Goal: Information Seeking & Learning: Learn about a topic

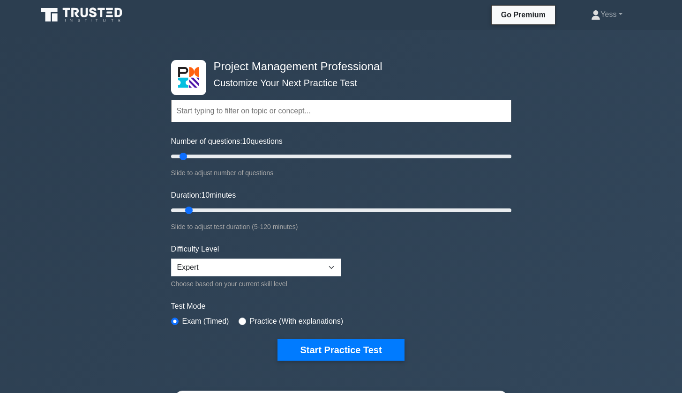
select select "beginner"
drag, startPoint x: 187, startPoint y: 156, endPoint x: 202, endPoint y: 157, distance: 16.0
click at [202, 157] on input "Number of questions: 20 questions" at bounding box center [341, 156] width 340 height 11
type input "20"
click at [202, 157] on input "Number of questions: 20 questions" at bounding box center [341, 156] width 340 height 11
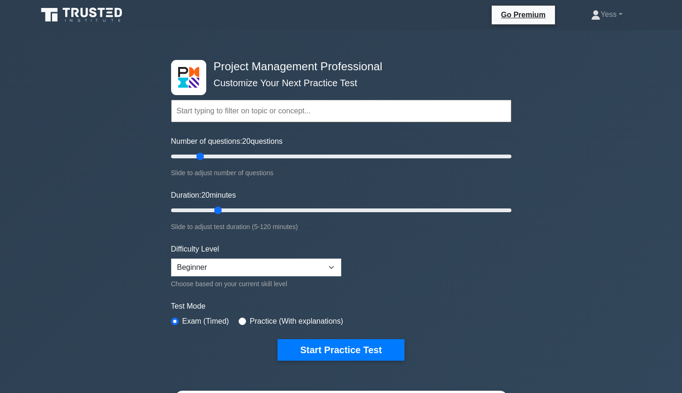
drag, startPoint x: 188, startPoint y: 209, endPoint x: 215, endPoint y: 211, distance: 26.3
type input "20"
click at [215, 211] on input "Duration: 20 minutes" at bounding box center [341, 210] width 340 height 11
click at [364, 347] on button "Start Practice Test" at bounding box center [340, 350] width 127 height 22
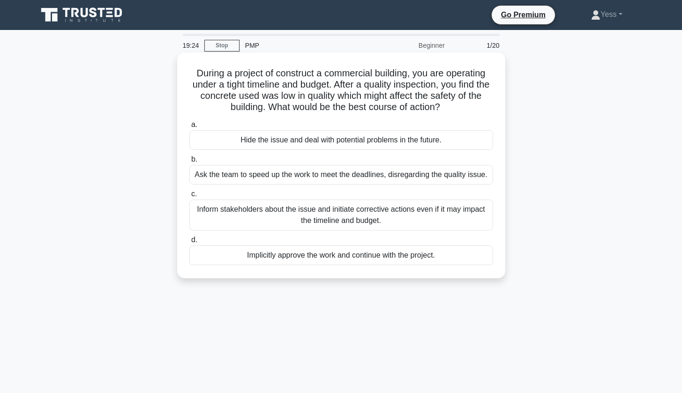
click at [411, 211] on div "Inform stakeholders about the issue and initiate corrective actions even if it …" at bounding box center [341, 215] width 304 height 31
click at [189, 197] on input "c. Inform stakeholders about the issue and initiate corrective actions even if …" at bounding box center [189, 194] width 0 height 6
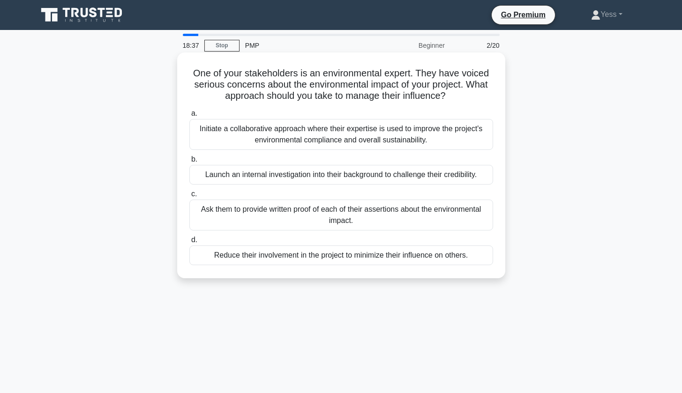
click at [345, 141] on div "Initiate a collaborative approach where their expertise is used to improve the …" at bounding box center [341, 134] width 304 height 31
click at [189, 117] on input "a. Initiate a collaborative approach where their expertise is used to improve t…" at bounding box center [189, 114] width 0 height 6
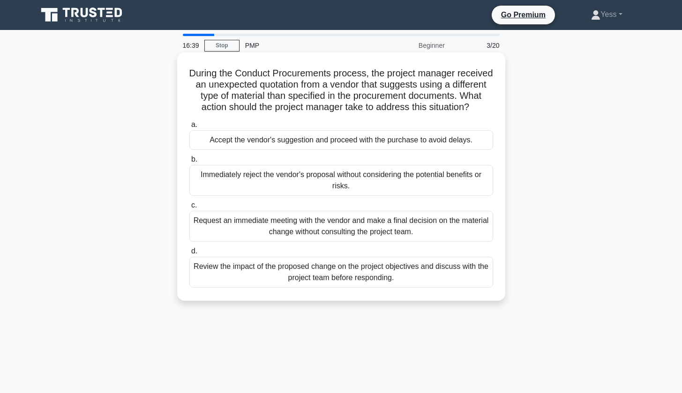
click at [343, 183] on div "Immediately reject the vendor's proposal without considering the potential bene…" at bounding box center [341, 180] width 304 height 31
click at [189, 163] on input "b. Immediately reject the vendor's proposal without considering the potential b…" at bounding box center [189, 160] width 0 height 6
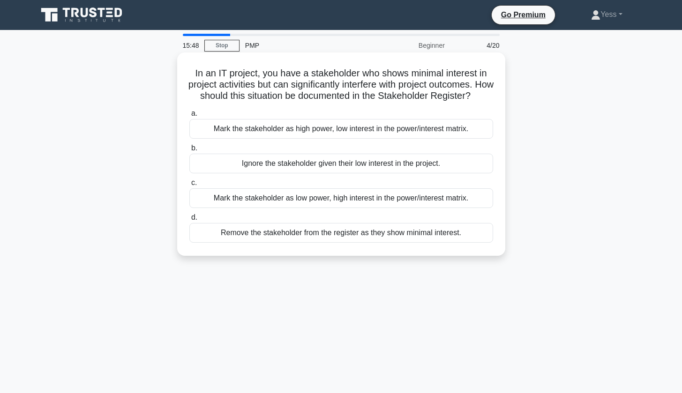
click at [329, 125] on div "Mark the stakeholder as high power, low interest in the power/interest matrix." at bounding box center [341, 129] width 304 height 20
click at [189, 117] on input "a. Mark the stakeholder as high power, low interest in the power/interest matri…" at bounding box center [189, 114] width 0 height 6
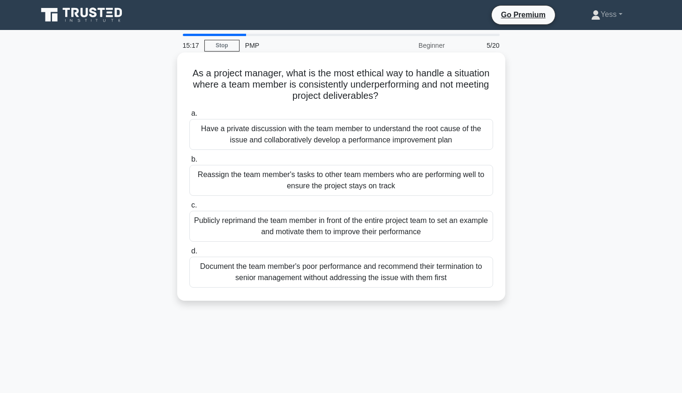
click at [302, 135] on div "Have a private discussion with the team member to understand the root cause of …" at bounding box center [341, 134] width 304 height 31
click at [189, 117] on input "a. Have a private discussion with the team member to understand the root cause …" at bounding box center [189, 114] width 0 height 6
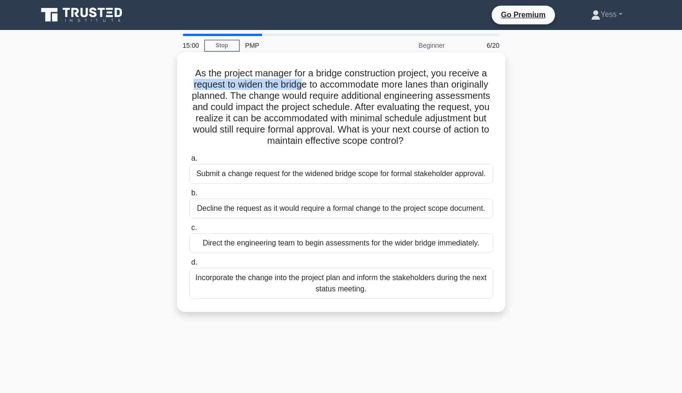
drag, startPoint x: 192, startPoint y: 85, endPoint x: 302, endPoint y: 84, distance: 110.1
click at [302, 84] on h5 "As the project manager for a bridge construction project, you receive a request…" at bounding box center [341, 107] width 306 height 80
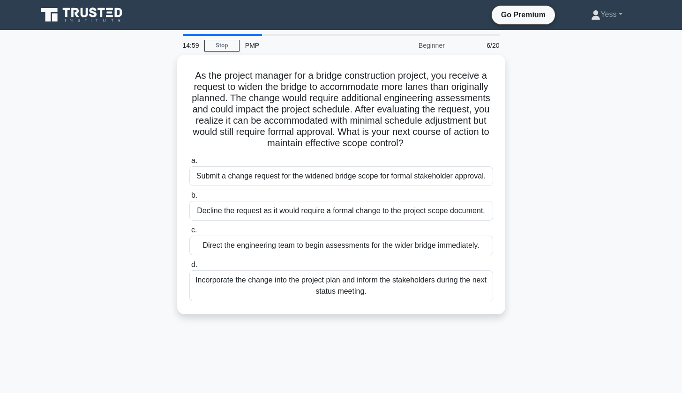
click at [640, 137] on div "As the project manager for a bridge construction project, you receive a request…" at bounding box center [341, 190] width 619 height 271
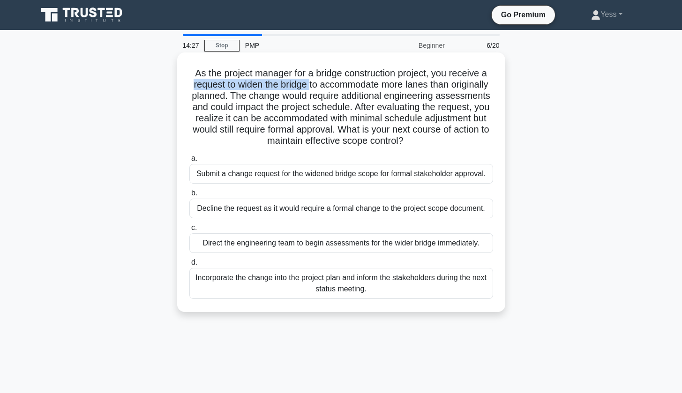
drag, startPoint x: 193, startPoint y: 84, endPoint x: 312, endPoint y: 85, distance: 118.6
click at [312, 85] on h5 "As the project manager for a bridge construction project, you receive a request…" at bounding box center [341, 107] width 306 height 80
click at [270, 96] on h5 "As the project manager for a bridge construction project, you receive a request…" at bounding box center [341, 107] width 306 height 80
click at [375, 175] on div "Submit a change request for the widened bridge scope for formal stakeholder app…" at bounding box center [341, 174] width 304 height 20
click at [189, 162] on input "a. Submit a change request for the widened bridge scope for formal stakeholder …" at bounding box center [189, 159] width 0 height 6
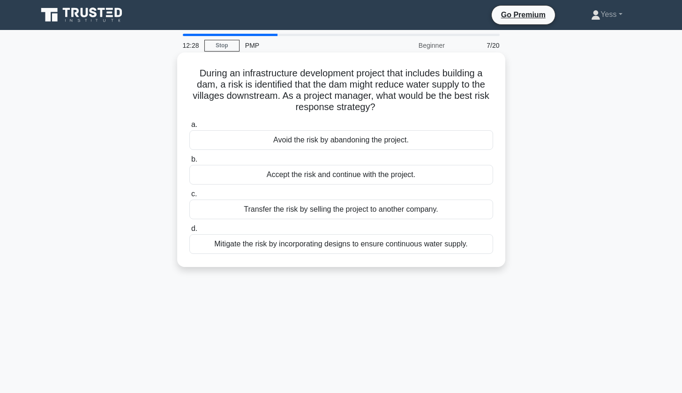
click at [359, 244] on div "Mitigate the risk by incorporating designs to ensure continuous water supply." at bounding box center [341, 244] width 304 height 20
click at [189, 232] on input "d. Mitigate the risk by incorporating designs to ensure continuous water supply." at bounding box center [189, 229] width 0 height 6
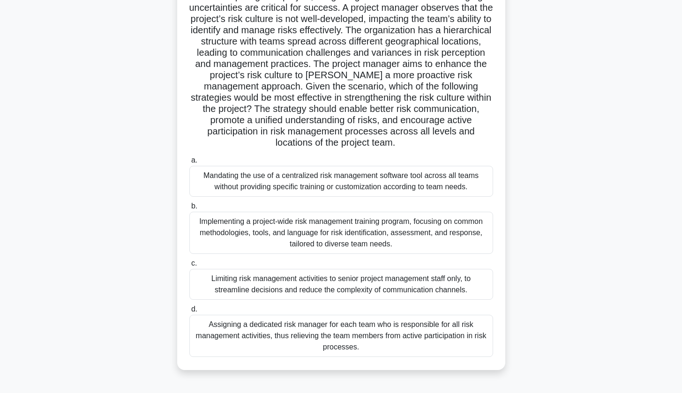
scroll to position [97, 0]
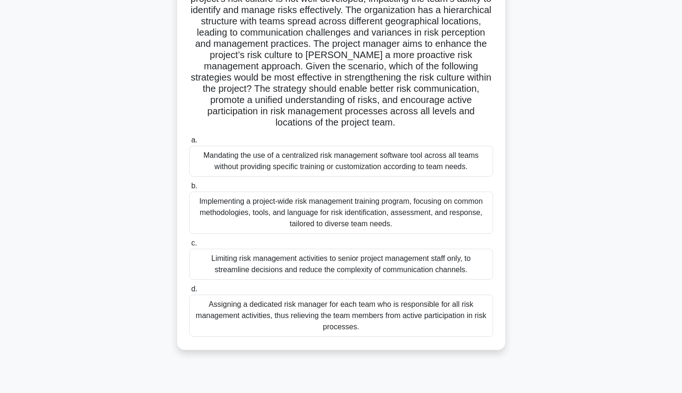
click at [368, 205] on div "Implementing a project-wide risk management training program, focusing on commo…" at bounding box center [341, 213] width 304 height 42
click at [189, 189] on input "b. Implementing a project-wide risk management training program, focusing on co…" at bounding box center [189, 186] width 0 height 6
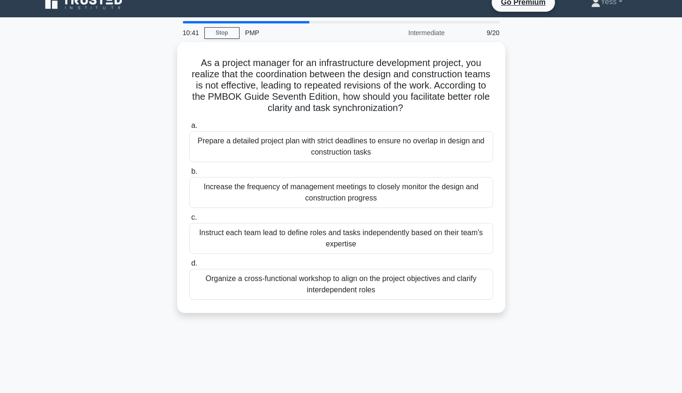
scroll to position [0, 0]
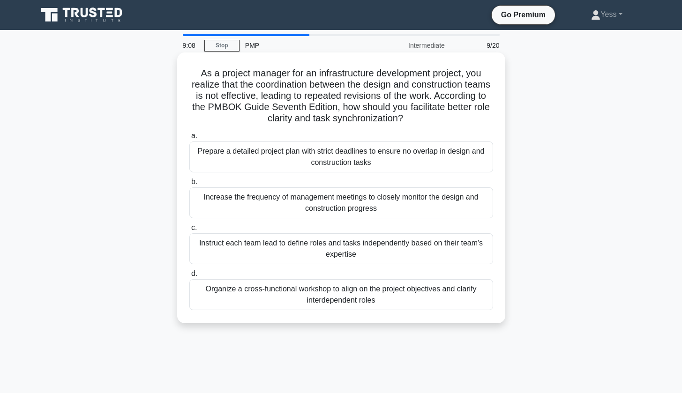
click at [397, 294] on div "Organize a cross-functional workshop to align on the project objectives and cla…" at bounding box center [341, 294] width 304 height 31
click at [189, 277] on input "d. Organize a cross-functional workshop to align on the project objectives and …" at bounding box center [189, 274] width 0 height 6
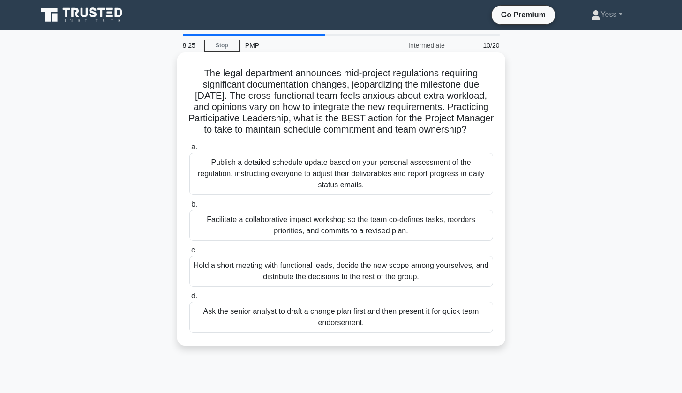
drag, startPoint x: 391, startPoint y: 129, endPoint x: 463, endPoint y: 126, distance: 71.8
click at [463, 126] on h5 "The legal department announces mid-project regulations requiring significant do…" at bounding box center [341, 101] width 306 height 68
click at [417, 114] on h5 "The legal department announces mid-project regulations requiring significant do…" at bounding box center [341, 101] width 306 height 68
click at [397, 222] on div "Facilitate a collaborative impact workshop so the team co-defines tasks, reorde…" at bounding box center [341, 225] width 304 height 31
click at [189, 208] on input "b. Facilitate a collaborative impact workshop so the team co-defines tasks, reo…" at bounding box center [189, 205] width 0 height 6
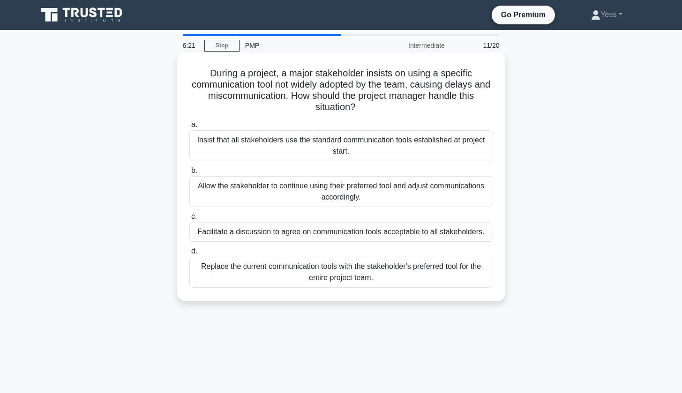
click at [329, 233] on div "Facilitate a discussion to agree on communication tools acceptable to all stake…" at bounding box center [341, 232] width 304 height 20
click at [189, 220] on input "c. Facilitate a discussion to agree on communication tools acceptable to all st…" at bounding box center [189, 217] width 0 height 6
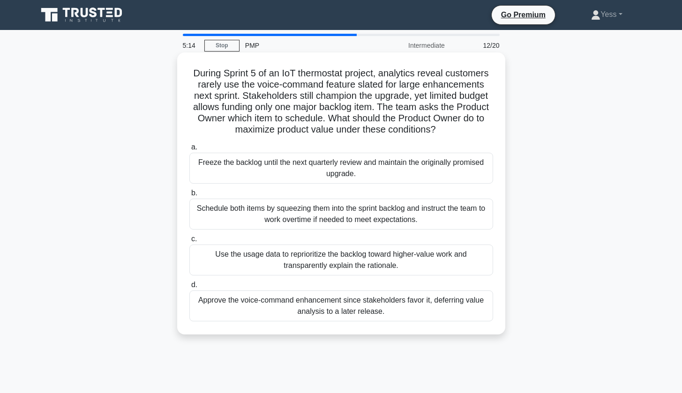
click at [421, 259] on div "Use the usage data to reprioritize the backlog toward higher-value work and tra…" at bounding box center [341, 260] width 304 height 31
click at [189, 242] on input "c. Use the usage data to reprioritize the backlog toward higher-value work and …" at bounding box center [189, 239] width 0 height 6
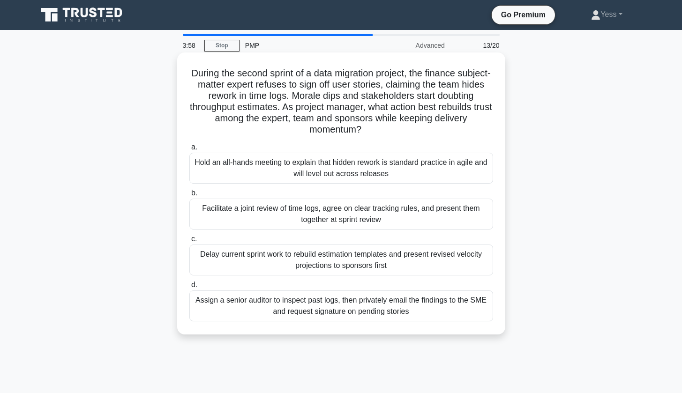
click at [342, 213] on div "Facilitate a joint review of time logs, agree on clear tracking rules, and pres…" at bounding box center [341, 214] width 304 height 31
click at [189, 196] on input "b. Facilitate a joint review of time logs, agree on clear tracking rules, and p…" at bounding box center [189, 193] width 0 height 6
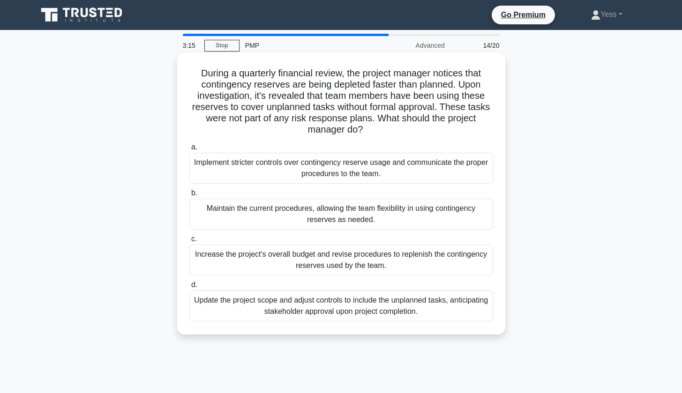
click at [379, 168] on div "Implement stricter controls over contingency reserve usage and communicate the …" at bounding box center [341, 168] width 304 height 31
click at [189, 150] on input "a. Implement stricter controls over contingency reserve usage and communicate t…" at bounding box center [189, 147] width 0 height 6
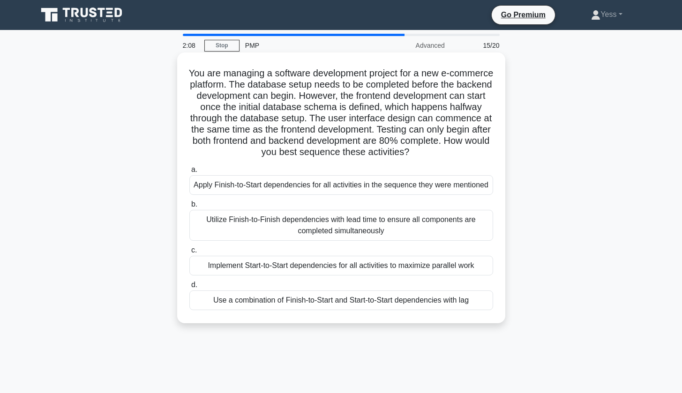
click at [340, 300] on div "Use a combination of Finish-to-Start and Start-to-Start dependencies with lag" at bounding box center [341, 301] width 304 height 20
click at [189, 288] on input "d. Use a combination of Finish-to-Start and Start-to-Start dependencies with lag" at bounding box center [189, 285] width 0 height 6
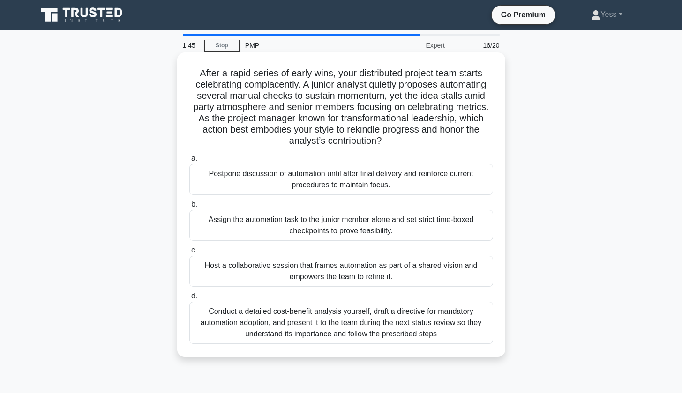
drag, startPoint x: 335, startPoint y: 128, endPoint x: 377, endPoint y: 137, distance: 43.6
click at [382, 142] on h5 "After a rapid series of early wins, your distributed project team starts celebr…" at bounding box center [341, 107] width 306 height 80
click at [431, 137] on h5 "After a rapid series of early wins, your distributed project team starts celebr…" at bounding box center [341, 107] width 306 height 80
click at [339, 273] on div "Host a collaborative session that frames automation as part of a shared vision …" at bounding box center [341, 271] width 304 height 31
click at [189, 254] on input "c. Host a collaborative session that frames automation as part of a shared visi…" at bounding box center [189, 250] width 0 height 6
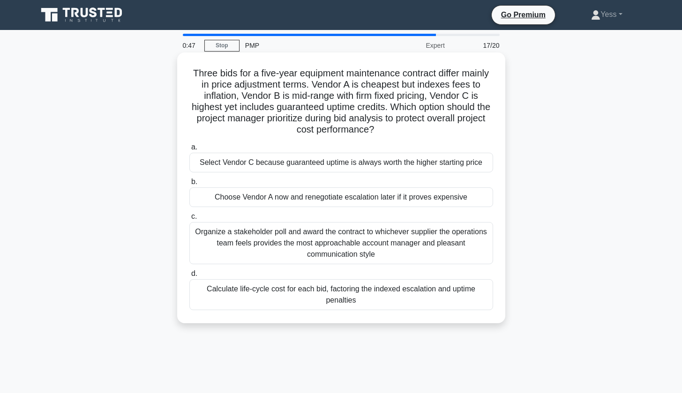
click at [299, 195] on div "Choose Vendor A now and renegotiate escalation later if it proves expensive" at bounding box center [341, 197] width 304 height 20
click at [189, 185] on input "b. Choose Vendor A now and renegotiate escalation later if it proves expensive" at bounding box center [189, 182] width 0 height 6
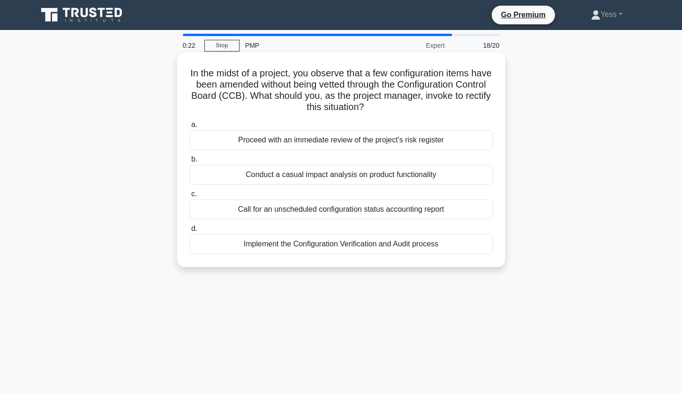
click at [344, 209] on div "Call for an unscheduled configuration status accounting report" at bounding box center [341, 210] width 304 height 20
click at [189, 197] on input "c. Call for an unscheduled configuration status accounting report" at bounding box center [189, 194] width 0 height 6
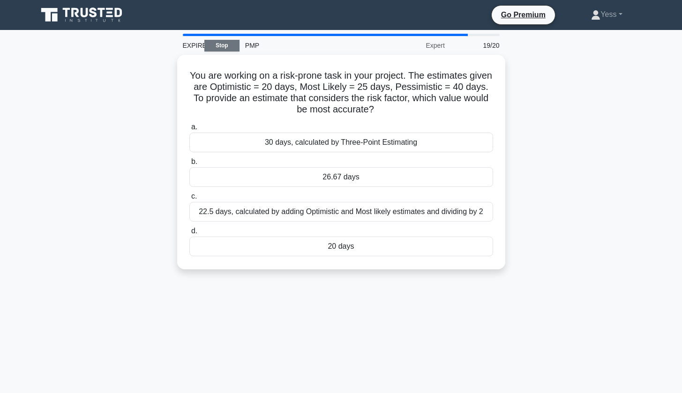
click at [227, 47] on link "Stop" at bounding box center [221, 46] width 35 height 12
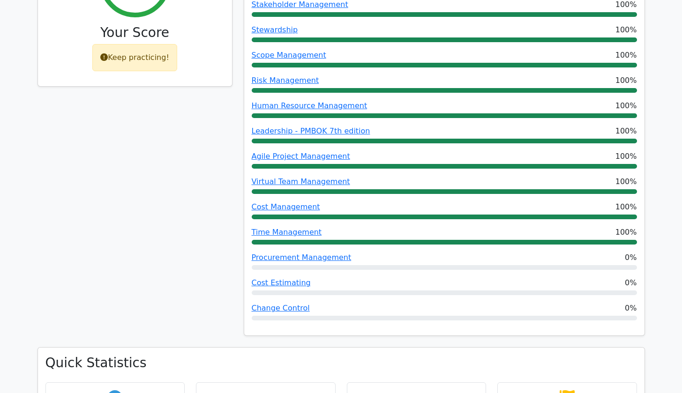
scroll to position [781, 0]
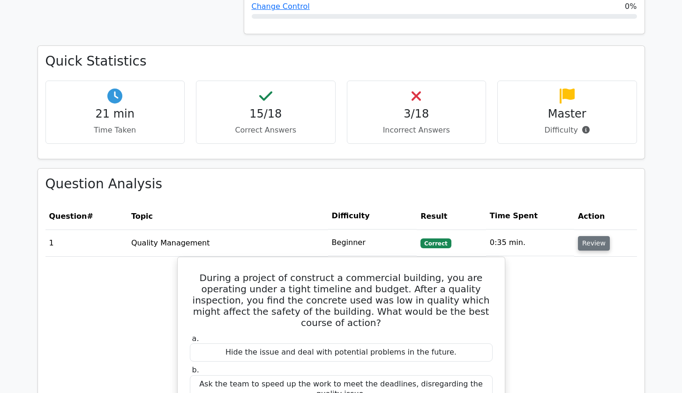
click at [583, 236] on button "Review" at bounding box center [594, 243] width 32 height 15
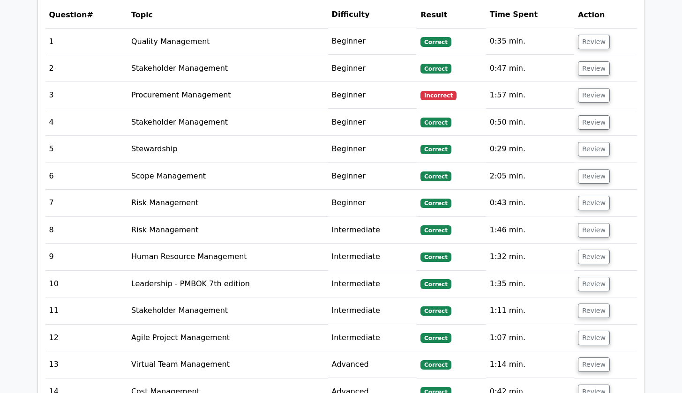
scroll to position [983, 0]
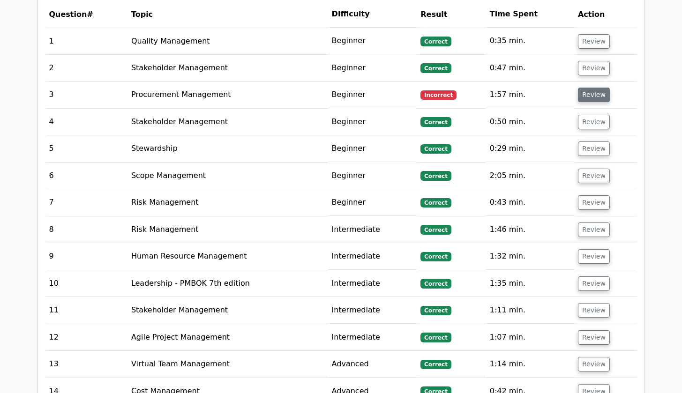
click at [598, 88] on button "Review" at bounding box center [594, 95] width 32 height 15
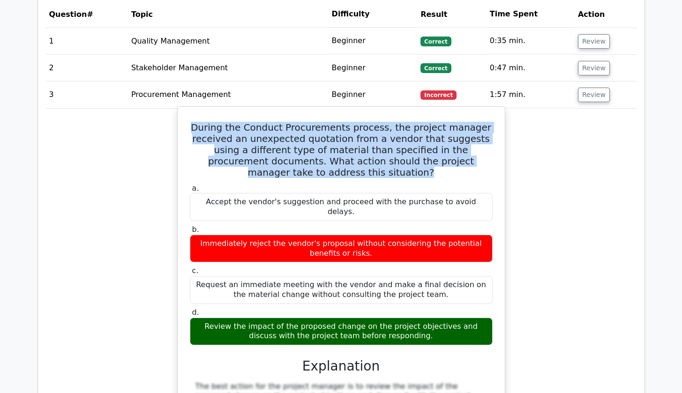
drag, startPoint x: 207, startPoint y: 114, endPoint x: 491, endPoint y: 159, distance: 287.5
click at [491, 159] on div "During the Conduct Procurements process, the project manager received an unexpe…" at bounding box center [341, 356] width 320 height 491
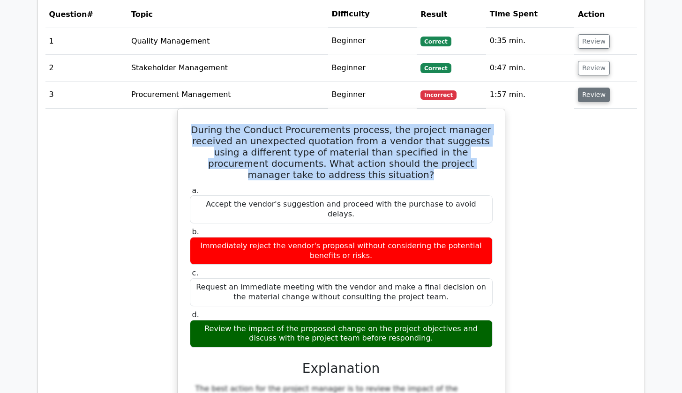
click at [597, 88] on button "Review" at bounding box center [594, 95] width 32 height 15
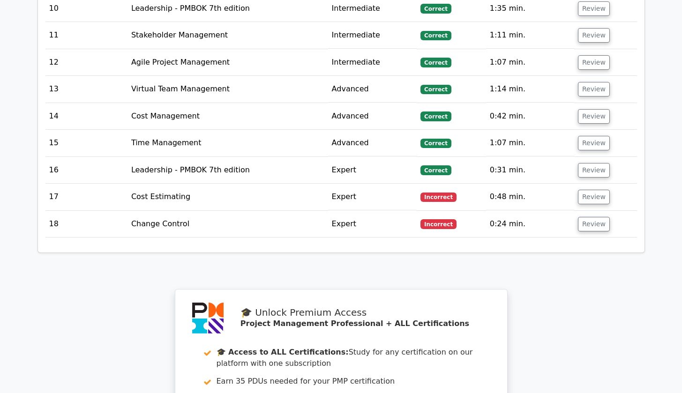
scroll to position [1240, 0]
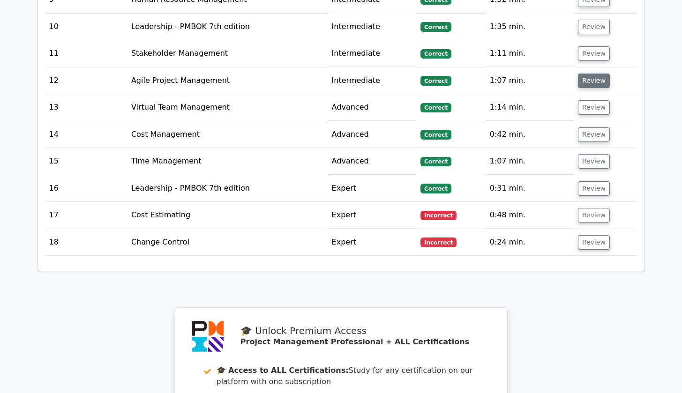
click at [593, 74] on button "Review" at bounding box center [594, 81] width 32 height 15
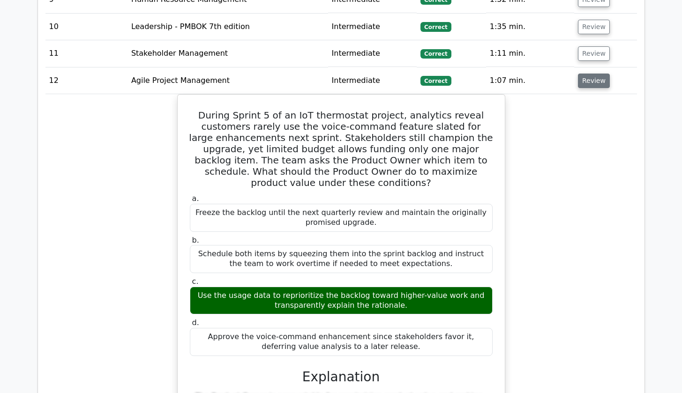
click at [593, 74] on button "Review" at bounding box center [594, 81] width 32 height 15
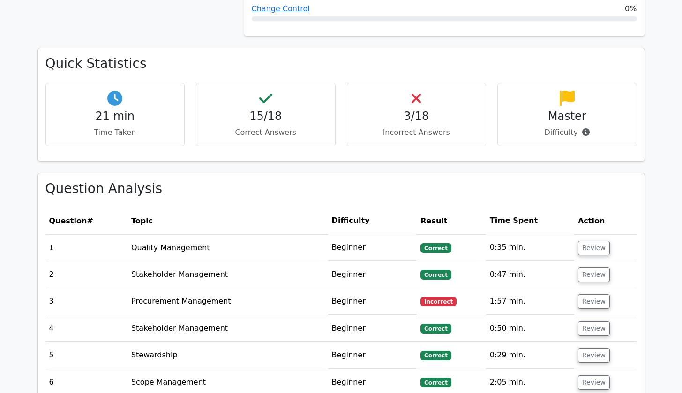
scroll to position [826, 0]
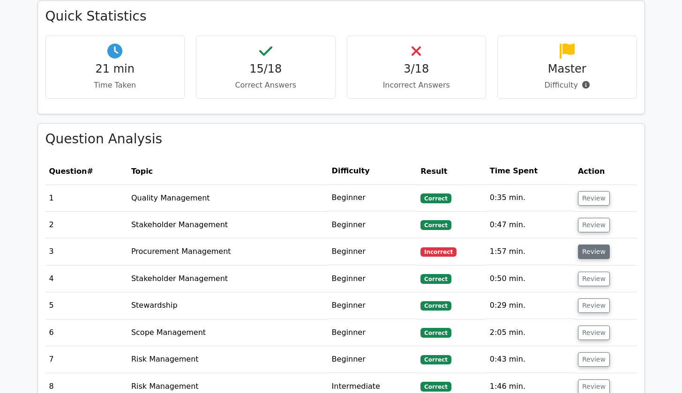
click at [590, 245] on button "Review" at bounding box center [594, 252] width 32 height 15
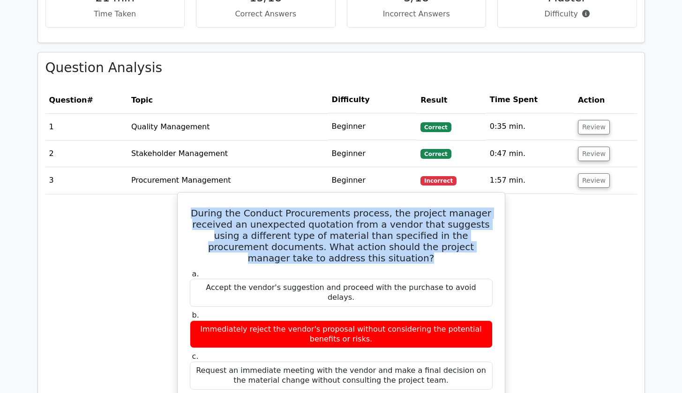
scroll to position [949, 0]
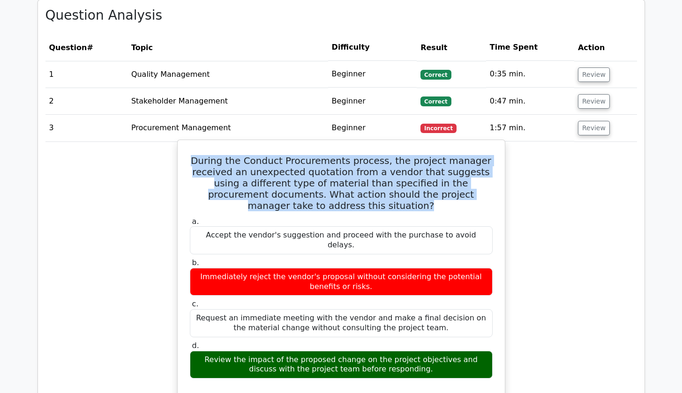
drag, startPoint x: 208, startPoint y: 148, endPoint x: 411, endPoint y: 338, distance: 278.2
click at [411, 338] on div "During the Conduct Procurements process, the project manager received an unexpe…" at bounding box center [341, 389] width 320 height 491
copy div "During the Conduct Procurements process, the project manager received an unexpe…"
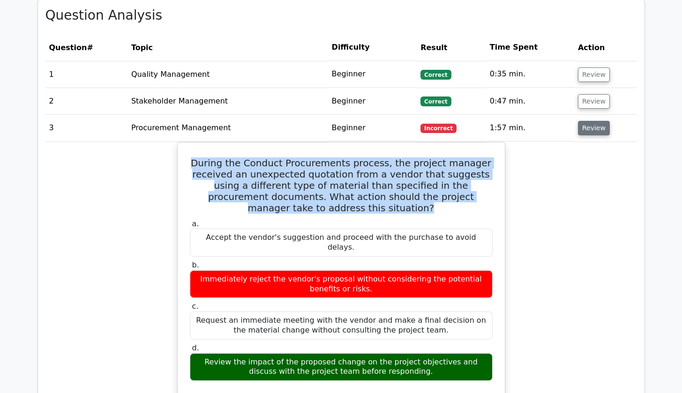
click at [590, 121] on button "Review" at bounding box center [594, 128] width 32 height 15
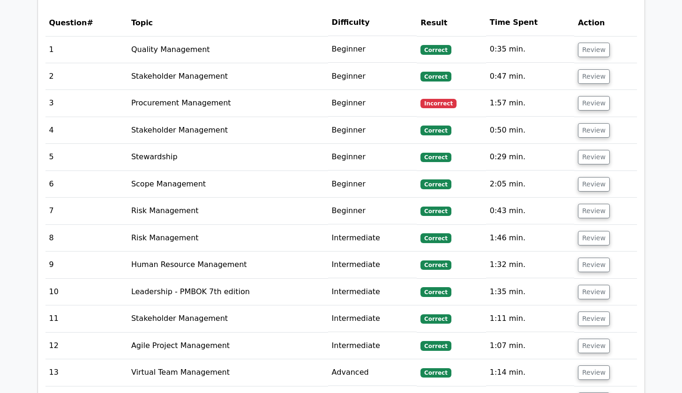
scroll to position [1060, 0]
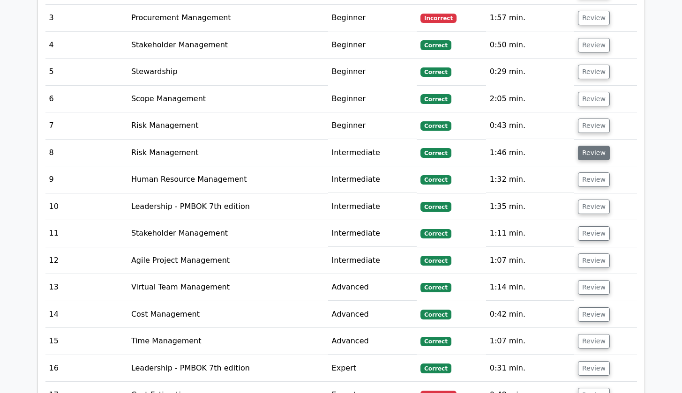
click at [597, 146] on button "Review" at bounding box center [594, 153] width 32 height 15
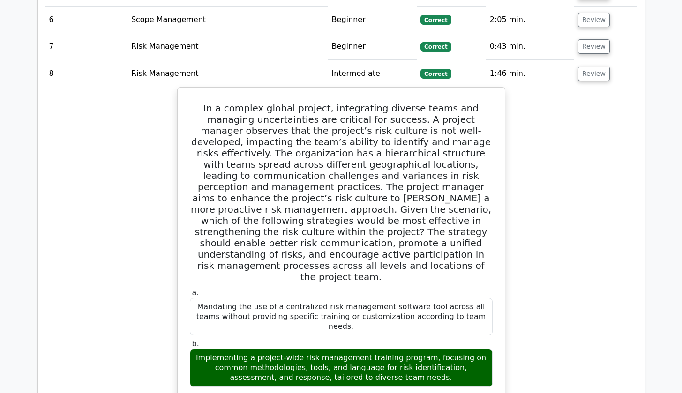
scroll to position [1141, 0]
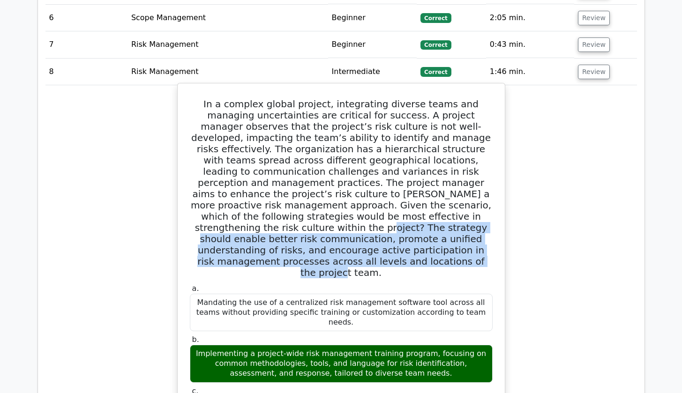
drag, startPoint x: 303, startPoint y: 200, endPoint x: 432, endPoint y: 239, distance: 134.3
click at [432, 239] on h5 "In a complex global project, integrating diverse teams and managing uncertainti…" at bounding box center [341, 188] width 305 height 180
click at [414, 228] on h5 "In a complex global project, integrating diverse teams and managing uncertainti…" at bounding box center [341, 188] width 305 height 180
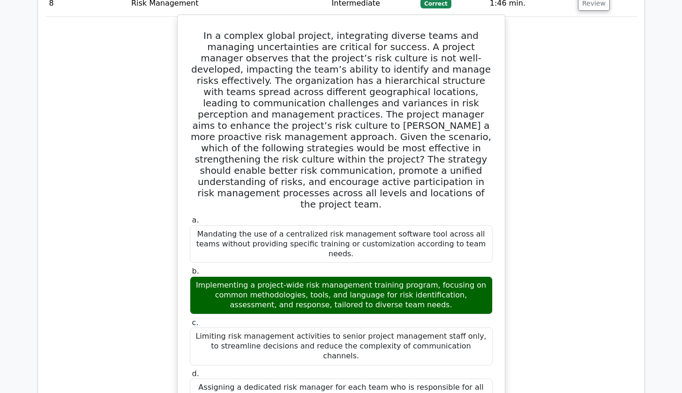
scroll to position [1019, 0]
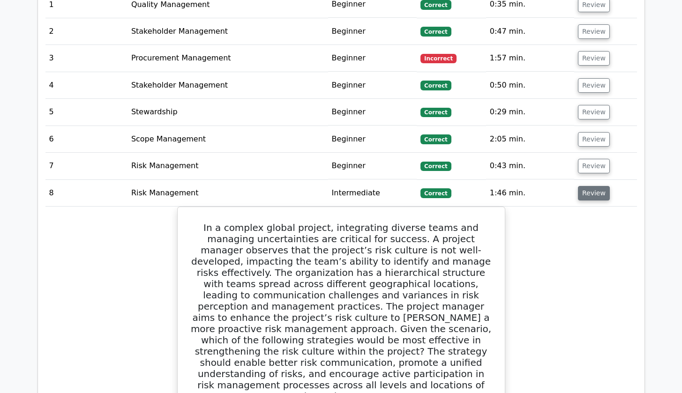
click at [598, 186] on button "Review" at bounding box center [594, 193] width 32 height 15
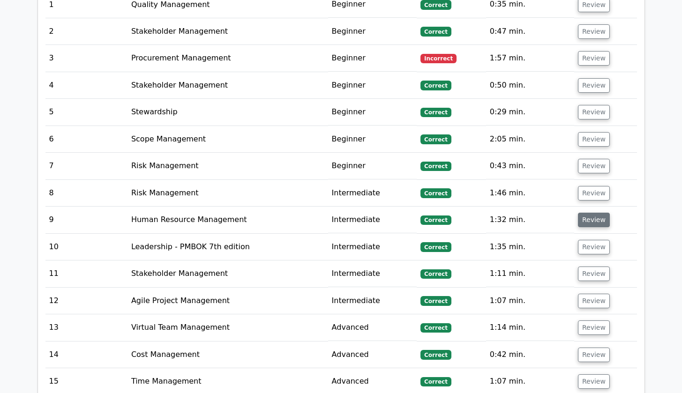
click at [588, 213] on button "Review" at bounding box center [594, 220] width 32 height 15
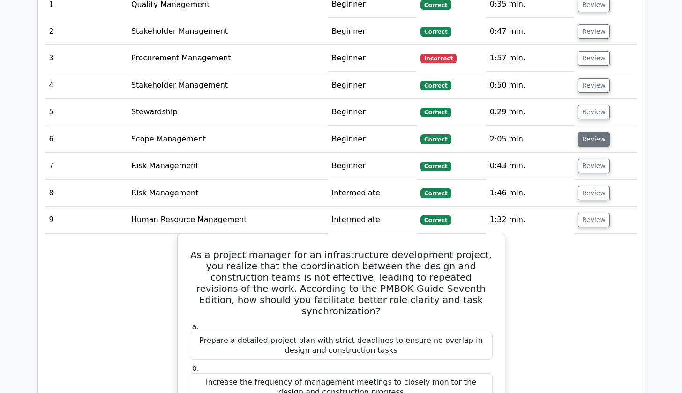
click at [591, 132] on button "Review" at bounding box center [594, 139] width 32 height 15
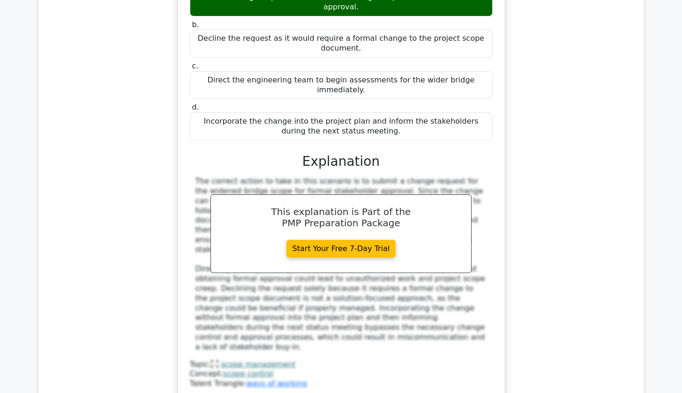
scroll to position [1107, 0]
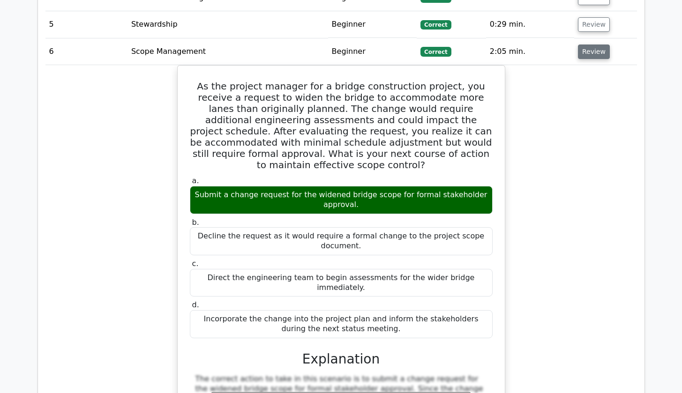
click at [586, 45] on button "Review" at bounding box center [594, 52] width 32 height 15
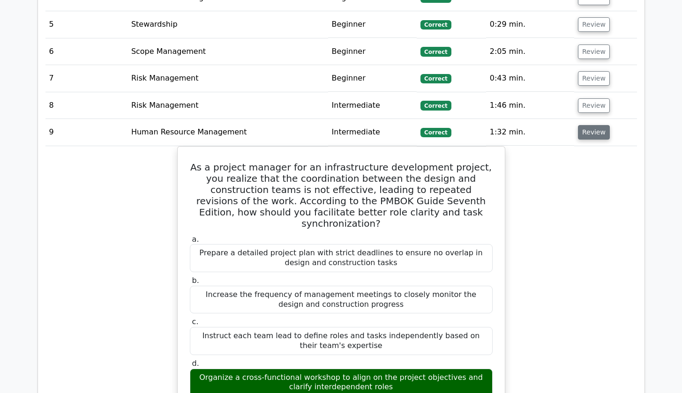
click at [593, 125] on button "Review" at bounding box center [594, 132] width 32 height 15
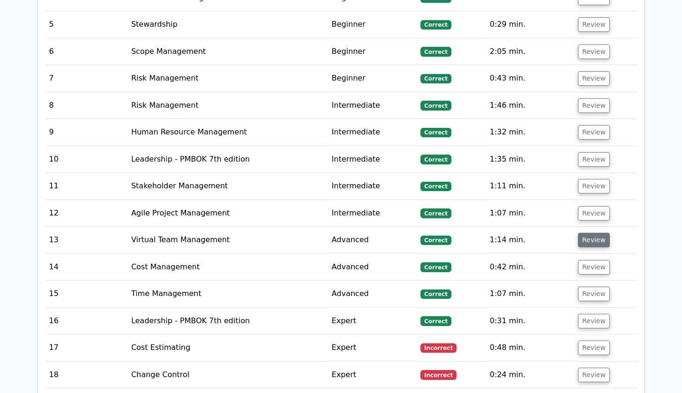
click at [580, 233] on button "Review" at bounding box center [594, 240] width 32 height 15
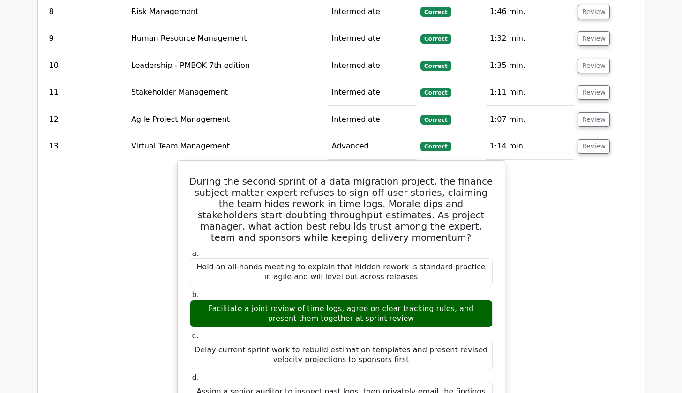
scroll to position [1203, 0]
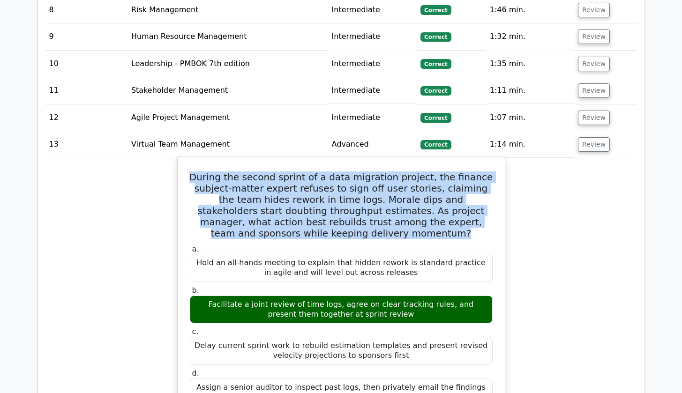
drag, startPoint x: 207, startPoint y: 162, endPoint x: 374, endPoint y: 217, distance: 176.1
click at [374, 217] on h5 "During the second sprint of a data migration project, the finance subject-matte…" at bounding box center [341, 205] width 305 height 67
click at [217, 198] on h5 "During the second sprint of a data migration project, the finance subject-matte…" at bounding box center [341, 205] width 305 height 67
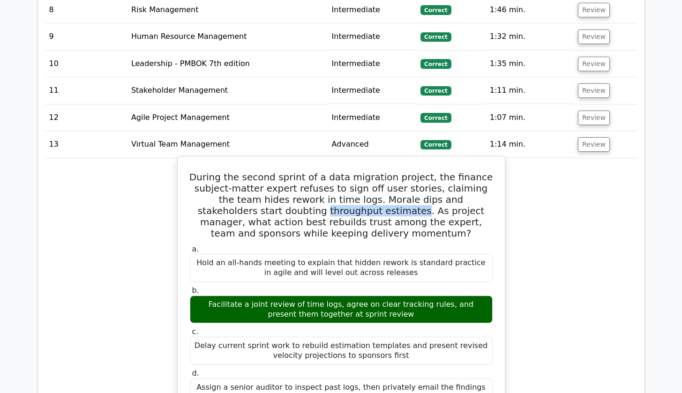
drag, startPoint x: 198, startPoint y: 197, endPoint x: 287, endPoint y: 198, distance: 89.0
click at [287, 198] on h5 "During the second sprint of a data migration project, the finance subject-matte…" at bounding box center [341, 205] width 305 height 67
click at [254, 210] on h5 "During the second sprint of a data migration project, the finance subject-matte…" at bounding box center [341, 205] width 305 height 67
drag, startPoint x: 196, startPoint y: 197, endPoint x: 289, endPoint y: 196, distance: 92.8
click at [289, 196] on h5 "During the second sprint of a data migration project, the finance subject-matte…" at bounding box center [341, 205] width 305 height 67
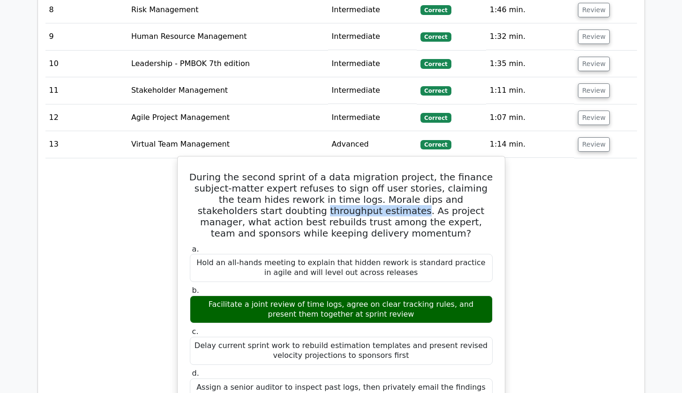
copy h5 "throughput estimates"
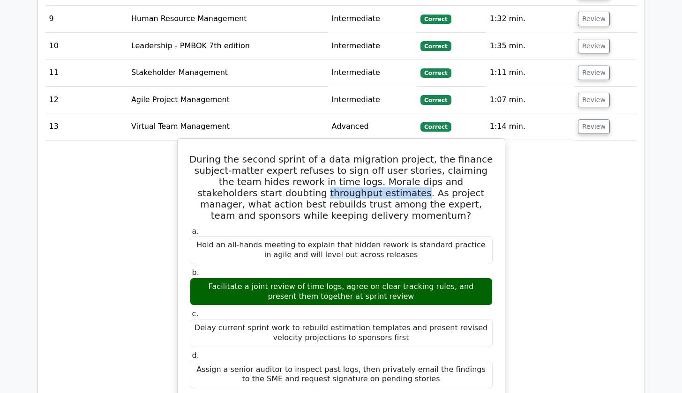
scroll to position [1222, 0]
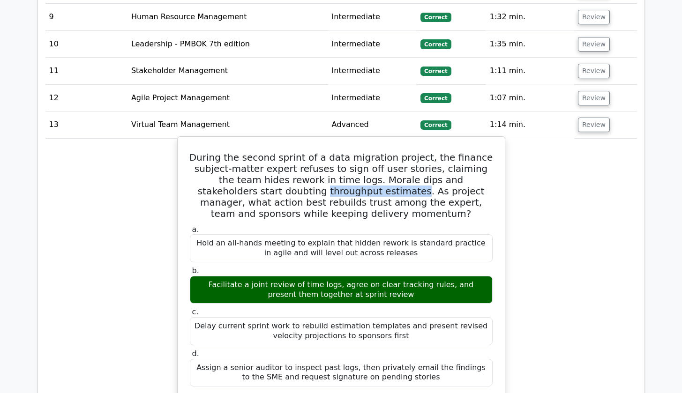
drag, startPoint x: 384, startPoint y: 280, endPoint x: 195, endPoint y: 271, distance: 189.1
click at [195, 276] on div "Facilitate a joint review of time logs, agree on clear tracking rules, and pres…" at bounding box center [341, 290] width 303 height 28
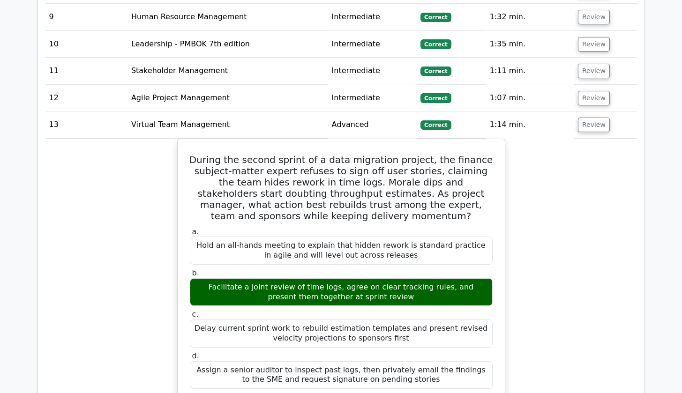
click at [556, 193] on div "During the second sprint of a data migration project, the finance subject-matte…" at bounding box center [340, 380] width 591 height 483
click at [589, 118] on button "Review" at bounding box center [594, 125] width 32 height 15
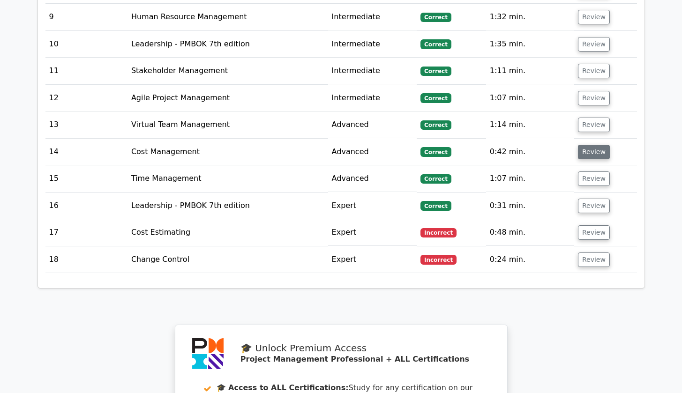
click at [584, 145] on button "Review" at bounding box center [594, 152] width 32 height 15
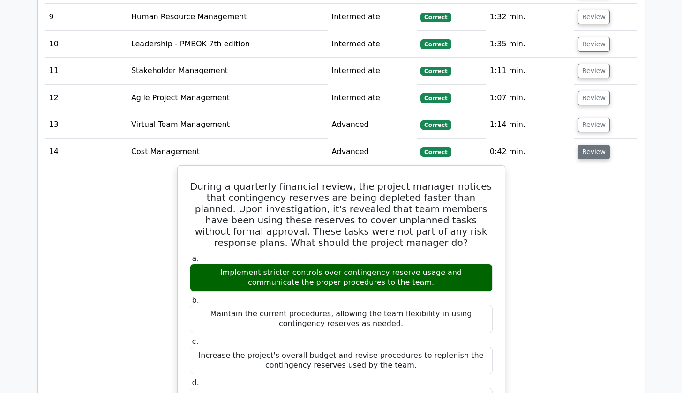
click at [586, 145] on button "Review" at bounding box center [594, 152] width 32 height 15
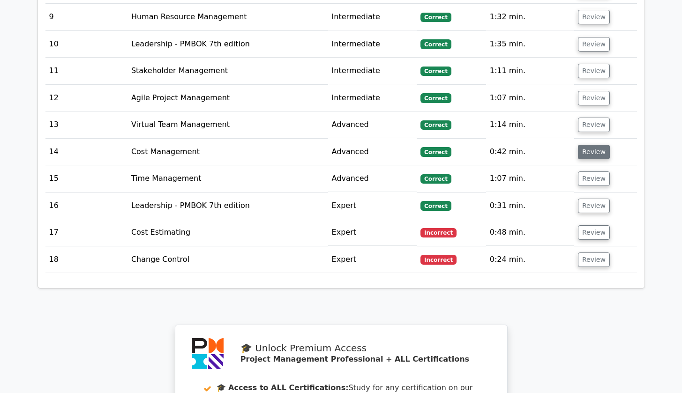
click at [586, 145] on button "Review" at bounding box center [594, 152] width 32 height 15
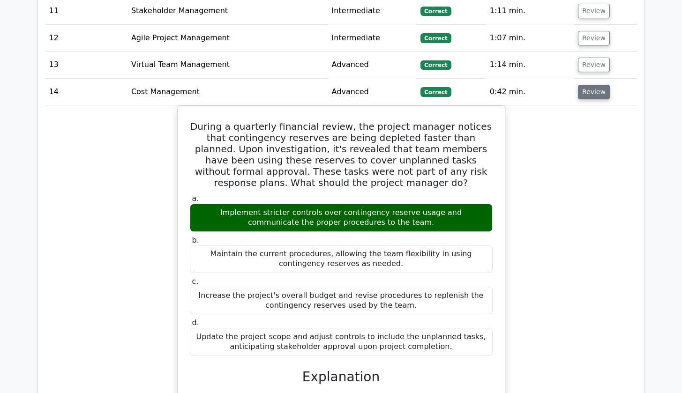
scroll to position [1226, 0]
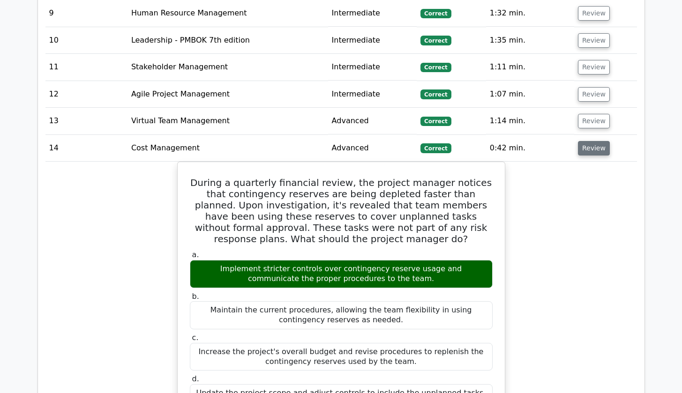
click at [598, 141] on button "Review" at bounding box center [594, 148] width 32 height 15
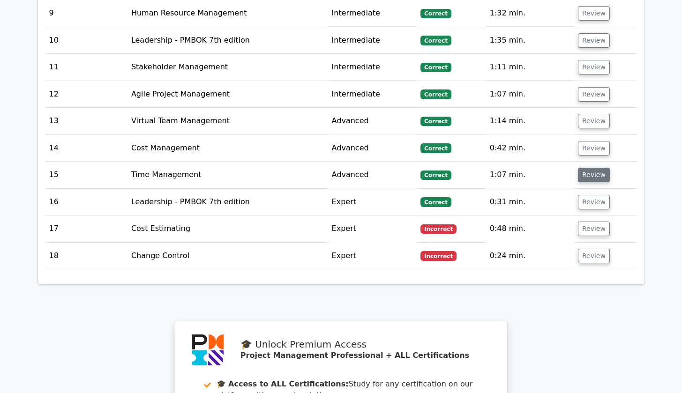
click at [585, 168] on button "Review" at bounding box center [594, 175] width 32 height 15
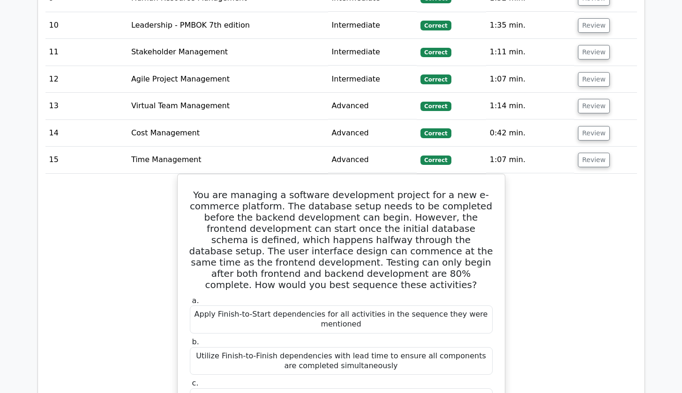
scroll to position [1260, 0]
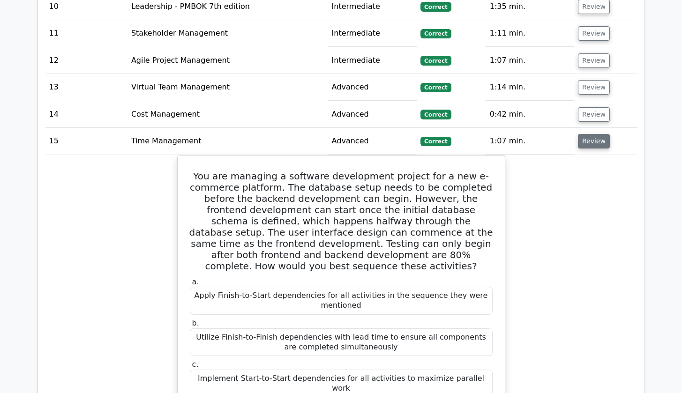
click at [593, 134] on button "Review" at bounding box center [594, 141] width 32 height 15
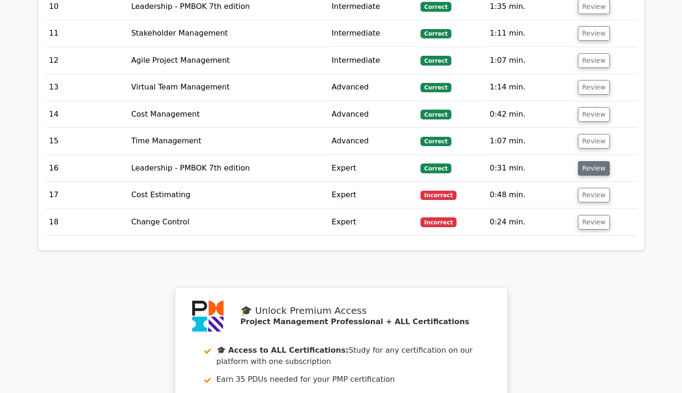
click at [592, 161] on button "Review" at bounding box center [594, 168] width 32 height 15
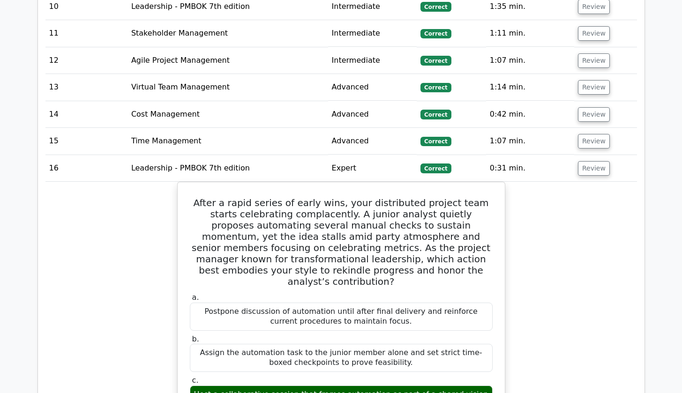
scroll to position [1316, 0]
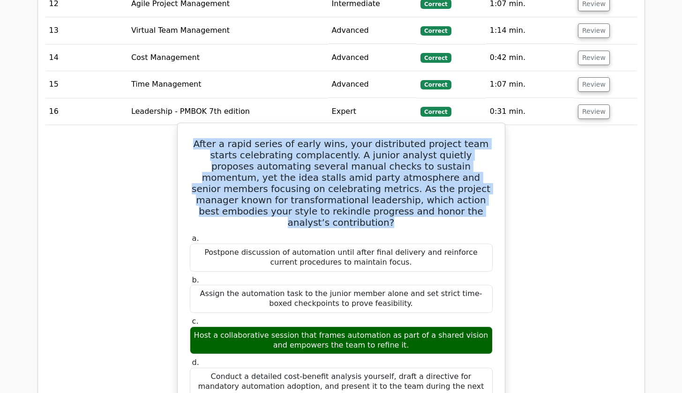
drag, startPoint x: 198, startPoint y: 132, endPoint x: 387, endPoint y: 201, distance: 201.2
click at [387, 202] on h5 "After a rapid series of early wins, your distributed project team starts celebr…" at bounding box center [341, 183] width 305 height 90
drag, startPoint x: 380, startPoint y: 321, endPoint x: 189, endPoint y: 305, distance: 191.4
click at [189, 317] on div "c. Host a collaborative session that frames automation as part of a shared visi…" at bounding box center [341, 335] width 314 height 37
click at [384, 327] on div "Host a collaborative session that frames automation as part of a shared vision …" at bounding box center [341, 341] width 303 height 28
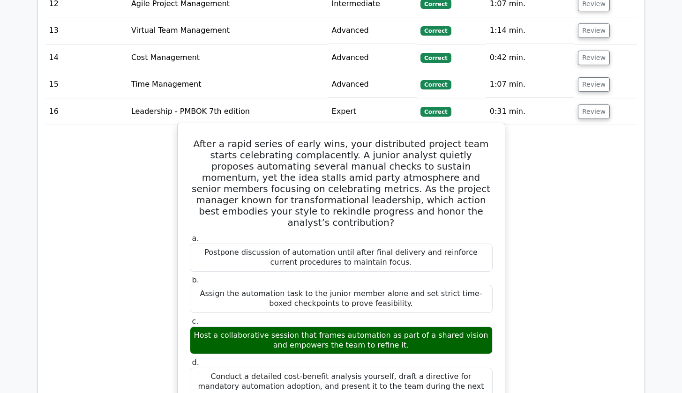
drag, startPoint x: 401, startPoint y: 240, endPoint x: 204, endPoint y: 225, distance: 197.0
click at [204, 244] on div "Postpone discussion of automation until after final delivery and reinforce curr…" at bounding box center [341, 258] width 303 height 28
click at [264, 285] on div "Assign the automation task to the junior member alone and set strict time-boxed…" at bounding box center [341, 299] width 303 height 28
drag, startPoint x: 397, startPoint y: 279, endPoint x: 198, endPoint y: 266, distance: 199.6
click at [198, 285] on div "Assign the automation task to the junior member alone and set strict time-boxed…" at bounding box center [341, 299] width 303 height 28
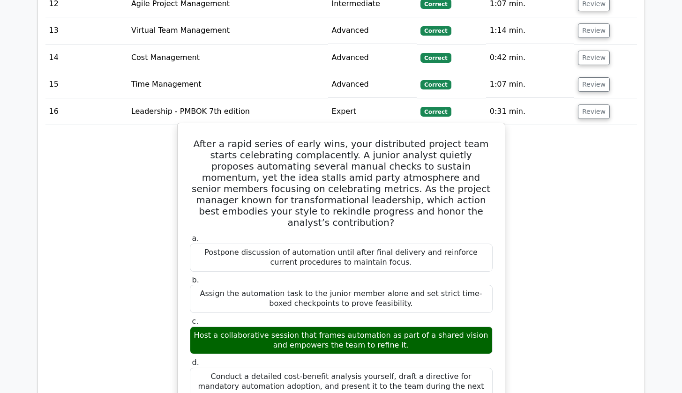
scroll to position [1337, 0]
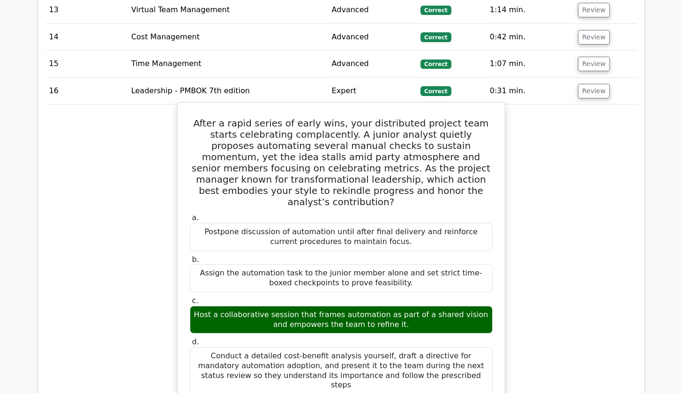
click at [320, 347] on div "Conduct a detailed cost-benefit analysis yourself, draft a directive for mandat…" at bounding box center [341, 370] width 303 height 47
drag, startPoint x: 403, startPoint y: 133, endPoint x: 485, endPoint y: 132, distance: 82.5
click at [485, 132] on h5 "After a rapid series of early wins, your distributed project team starts celebr…" at bounding box center [341, 163] width 305 height 90
click at [455, 147] on h5 "After a rapid series of early wins, your distributed project team starts celebr…" at bounding box center [341, 163] width 305 height 90
click at [448, 145] on h5 "After a rapid series of early wins, your distributed project team starts celebr…" at bounding box center [341, 163] width 305 height 90
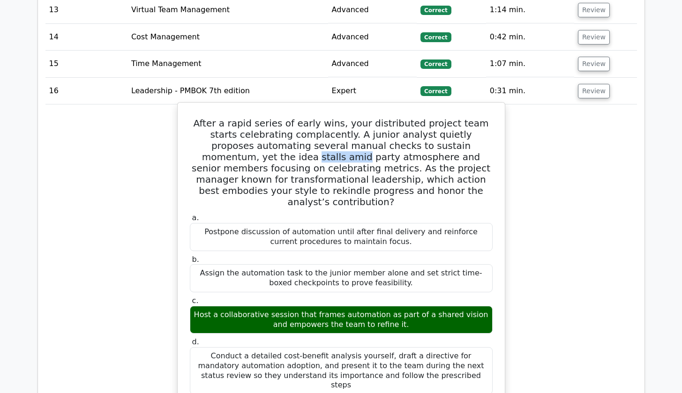
drag, startPoint x: 441, startPoint y: 133, endPoint x: 485, endPoint y: 129, distance: 44.6
click at [485, 129] on h5 "After a rapid series of early wins, your distributed project team starts celebr…" at bounding box center [341, 163] width 305 height 90
click at [430, 163] on h5 "After a rapid series of early wins, your distributed project team starts celebr…" at bounding box center [341, 163] width 305 height 90
drag, startPoint x: 403, startPoint y: 129, endPoint x: 495, endPoint y: 130, distance: 92.3
click at [495, 130] on div "After a rapid series of early wins, your distributed project team starts celebr…" at bounding box center [341, 358] width 320 height 505
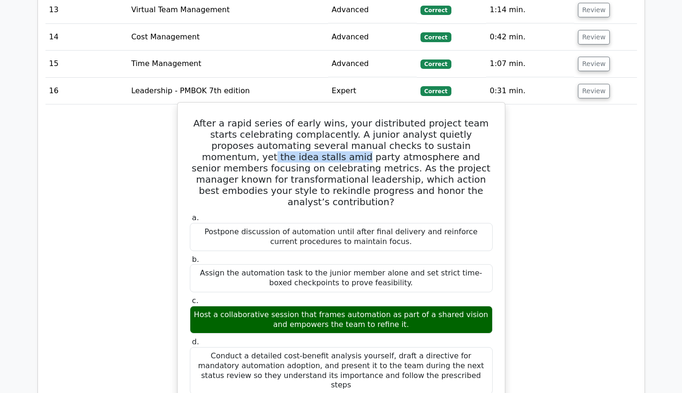
click at [404, 135] on h5 "After a rapid series of early wins, your distributed project team starts celebr…" at bounding box center [341, 163] width 305 height 90
drag, startPoint x: 405, startPoint y: 132, endPoint x: 487, endPoint y: 127, distance: 82.1
click at [487, 127] on h5 "After a rapid series of early wins, your distributed project team starts celebr…" at bounding box center [341, 163] width 305 height 90
copy h5 "the idea stalls amid"
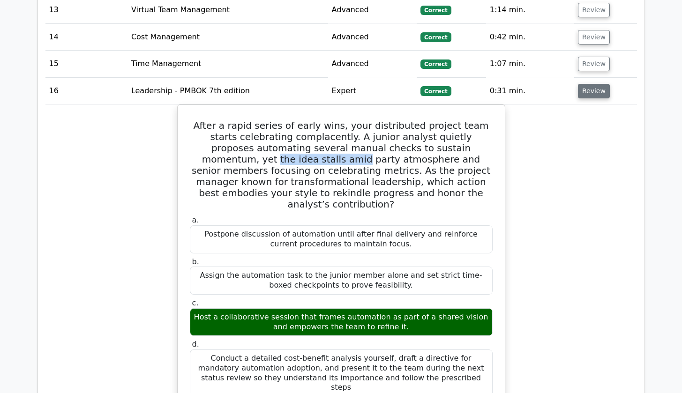
click at [601, 84] on button "Review" at bounding box center [594, 91] width 32 height 15
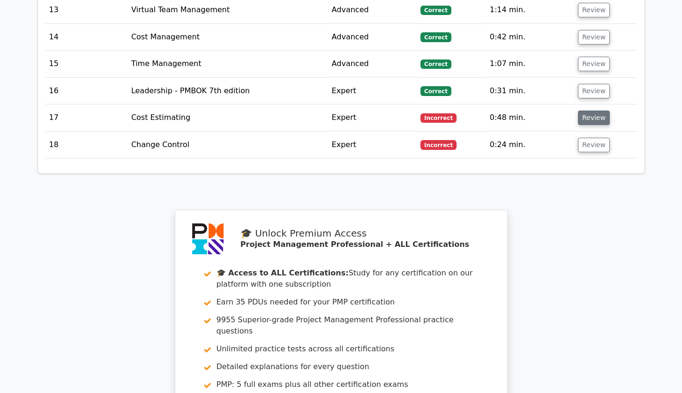
click at [591, 111] on button "Review" at bounding box center [594, 118] width 32 height 15
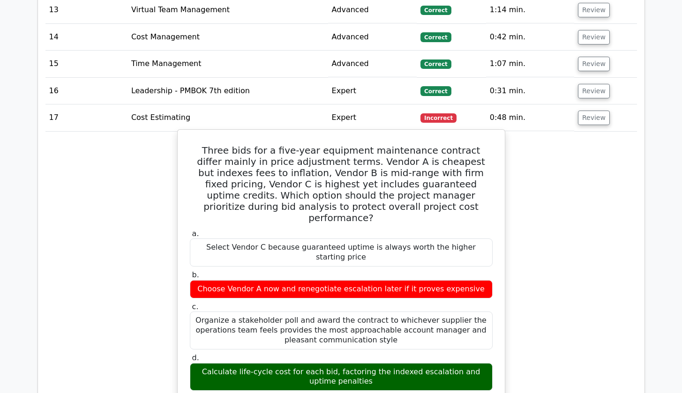
drag, startPoint x: 364, startPoint y: 351, endPoint x: 193, endPoint y: 336, distance: 172.2
click at [193, 363] on div "Calculate life-cycle cost for each bid, factoring the indexed escalation and up…" at bounding box center [341, 377] width 303 height 28
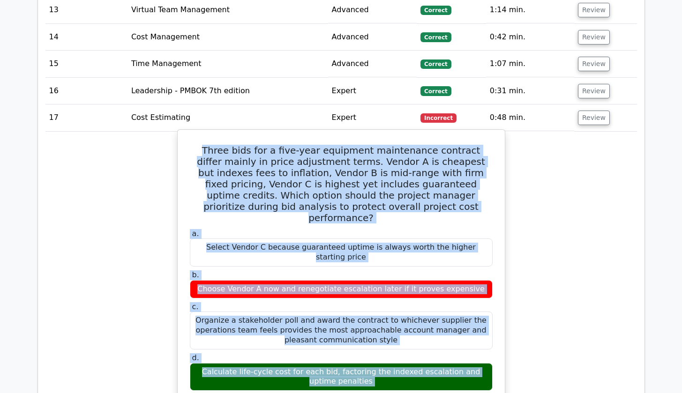
drag, startPoint x: 189, startPoint y: 136, endPoint x: 371, endPoint y: 357, distance: 286.0
click at [371, 357] on div "Three bids for a five-year equipment maintenance contract differ mainly in pric…" at bounding box center [341, 376] width 320 height 485
copy div "Three bids for a five-year equipment maintenance contract differ mainly in pric…"
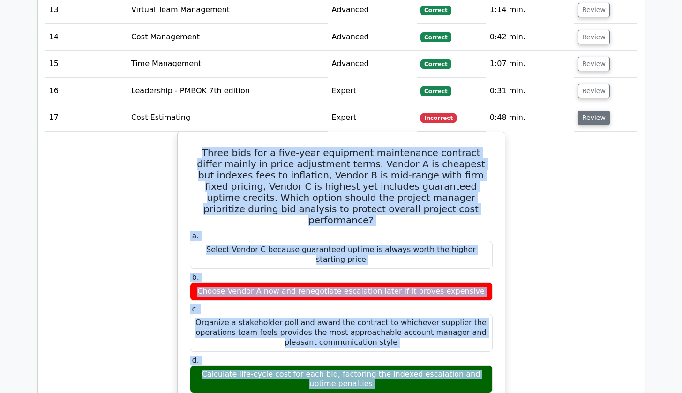
click at [582, 111] on button "Review" at bounding box center [594, 118] width 32 height 15
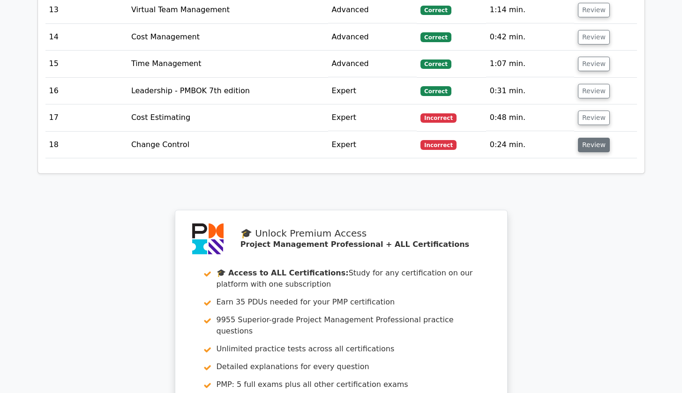
click at [596, 138] on button "Review" at bounding box center [594, 145] width 32 height 15
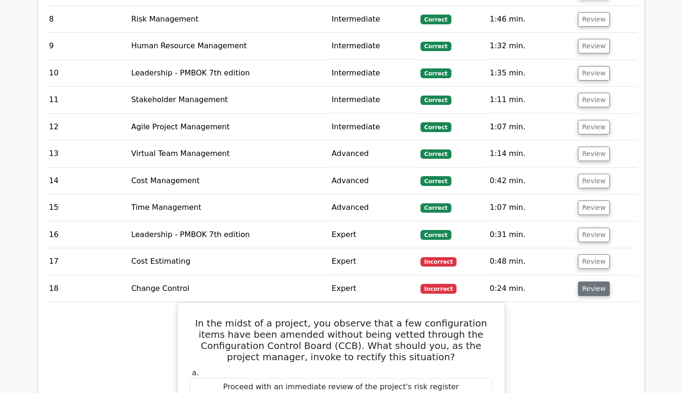
scroll to position [1358, 0]
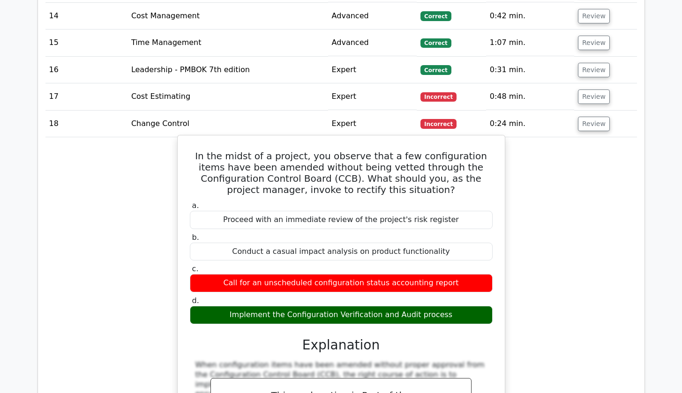
drag, startPoint x: 229, startPoint y: 272, endPoint x: 450, endPoint y: 271, distance: 221.7
click at [450, 274] on div "Call for an unscheduled configuration status accounting report" at bounding box center [341, 283] width 303 height 18
click at [414, 296] on label "d. Implement the Configuration Verification and Audit process" at bounding box center [341, 310] width 303 height 28
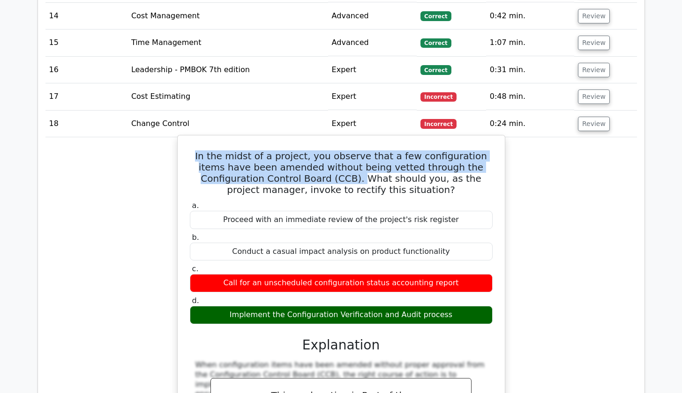
drag, startPoint x: 188, startPoint y: 143, endPoint x: 252, endPoint y: 167, distance: 68.3
click at [252, 167] on div "In the midst of a project, you observe that a few configuration items have been…" at bounding box center [341, 359] width 320 height 441
click at [396, 155] on h5 "In the midst of a project, you observe that a few configuration items have been…" at bounding box center [341, 172] width 305 height 45
drag, startPoint x: 364, startPoint y: 142, endPoint x: 244, endPoint y: 164, distance: 122.0
click at [244, 164] on h5 "In the midst of a project, you observe that a few configuration items have been…" at bounding box center [341, 172] width 305 height 45
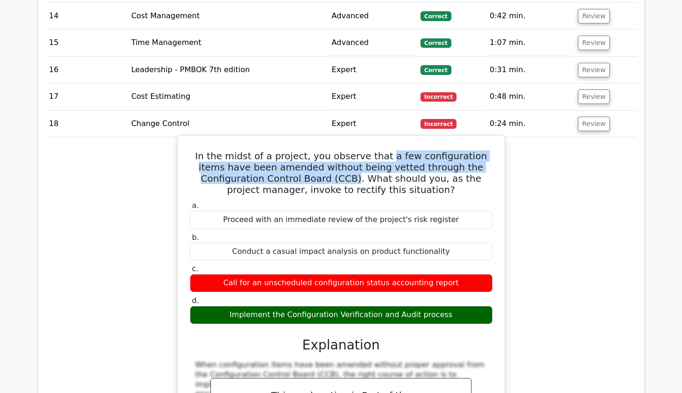
click at [269, 157] on h5 "In the midst of a project, you observe that a few configuration items have been…" at bounding box center [341, 172] width 305 height 45
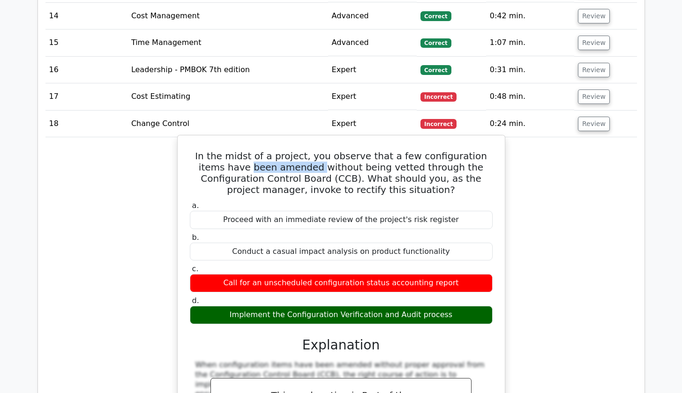
drag, startPoint x: 258, startPoint y: 154, endPoint x: 194, endPoint y: 157, distance: 64.7
click at [194, 157] on h5 "In the midst of a project, you observe that a few configuration items have been…" at bounding box center [341, 172] width 305 height 45
click at [226, 152] on h5 "In the midst of a project, you observe that a few configuration items have been…" at bounding box center [341, 172] width 305 height 45
drag, startPoint x: 216, startPoint y: 152, endPoint x: 256, endPoint y: 155, distance: 40.4
click at [256, 155] on h5 "In the midst of a project, you observe that a few configuration items have been…" at bounding box center [341, 172] width 305 height 45
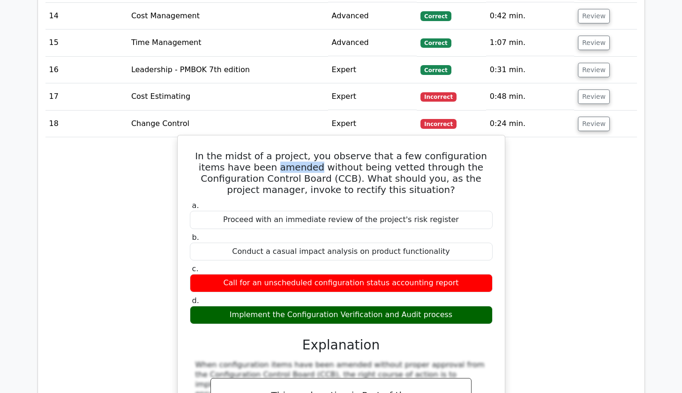
click at [217, 155] on h5 "In the midst of a project, you observe that a few configuration items have been…" at bounding box center [341, 172] width 305 height 45
drag, startPoint x: 217, startPoint y: 154, endPoint x: 256, endPoint y: 157, distance: 39.5
click at [256, 156] on h5 "In the midst of a project, you observe that a few configuration items have been…" at bounding box center [341, 172] width 305 height 45
copy h5 "amended"
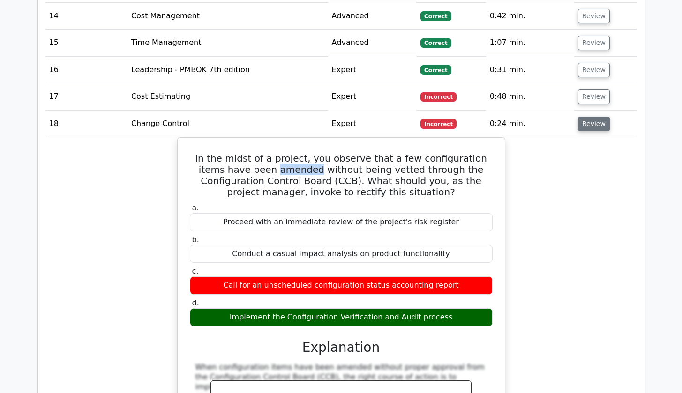
click at [596, 117] on button "Review" at bounding box center [594, 124] width 32 height 15
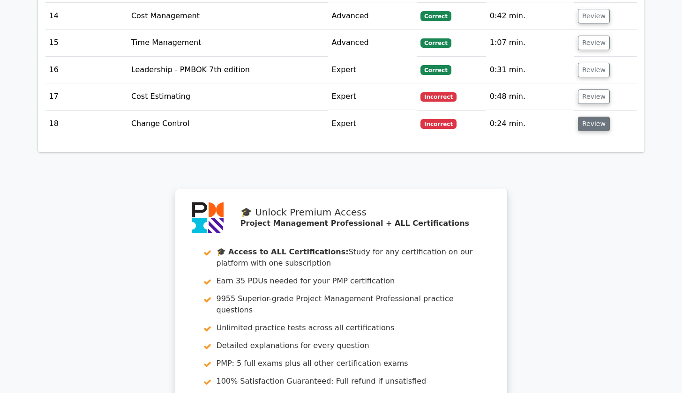
click at [584, 117] on button "Review" at bounding box center [594, 124] width 32 height 15
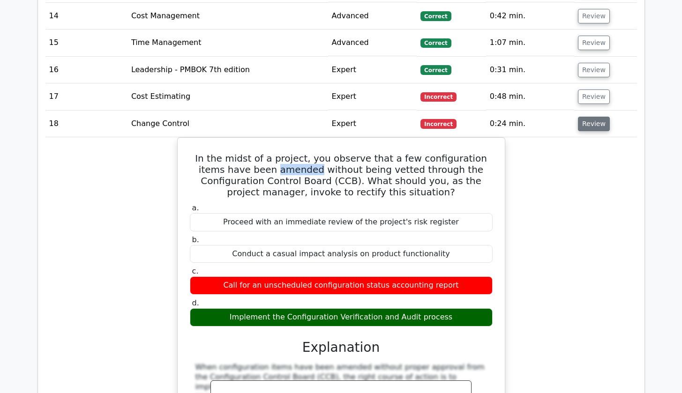
click at [584, 117] on button "Review" at bounding box center [594, 124] width 32 height 15
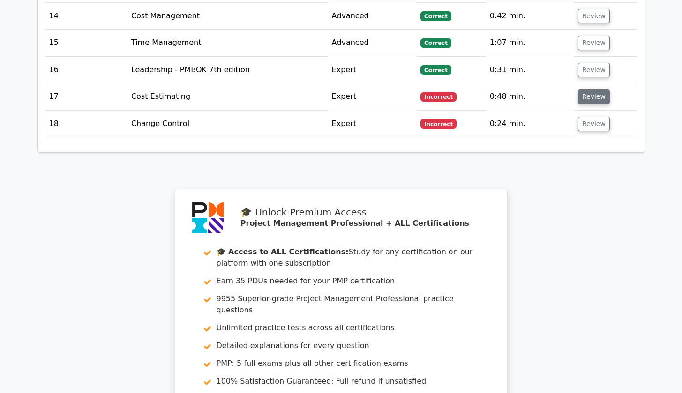
click at [585, 90] on button "Review" at bounding box center [594, 97] width 32 height 15
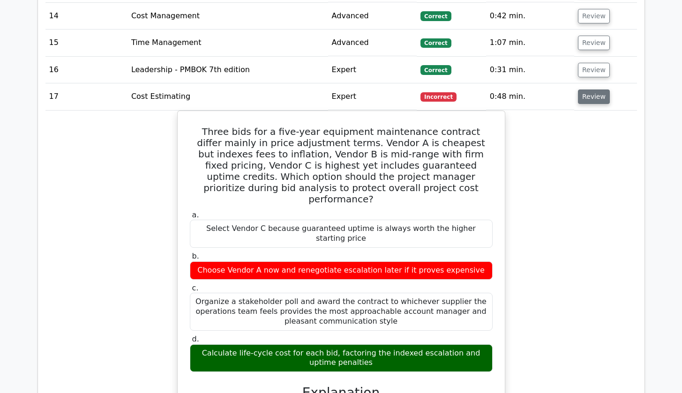
click at [585, 90] on button "Review" at bounding box center [594, 97] width 32 height 15
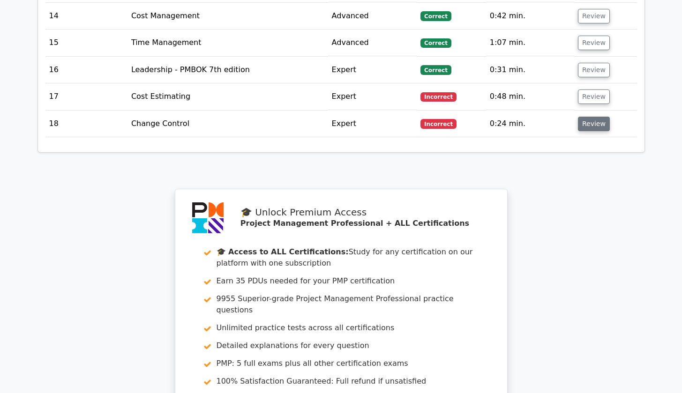
click at [597, 117] on button "Review" at bounding box center [594, 124] width 32 height 15
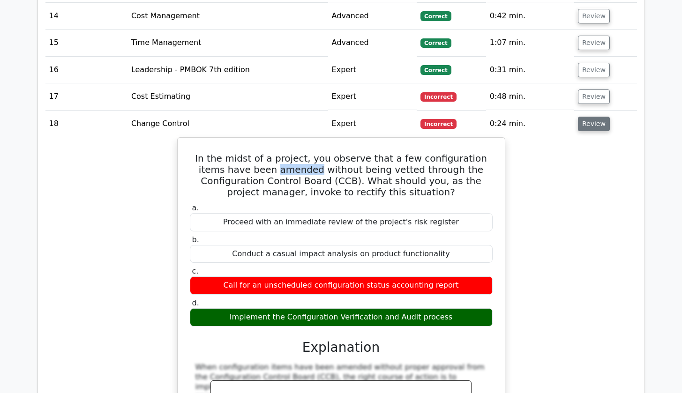
click at [597, 117] on button "Review" at bounding box center [594, 124] width 32 height 15
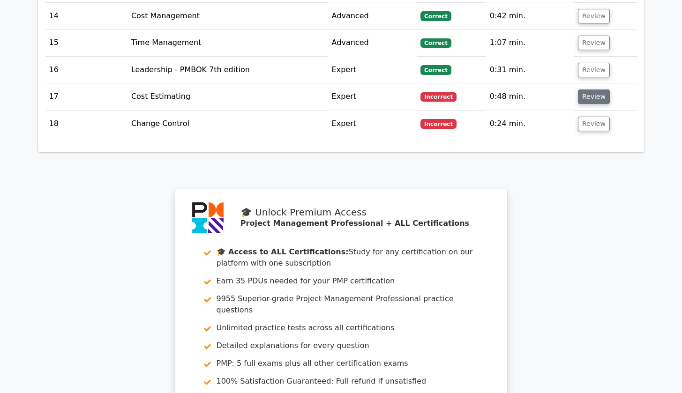
click at [594, 90] on button "Review" at bounding box center [594, 97] width 32 height 15
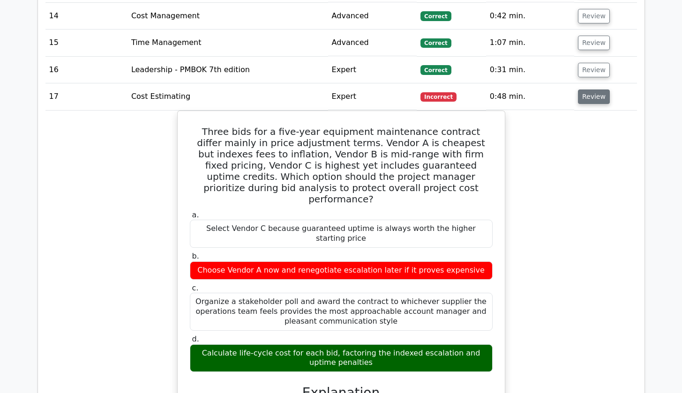
click at [594, 90] on button "Review" at bounding box center [594, 97] width 32 height 15
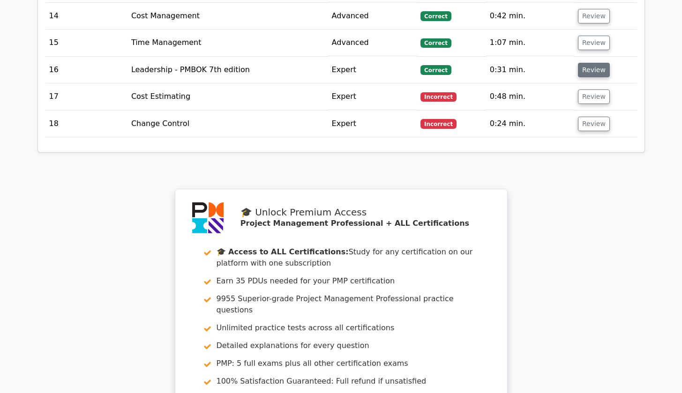
click at [591, 63] on button "Review" at bounding box center [594, 70] width 32 height 15
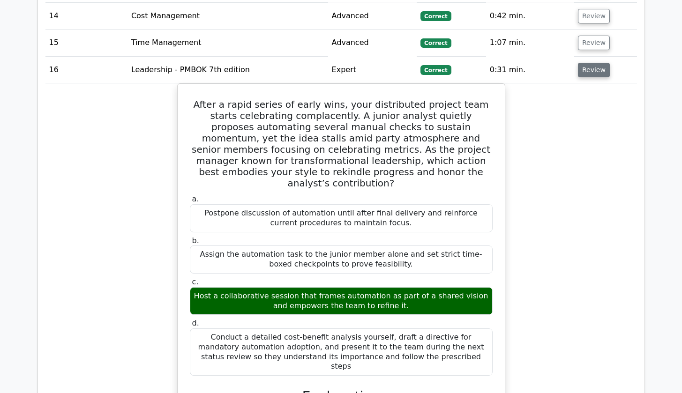
click at [591, 63] on button "Review" at bounding box center [594, 70] width 32 height 15
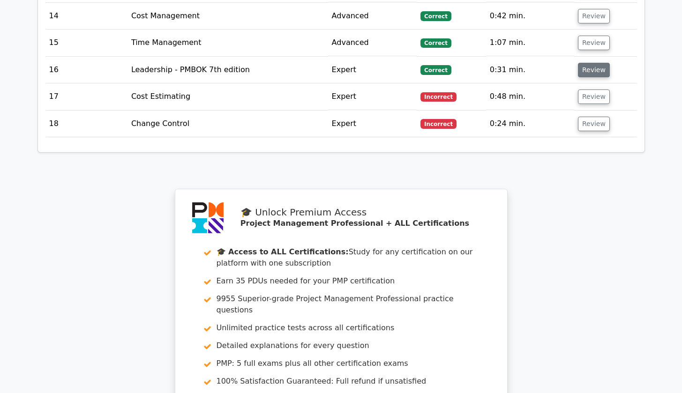
scroll to position [1350, 0]
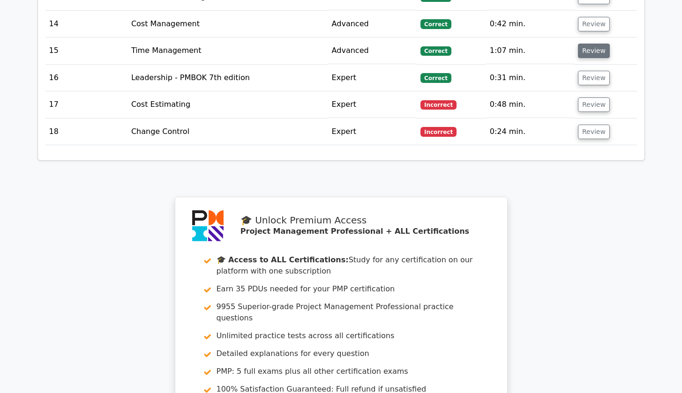
click at [589, 44] on button "Review" at bounding box center [594, 51] width 32 height 15
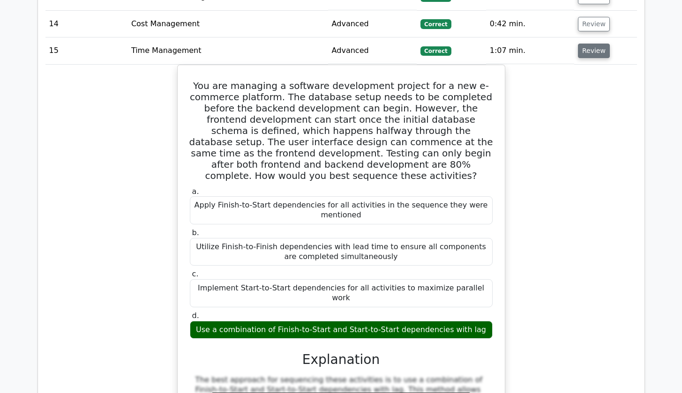
click at [589, 44] on button "Review" at bounding box center [594, 51] width 32 height 15
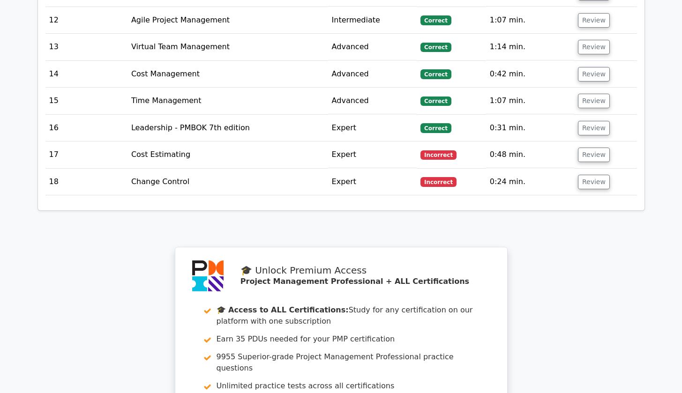
scroll to position [1286, 0]
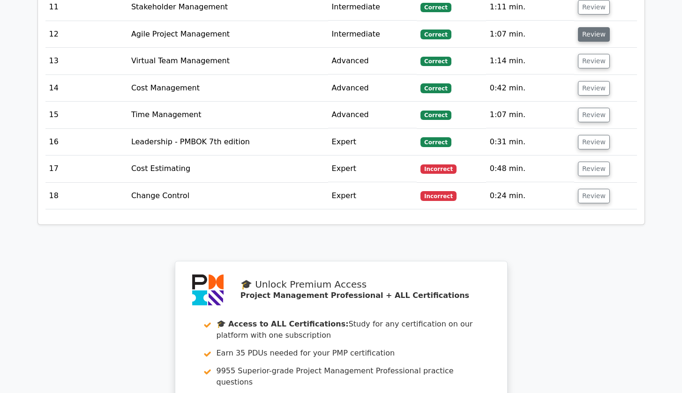
click at [590, 27] on button "Review" at bounding box center [594, 34] width 32 height 15
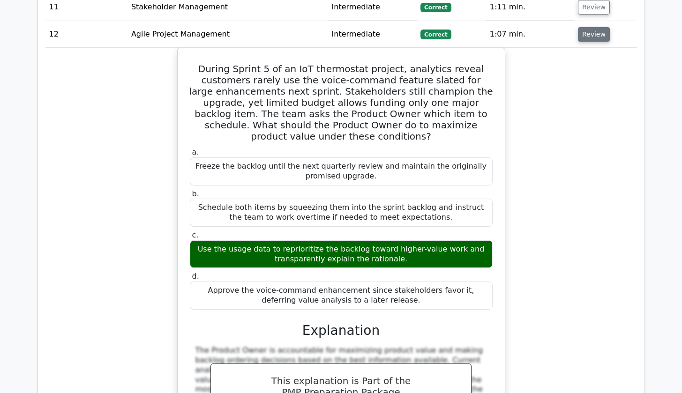
click at [590, 27] on button "Review" at bounding box center [594, 34] width 32 height 15
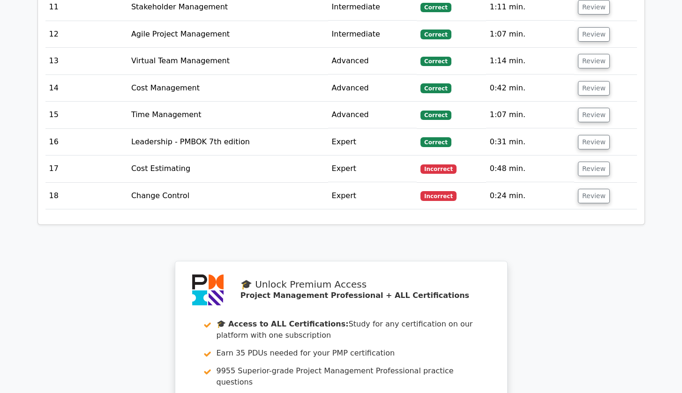
scroll to position [841, 0]
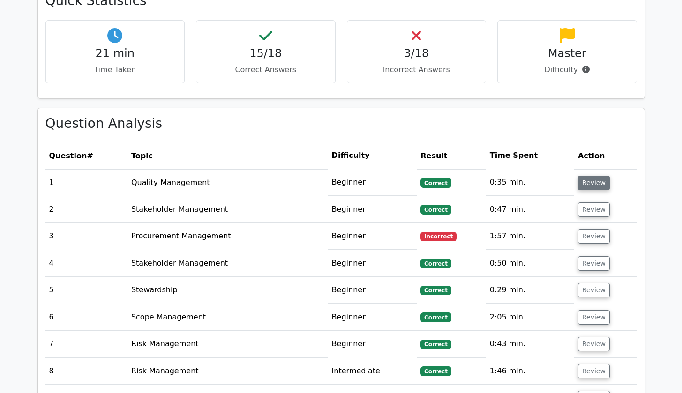
click at [598, 176] on button "Review" at bounding box center [594, 183] width 32 height 15
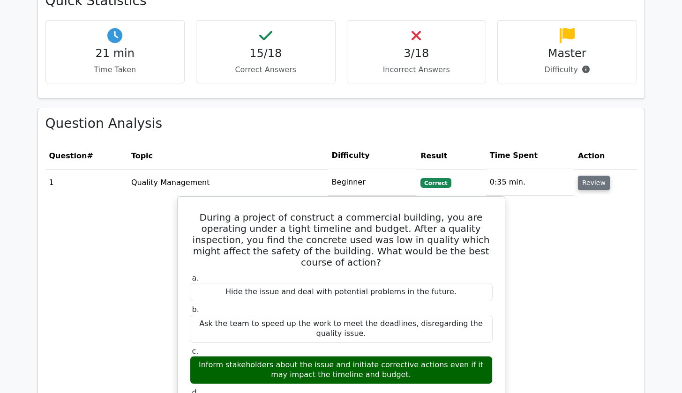
click at [598, 176] on button "Review" at bounding box center [594, 183] width 32 height 15
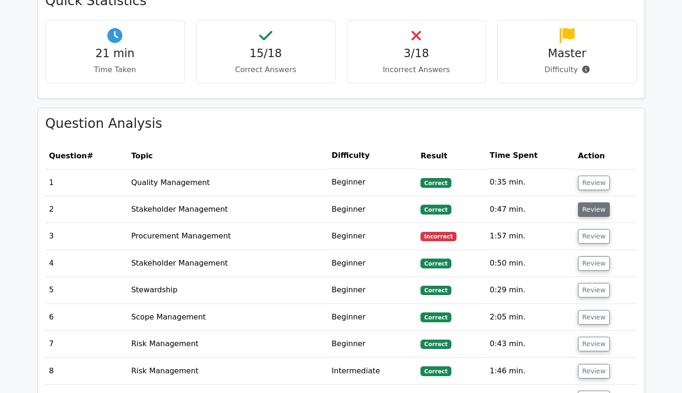
click at [595, 202] on button "Review" at bounding box center [594, 209] width 32 height 15
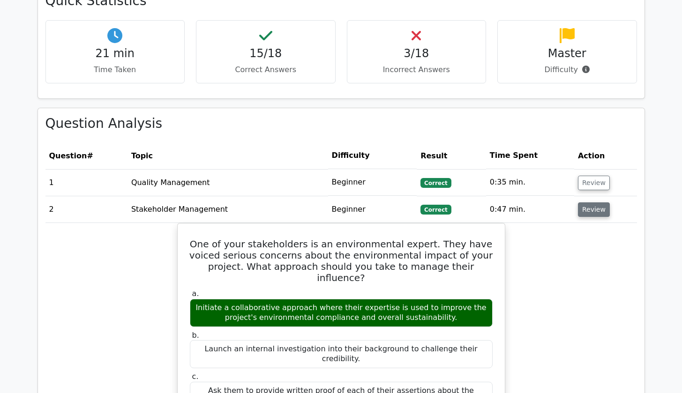
click at [595, 202] on button "Review" at bounding box center [594, 209] width 32 height 15
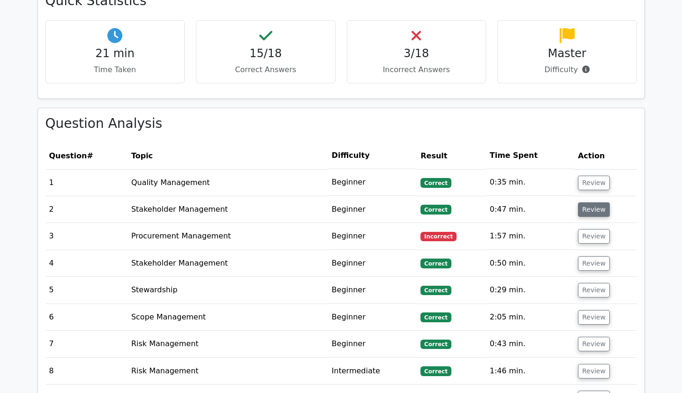
click at [595, 202] on button "Review" at bounding box center [594, 209] width 32 height 15
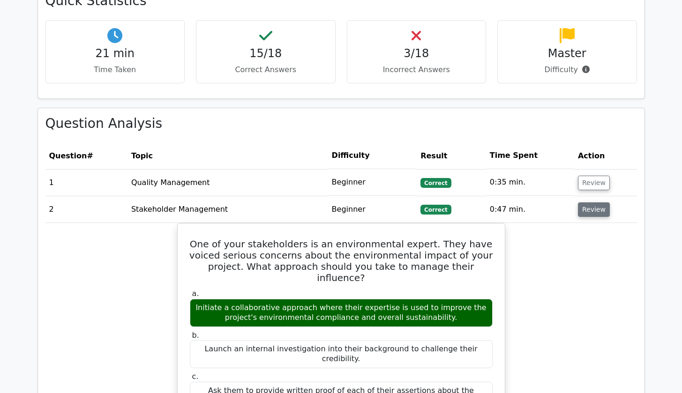
click at [595, 202] on button "Review" at bounding box center [594, 209] width 32 height 15
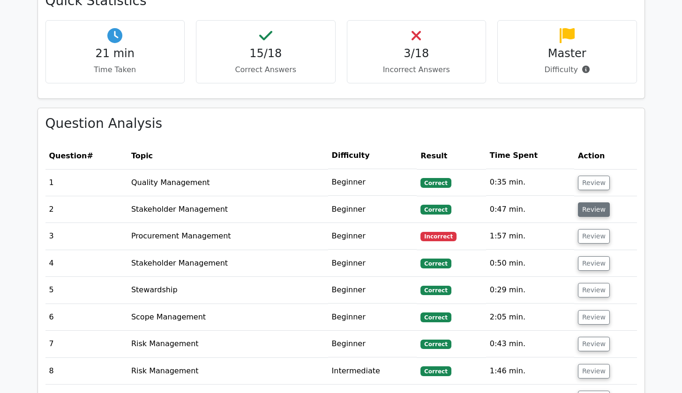
click at [595, 202] on button "Review" at bounding box center [594, 209] width 32 height 15
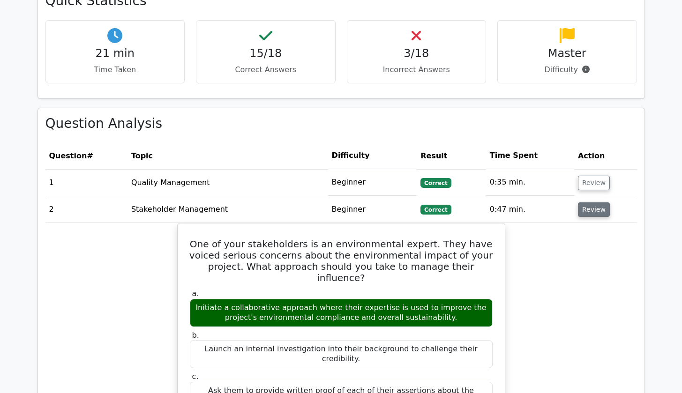
click at [595, 202] on button "Review" at bounding box center [594, 209] width 32 height 15
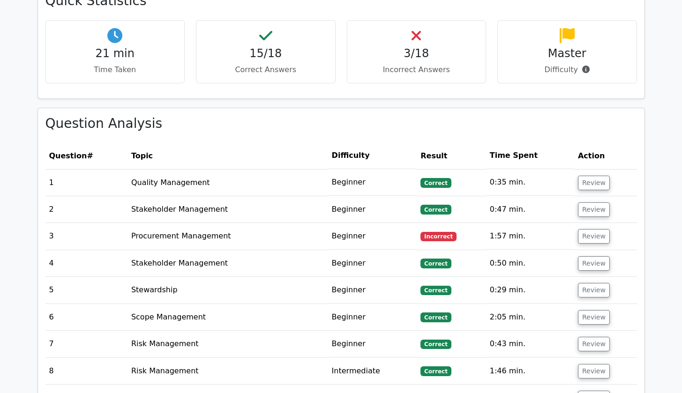
scroll to position [855, 0]
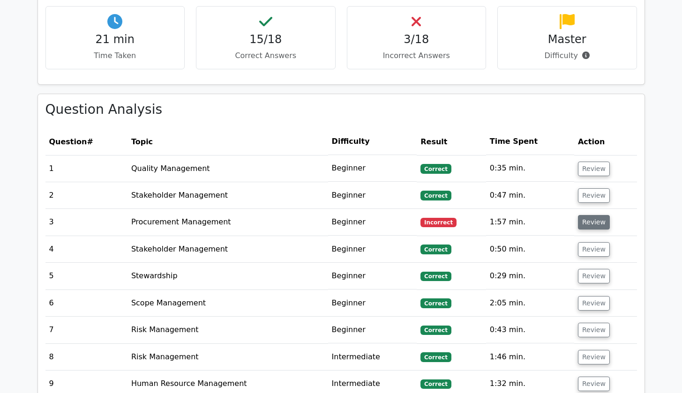
click at [589, 215] on button "Review" at bounding box center [594, 222] width 32 height 15
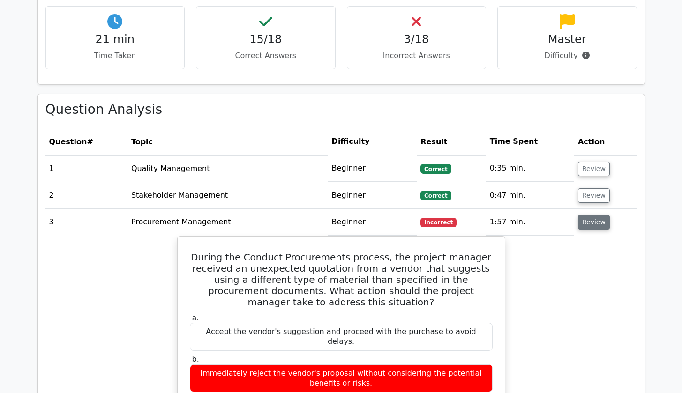
click at [589, 215] on button "Review" at bounding box center [594, 222] width 32 height 15
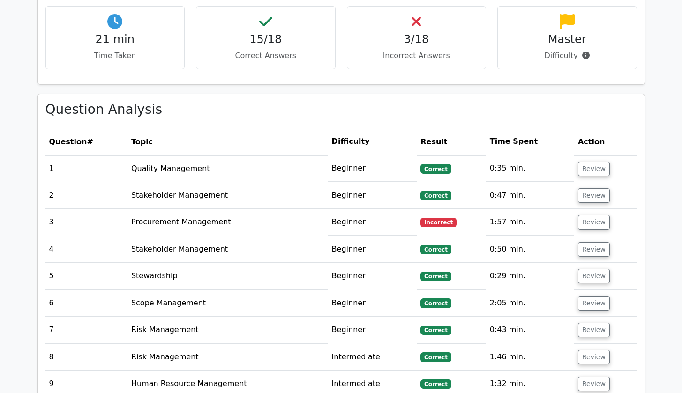
scroll to position [932, 0]
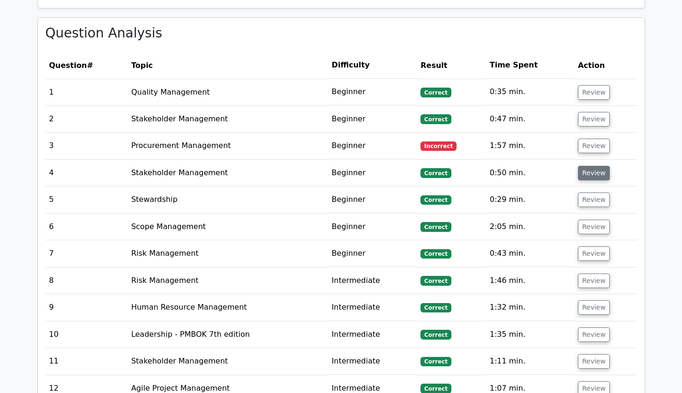
click at [583, 166] on button "Review" at bounding box center [594, 173] width 32 height 15
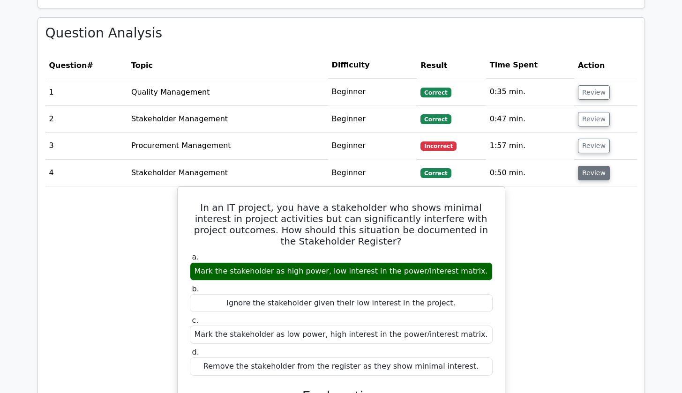
click at [584, 166] on button "Review" at bounding box center [594, 173] width 32 height 15
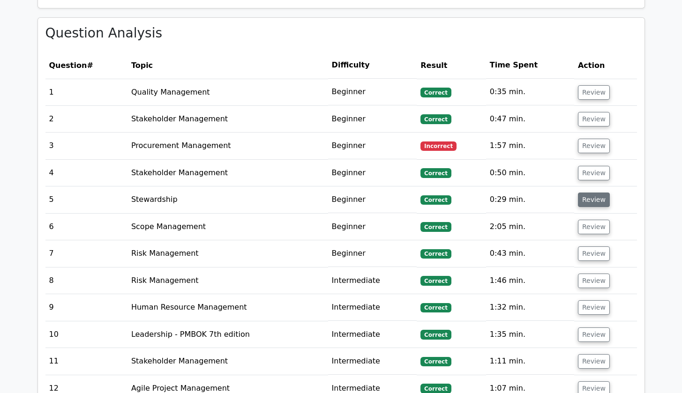
click at [590, 193] on button "Review" at bounding box center [594, 200] width 32 height 15
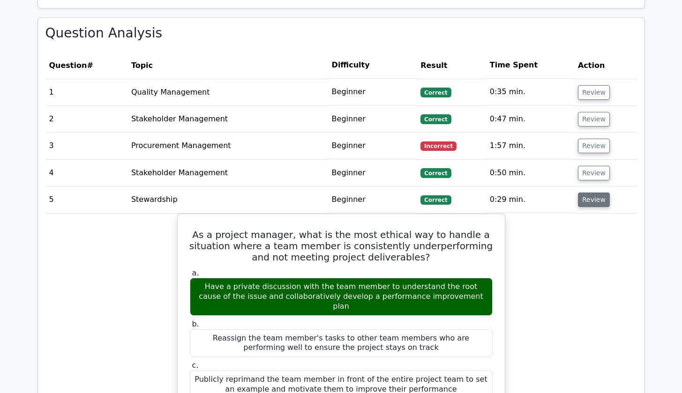
click at [590, 193] on button "Review" at bounding box center [594, 200] width 32 height 15
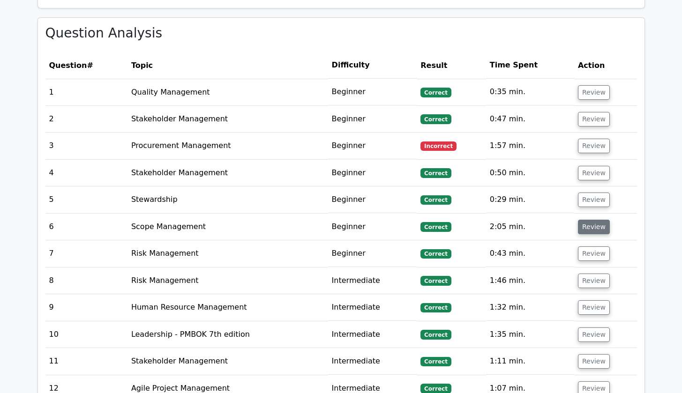
click at [590, 221] on button "Review" at bounding box center [594, 227] width 32 height 15
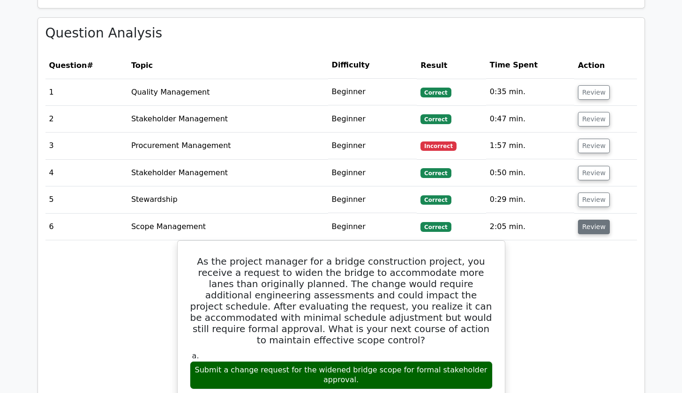
click at [590, 220] on button "Review" at bounding box center [594, 227] width 32 height 15
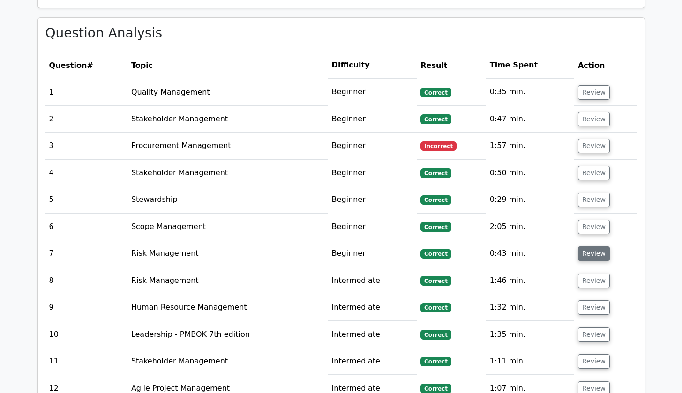
click at [588, 247] on button "Review" at bounding box center [594, 254] width 32 height 15
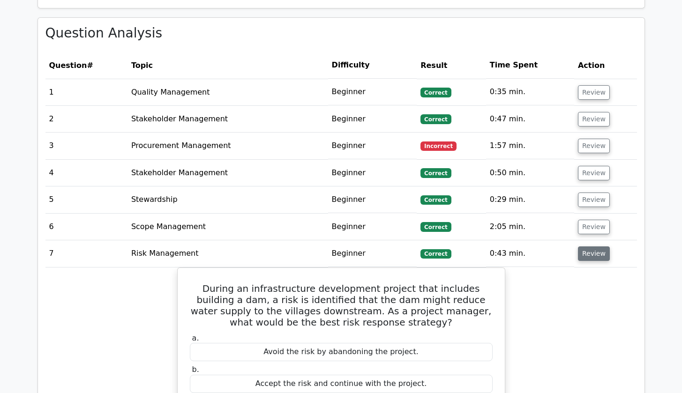
click at [588, 247] on button "Review" at bounding box center [594, 254] width 32 height 15
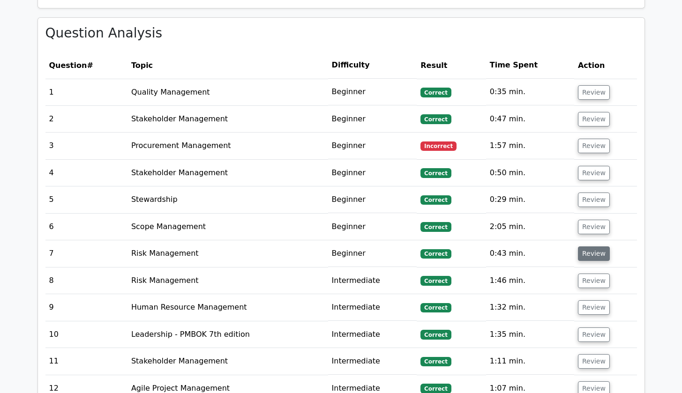
click at [588, 247] on button "Review" at bounding box center [594, 254] width 32 height 15
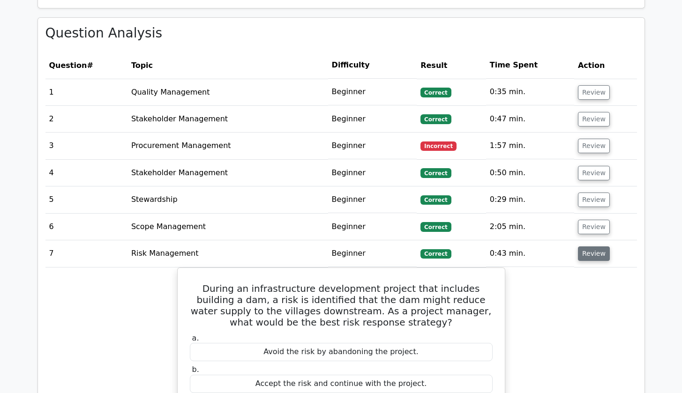
click at [588, 247] on button "Review" at bounding box center [594, 254] width 32 height 15
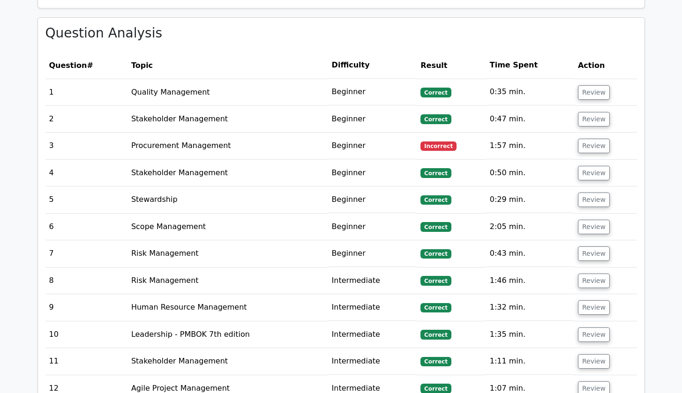
scroll to position [948, 0]
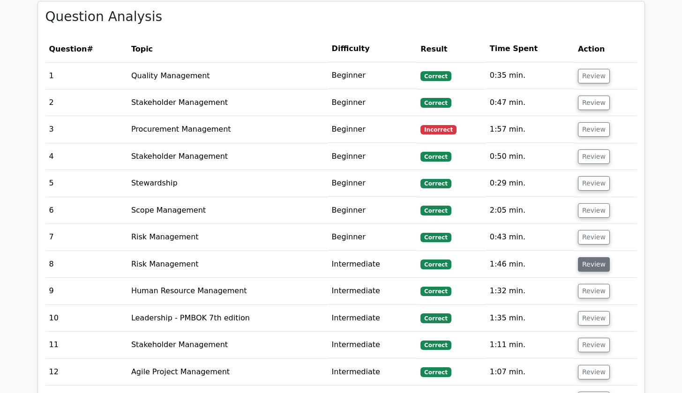
click at [583, 257] on button "Review" at bounding box center [594, 264] width 32 height 15
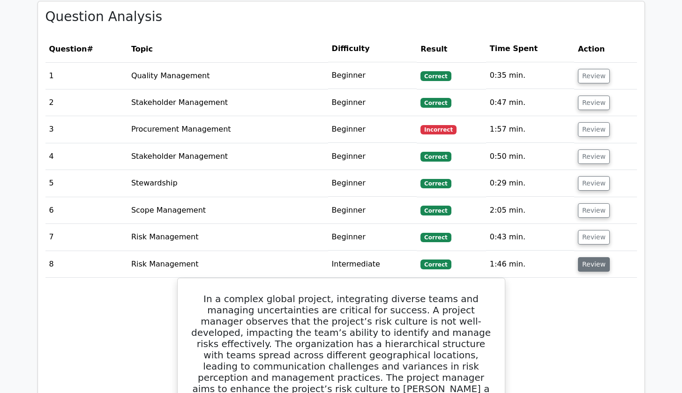
click at [583, 257] on button "Review" at bounding box center [594, 264] width 32 height 15
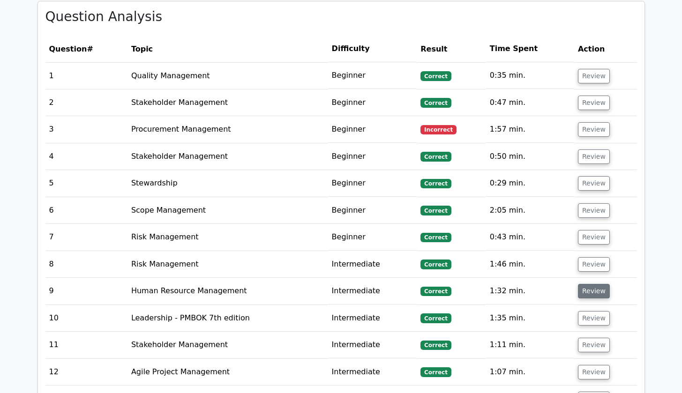
click at [593, 284] on button "Review" at bounding box center [594, 291] width 32 height 15
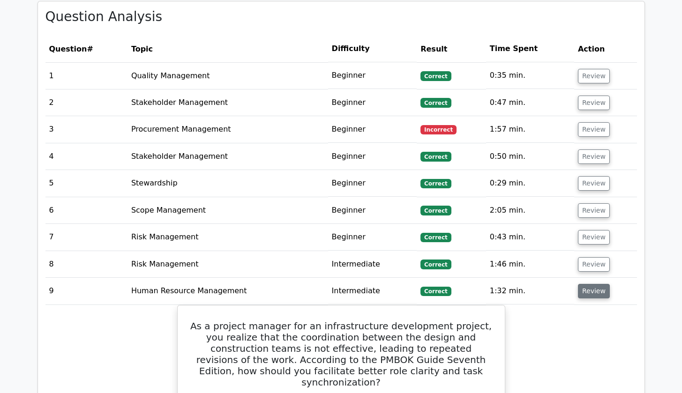
click at [593, 284] on button "Review" at bounding box center [594, 291] width 32 height 15
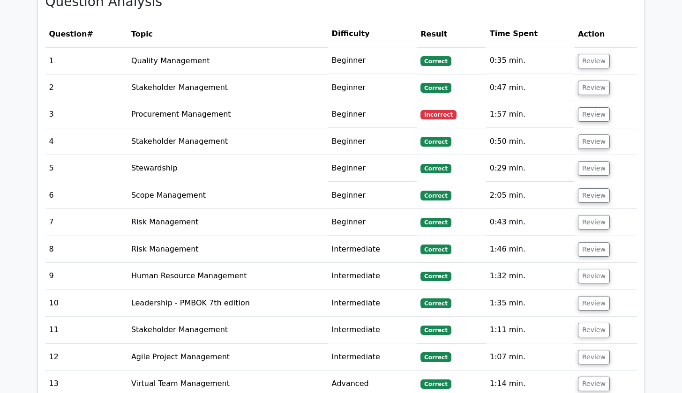
scroll to position [1005, 0]
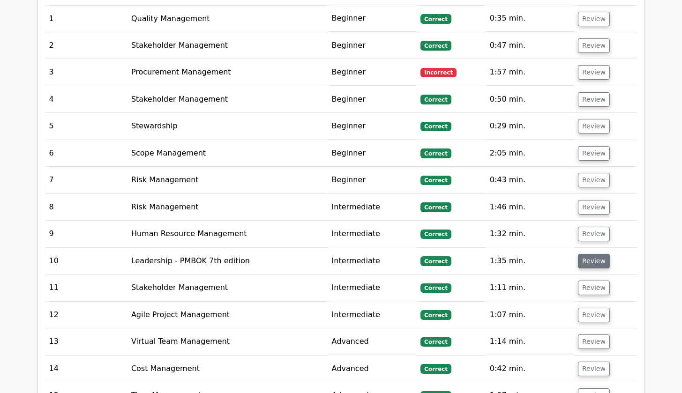
click at [580, 254] on button "Review" at bounding box center [594, 261] width 32 height 15
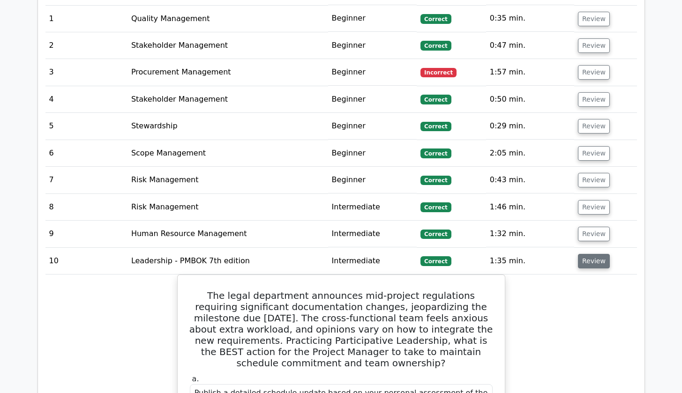
click at [581, 254] on button "Review" at bounding box center [594, 261] width 32 height 15
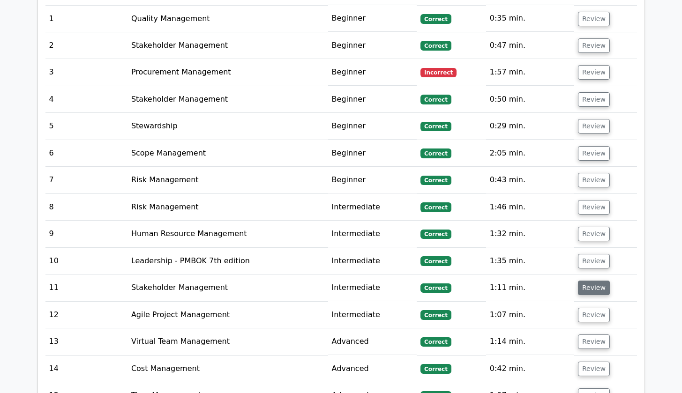
click at [588, 281] on button "Review" at bounding box center [594, 288] width 32 height 15
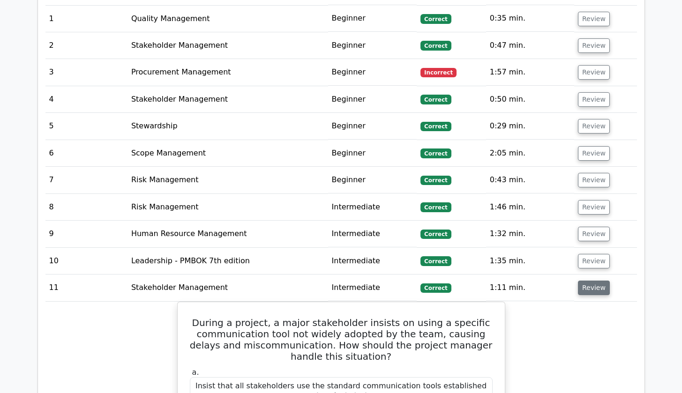
click at [588, 281] on button "Review" at bounding box center [594, 288] width 32 height 15
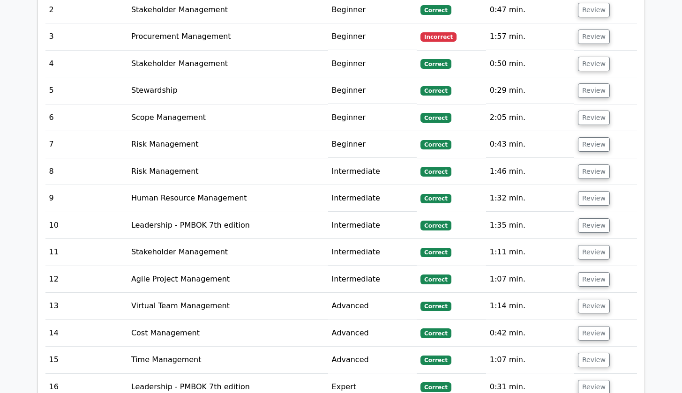
scroll to position [1065, 0]
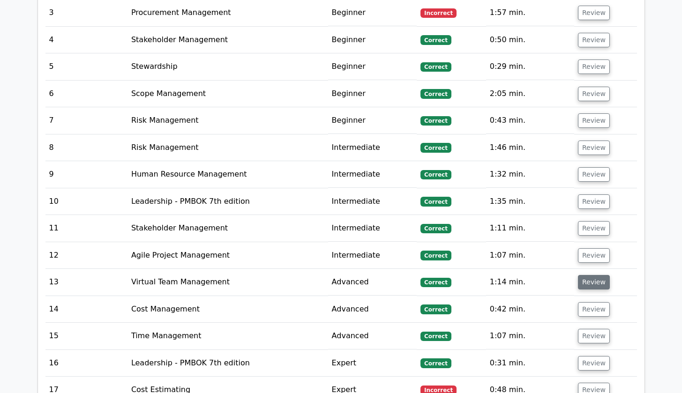
click at [580, 275] on button "Review" at bounding box center [594, 282] width 32 height 15
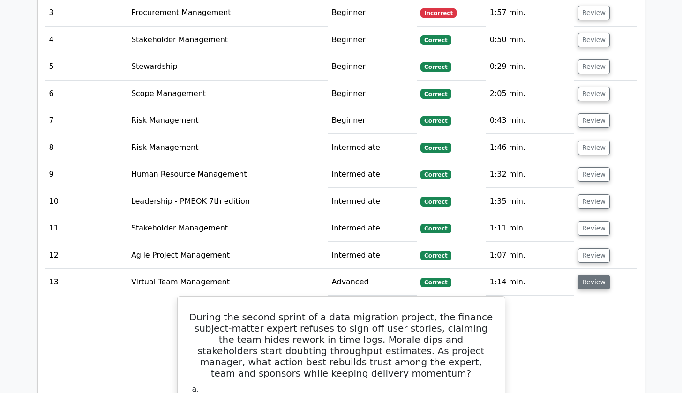
click at [584, 275] on button "Review" at bounding box center [594, 282] width 32 height 15
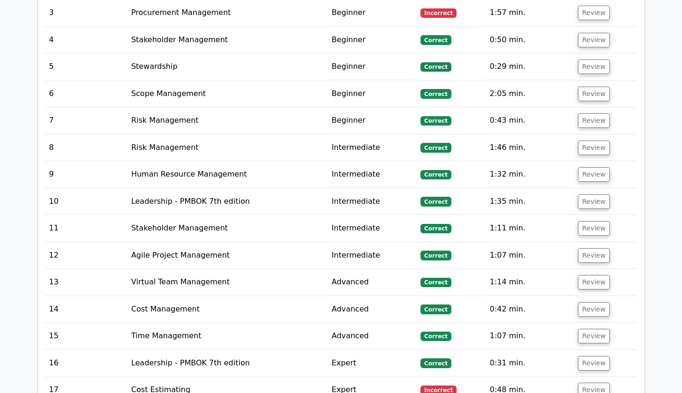
scroll to position [1083, 0]
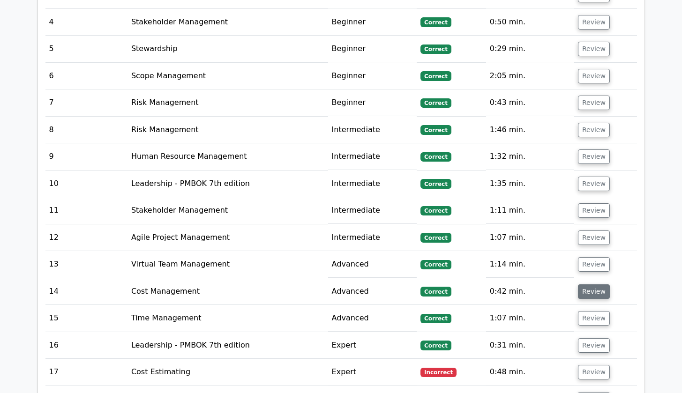
click at [593, 284] on button "Review" at bounding box center [594, 291] width 32 height 15
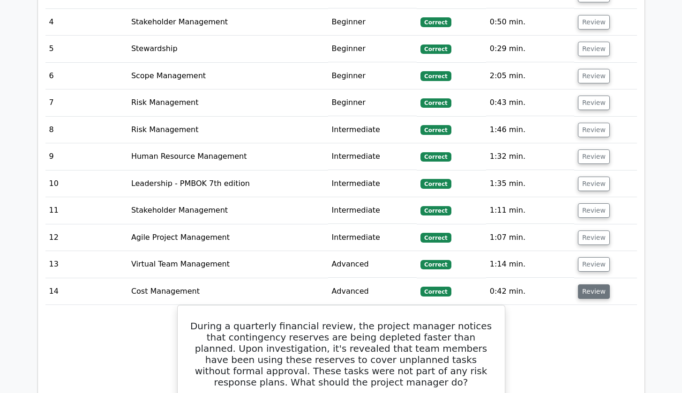
click at [593, 284] on button "Review" at bounding box center [594, 291] width 32 height 15
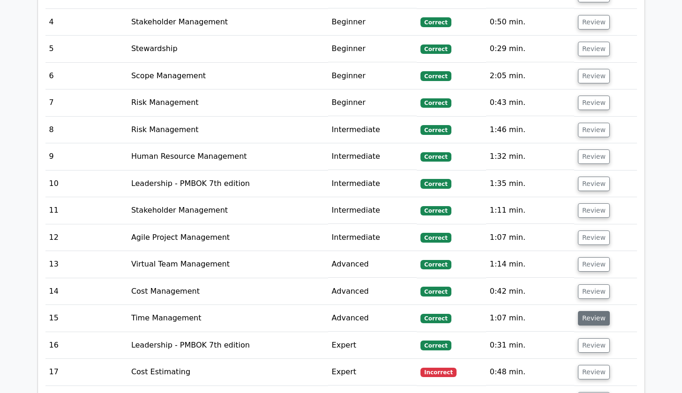
click at [595, 311] on button "Review" at bounding box center [594, 318] width 32 height 15
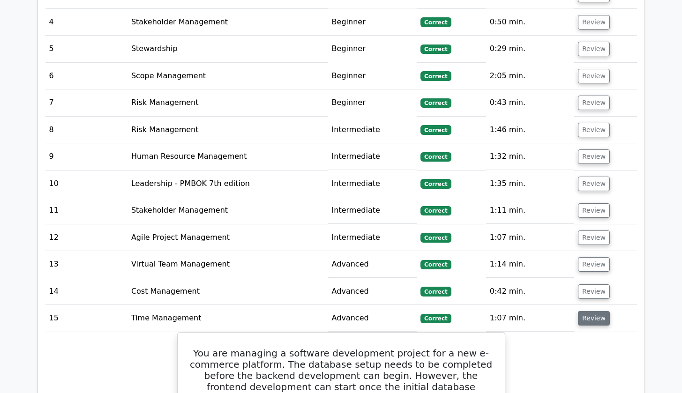
click at [595, 311] on button "Review" at bounding box center [594, 318] width 32 height 15
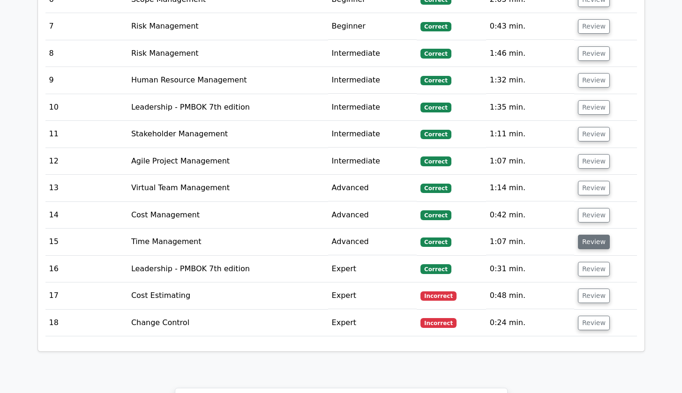
scroll to position [1213, 0]
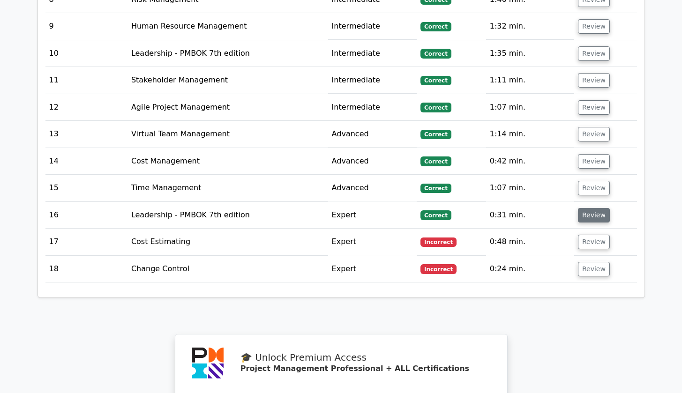
click at [588, 208] on button "Review" at bounding box center [594, 215] width 32 height 15
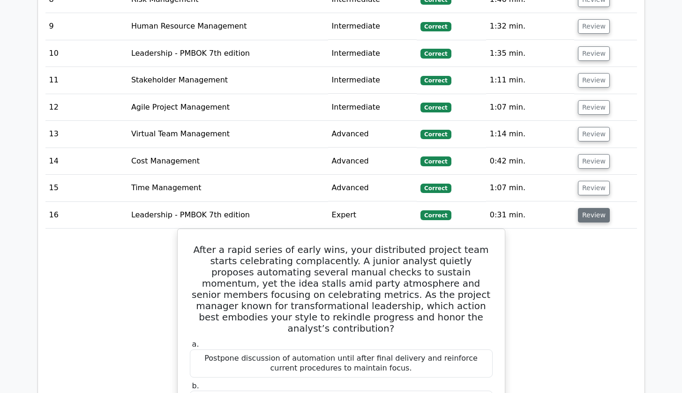
click at [588, 208] on button "Review" at bounding box center [594, 215] width 32 height 15
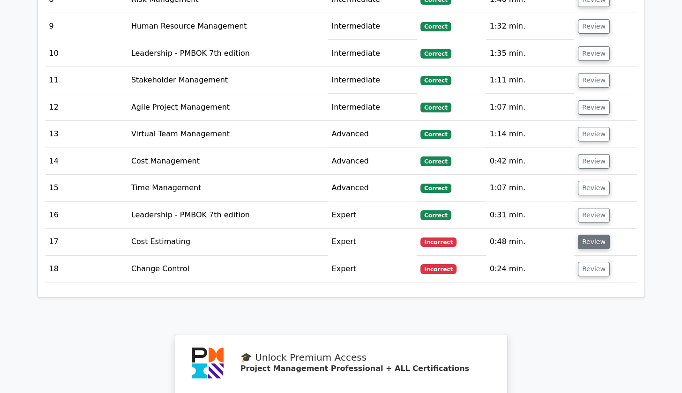
click at [591, 235] on button "Review" at bounding box center [594, 242] width 32 height 15
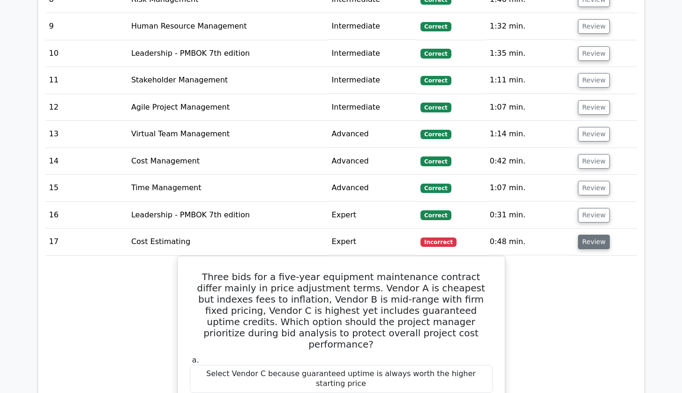
click at [590, 235] on button "Review" at bounding box center [594, 242] width 32 height 15
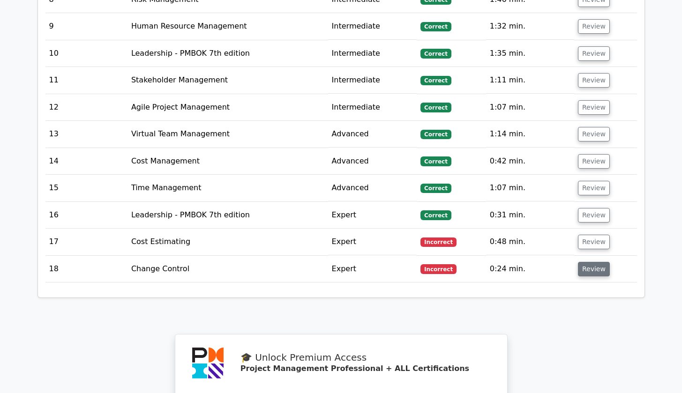
click at [590, 262] on button "Review" at bounding box center [594, 269] width 32 height 15
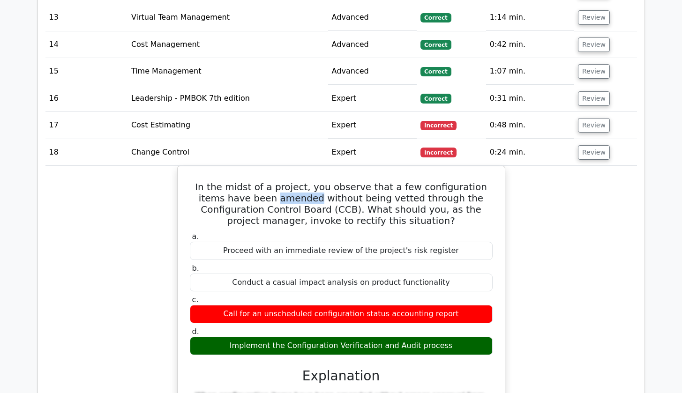
scroll to position [1412, 0]
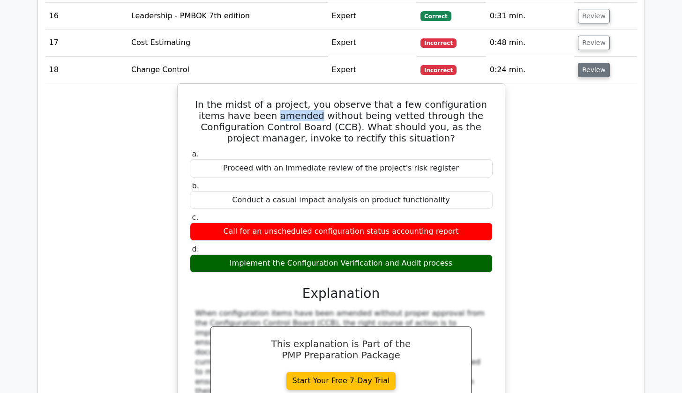
click at [601, 63] on button "Review" at bounding box center [594, 70] width 32 height 15
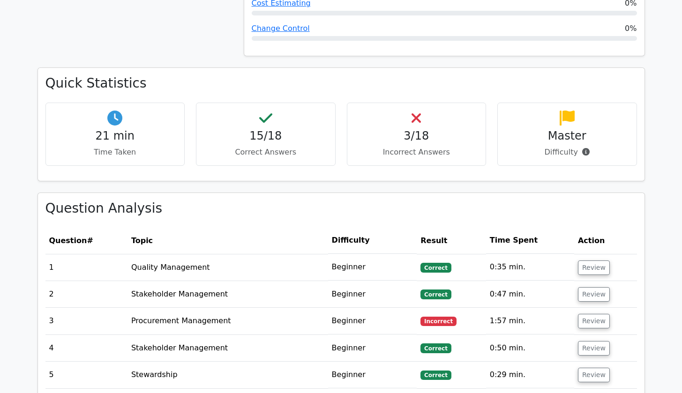
scroll to position [698, 0]
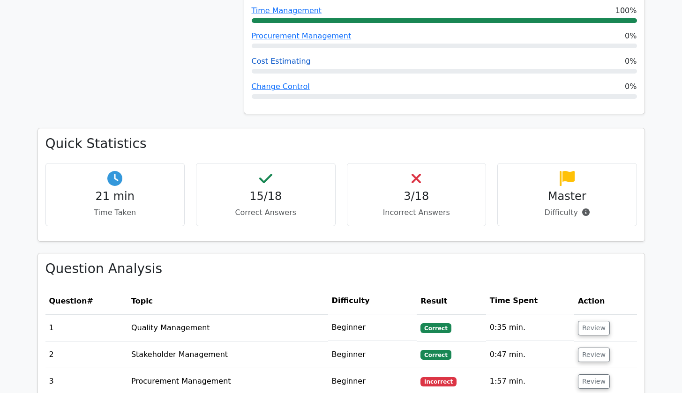
click at [288, 57] on link "Cost Estimating" at bounding box center [281, 61] width 59 height 9
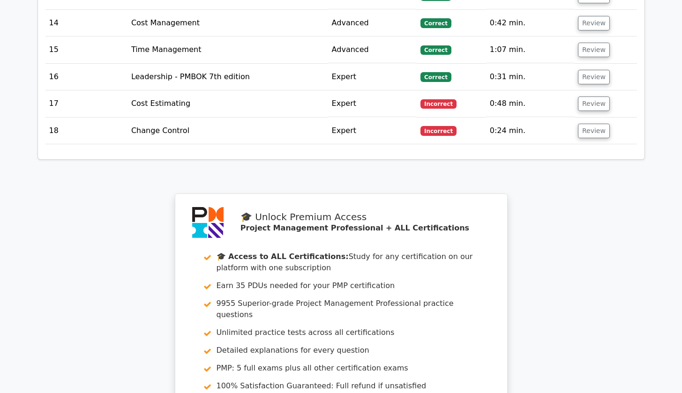
scroll to position [1529, 0]
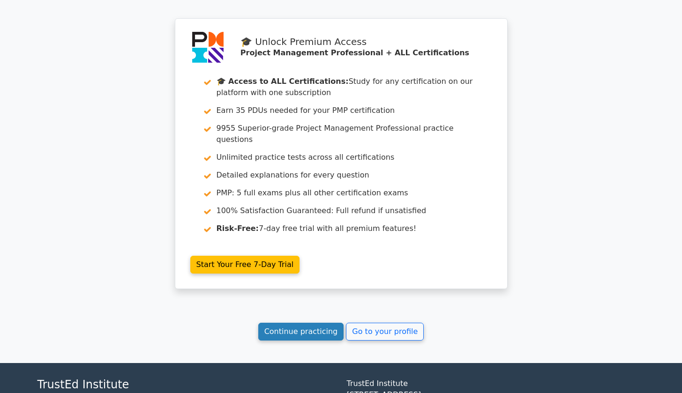
click at [290, 323] on link "Continue practicing" at bounding box center [301, 332] width 86 height 18
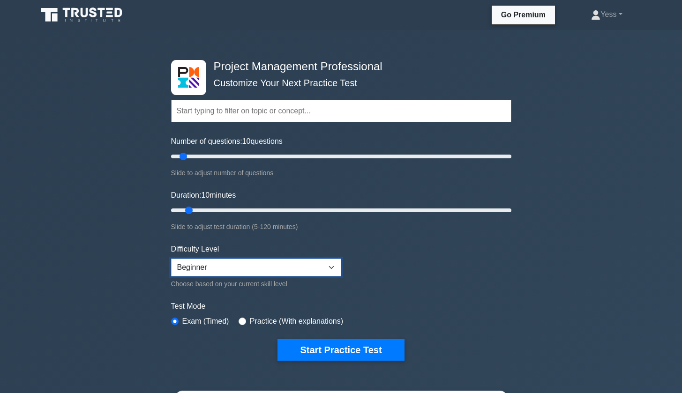
select select "intermediate"
drag, startPoint x: 184, startPoint y: 157, endPoint x: 200, endPoint y: 157, distance: 16.4
type input "20"
click at [200, 157] on input "Number of questions: 20 questions" at bounding box center [341, 156] width 340 height 11
drag, startPoint x: 188, startPoint y: 210, endPoint x: 241, endPoint y: 212, distance: 52.5
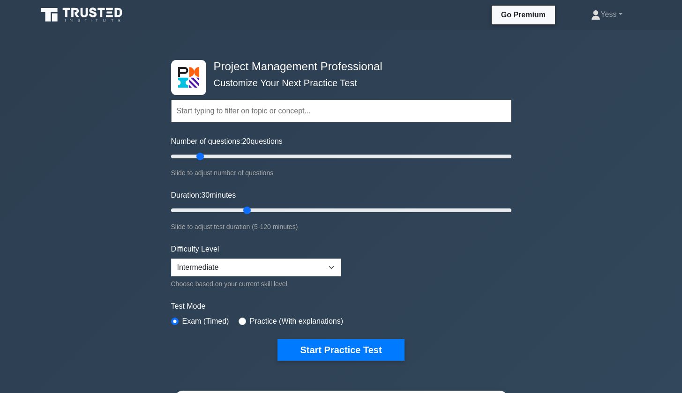
type input "30"
click at [241, 212] on input "Duration: 30 minutes" at bounding box center [341, 210] width 340 height 11
click at [359, 348] on button "Start Practice Test" at bounding box center [340, 350] width 127 height 22
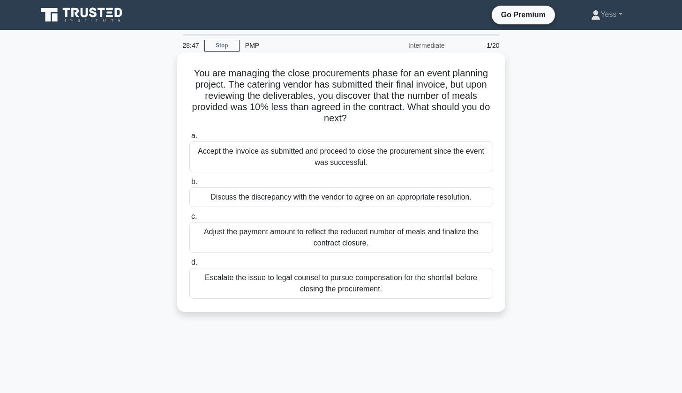
click at [376, 200] on div "Discuss the discrepancy with the vendor to agree on an appropriate resolution." at bounding box center [341, 197] width 304 height 20
click at [189, 185] on input "b. Discuss the discrepancy with the vendor to agree on an appropriate resolutio…" at bounding box center [189, 182] width 0 height 6
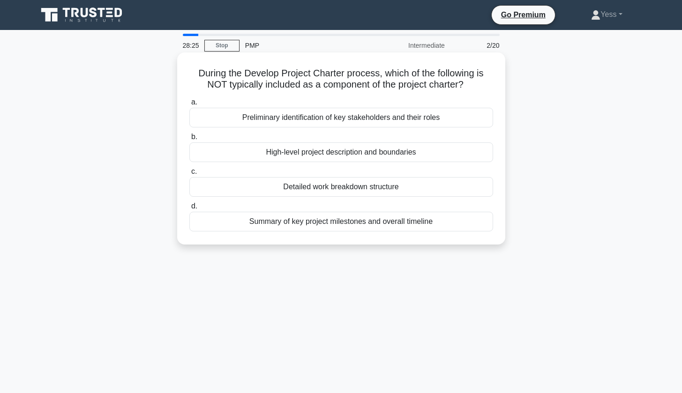
click at [380, 187] on div "Detailed work breakdown structure" at bounding box center [341, 187] width 304 height 20
click at [189, 175] on input "c. Detailed work breakdown structure" at bounding box center [189, 172] width 0 height 6
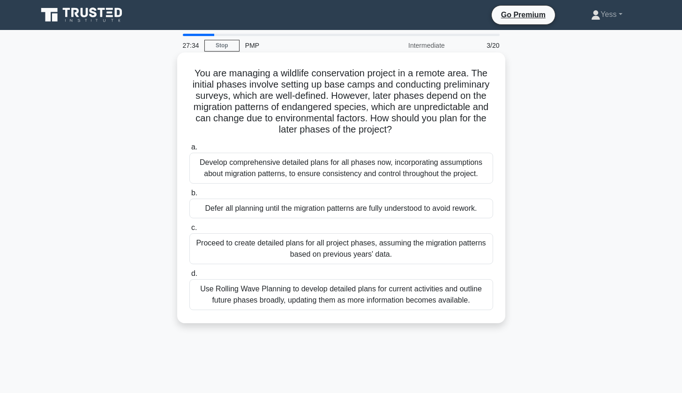
click at [329, 292] on div "Use Rolling Wave Planning to develop detailed plans for current activities and …" at bounding box center [341, 294] width 304 height 31
click at [189, 277] on input "d. Use Rolling Wave Planning to develop detailed plans for current activities a…" at bounding box center [189, 274] width 0 height 6
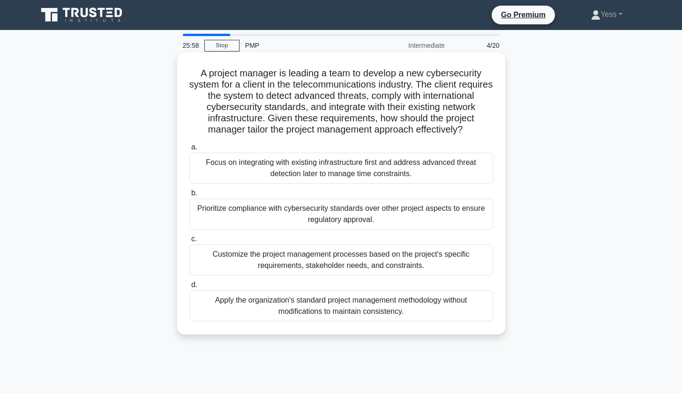
click at [389, 261] on div "Customize the project management processes based on the project's specific requ…" at bounding box center [341, 260] width 304 height 31
click at [189, 242] on input "c. Customize the project management processes based on the project's specific r…" at bounding box center [189, 239] width 0 height 6
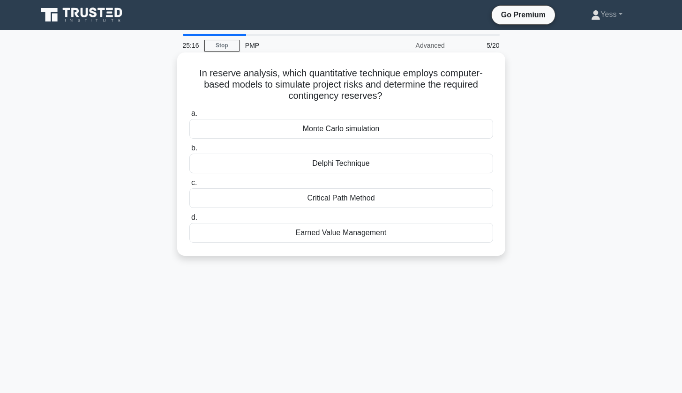
click at [359, 127] on div "Monte Carlo simulation" at bounding box center [341, 129] width 304 height 20
click at [189, 117] on input "a. Monte Carlo simulation" at bounding box center [189, 114] width 0 height 6
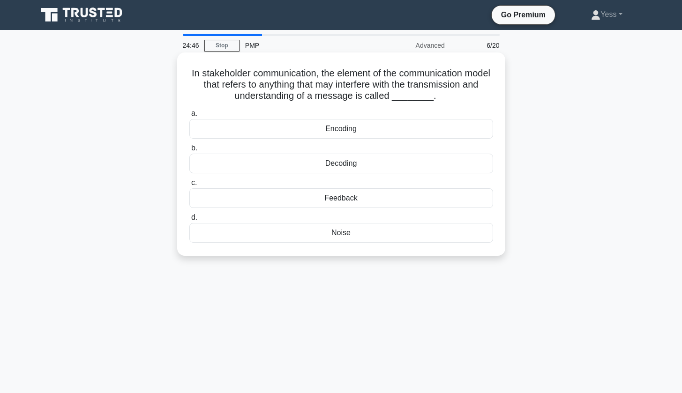
click at [356, 234] on div "Noise" at bounding box center [341, 233] width 304 height 20
click at [189, 221] on input "d. Noise" at bounding box center [189, 218] width 0 height 6
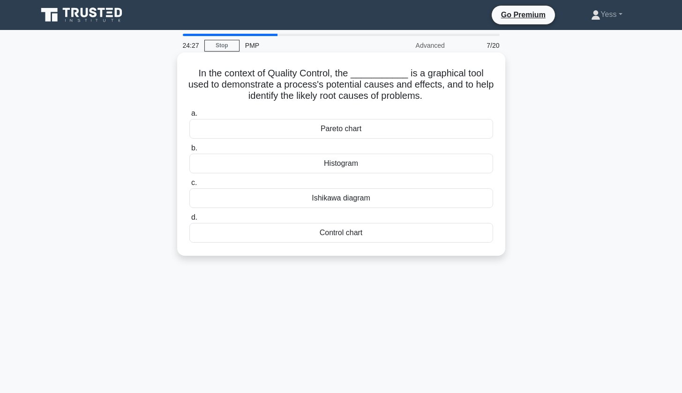
click at [369, 198] on div "Ishikawa diagram" at bounding box center [341, 198] width 304 height 20
click at [189, 186] on input "[PERSON_NAME] diagram" at bounding box center [189, 183] width 0 height 6
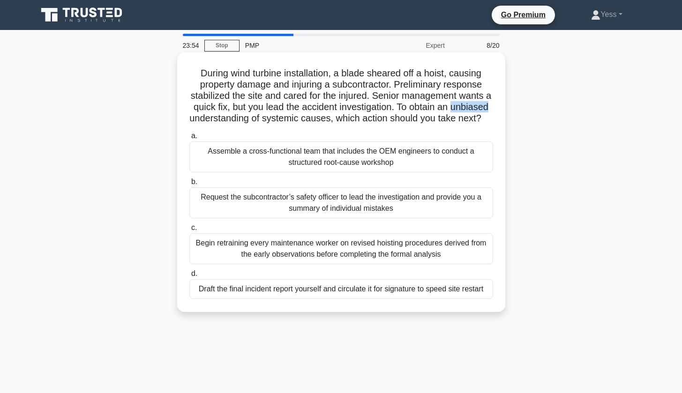
drag, startPoint x: 454, startPoint y: 107, endPoint x: 490, endPoint y: 106, distance: 36.1
click at [490, 106] on h5 "During wind turbine installation, a blade sheared off a hoist, causing property…" at bounding box center [341, 95] width 306 height 57
click at [458, 117] on h5 "During wind turbine installation, a blade sheared off a hoist, causing property…" at bounding box center [341, 95] width 306 height 57
click at [418, 158] on div "Assemble a cross-functional team that includes the OEM engineers to conduct a s…" at bounding box center [341, 157] width 304 height 31
click at [189, 139] on input "a. Assemble a cross-functional team that includes the OEM engineers to conduct …" at bounding box center [189, 136] width 0 height 6
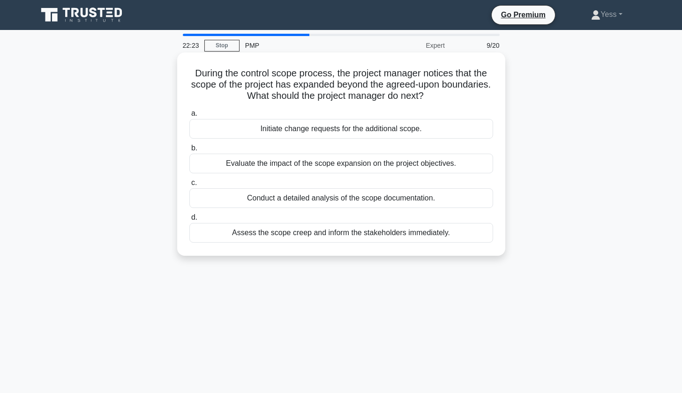
click at [348, 166] on div "Evaluate the impact of the scope expansion on the project objectives." at bounding box center [341, 164] width 304 height 20
click at [189, 151] on input "b. Evaluate the impact of the scope expansion on the project objectives." at bounding box center [189, 148] width 0 height 6
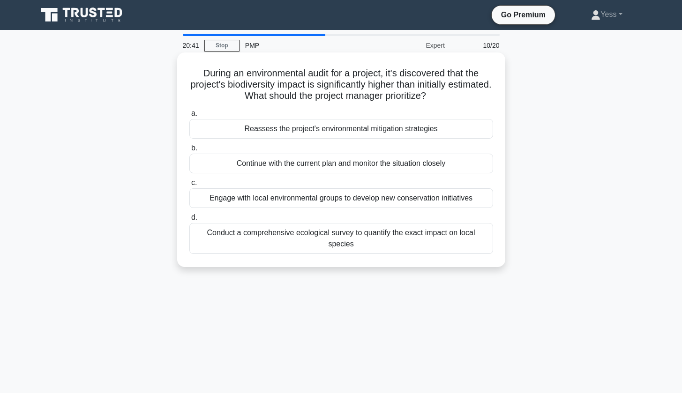
click at [355, 129] on div "Reassess the project's environmental mitigation strategies" at bounding box center [341, 129] width 304 height 20
click at [189, 117] on input "a. Reassess the project's environmental mitigation strategies" at bounding box center [189, 114] width 0 height 6
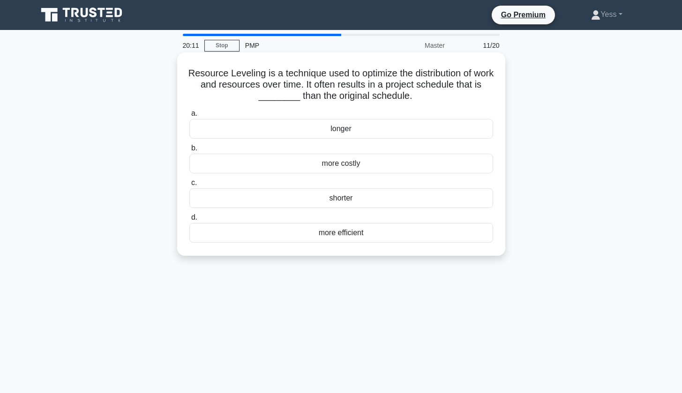
click at [357, 130] on div "longer" at bounding box center [341, 129] width 304 height 20
click at [189, 117] on input "a. longer" at bounding box center [189, 114] width 0 height 6
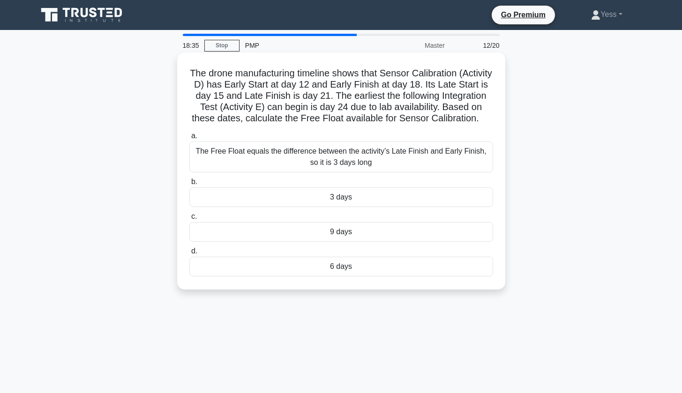
click at [363, 195] on div "3 days" at bounding box center [341, 197] width 304 height 20
click at [189, 185] on input "b. 3 days" at bounding box center [189, 182] width 0 height 6
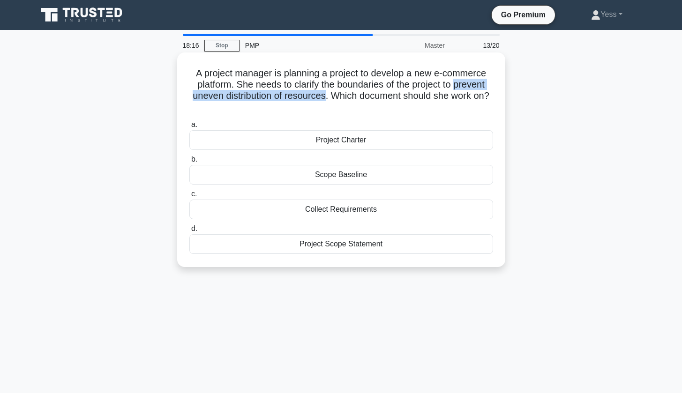
drag, startPoint x: 454, startPoint y: 83, endPoint x: 326, endPoint y: 91, distance: 128.7
click at [326, 91] on h5 "A project manager is planning a project to develop a new e-commerce platform. S…" at bounding box center [341, 90] width 306 height 46
click at [227, 96] on h5 "A project manager is planning a project to develop a new e-commerce platform. S…" at bounding box center [341, 90] width 306 height 46
drag, startPoint x: 223, startPoint y: 95, endPoint x: 186, endPoint y: 97, distance: 37.1
click at [186, 97] on div "A project manager is planning a project to develop a new e-commerce platform. S…" at bounding box center [341, 159] width 321 height 207
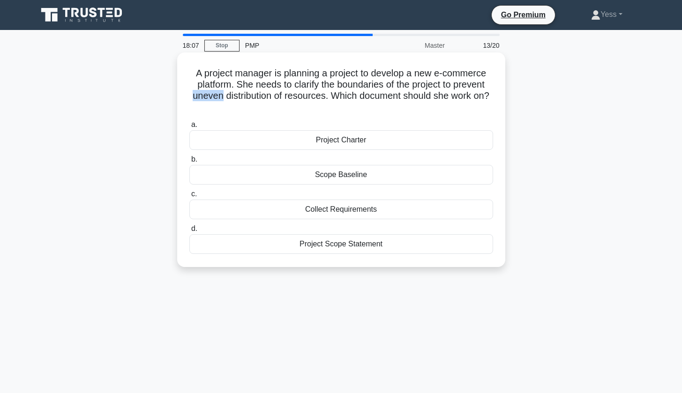
copy h5 "uneven"
click at [410, 82] on h5 "A project manager is planning a project to develop a new e-commerce platform. S…" at bounding box center [341, 90] width 306 height 46
click at [347, 244] on div "Project Scope Statement" at bounding box center [341, 244] width 304 height 20
click at [189, 232] on input "d. Project Scope Statement" at bounding box center [189, 229] width 0 height 6
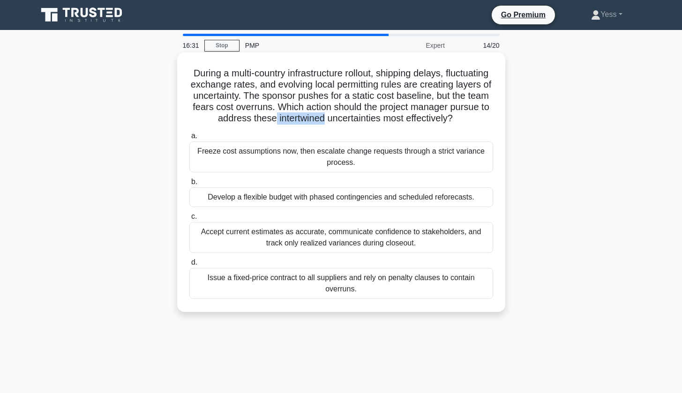
drag, startPoint x: 274, startPoint y: 118, endPoint x: 321, endPoint y: 113, distance: 48.1
click at [321, 113] on h5 "During a multi-country infrastructure rollout, shipping delays, fluctuating exc…" at bounding box center [341, 95] width 306 height 57
click at [315, 127] on div "During a multi-country infrastructure rollout, shipping delays, fluctuating exc…" at bounding box center [341, 182] width 321 height 252
click at [405, 283] on div "Issue a fixed-price contract to all suppliers and rely on penalty clauses to co…" at bounding box center [341, 283] width 304 height 31
click at [189, 266] on input "d. Issue a fixed-price contract to all suppliers and rely on penalty clauses to…" at bounding box center [189, 263] width 0 height 6
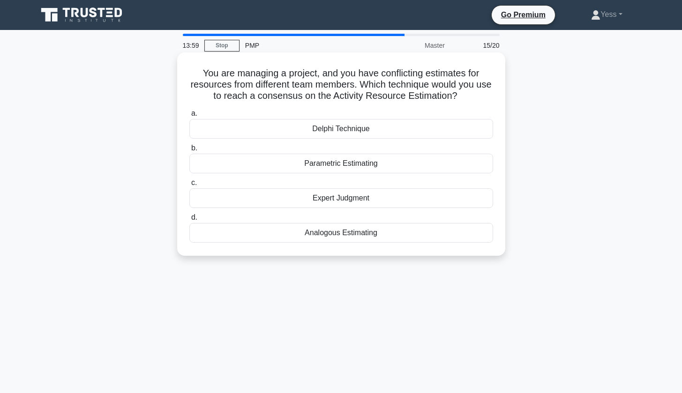
click at [387, 165] on div "Parametric Estimating" at bounding box center [341, 164] width 304 height 20
click at [189, 151] on input "b. Parametric Estimating" at bounding box center [189, 148] width 0 height 6
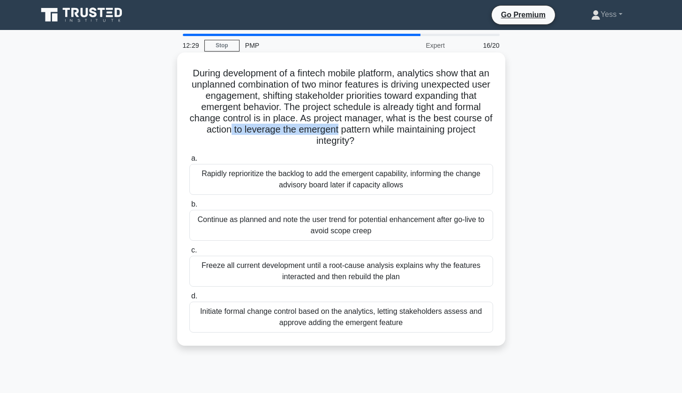
drag, startPoint x: 233, startPoint y: 129, endPoint x: 337, endPoint y: 128, distance: 103.6
click at [337, 128] on h5 "During development of a fintech mobile platform, analytics show that an unplann…" at bounding box center [341, 107] width 306 height 80
click at [277, 117] on h5 "During development of a fintech mobile platform, analytics show that an unplann…" at bounding box center [341, 107] width 306 height 80
click at [396, 318] on div "Initiate formal change control based on the analytics, letting stakeholders ass…" at bounding box center [341, 317] width 304 height 31
click at [189, 299] on input "d. Initiate formal change control based on the analytics, letting stakeholders …" at bounding box center [189, 296] width 0 height 6
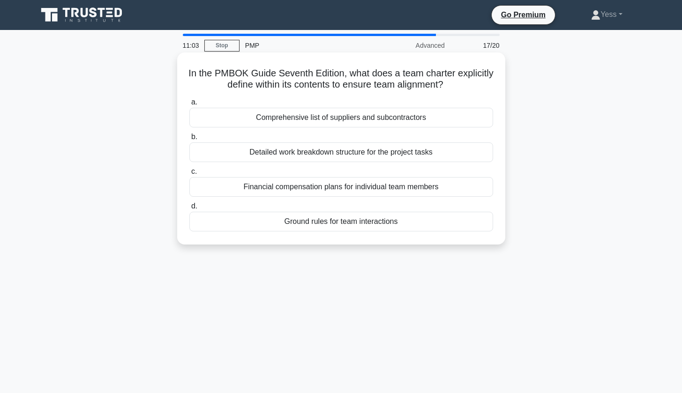
drag, startPoint x: 347, startPoint y: 71, endPoint x: 449, endPoint y: 81, distance: 102.2
click at [449, 81] on h5 "In the PMBOK Guide Seventh Edition, what does a team charter explicitly define …" at bounding box center [341, 78] width 306 height 23
click at [352, 222] on div "Ground rules for team interactions" at bounding box center [341, 222] width 304 height 20
click at [189, 209] on input "d. Ground rules for team interactions" at bounding box center [189, 206] width 0 height 6
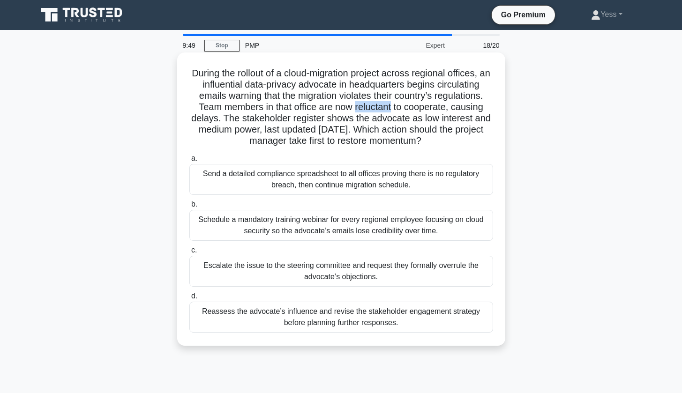
drag, startPoint x: 356, startPoint y: 105, endPoint x: 392, endPoint y: 103, distance: 36.6
click at [392, 103] on h5 "During the rollout of a cloud-migration project across regional offices, an inf…" at bounding box center [341, 107] width 306 height 80
click at [376, 115] on h5 "During the rollout of a cloud-migration project across regional offices, an inf…" at bounding box center [341, 107] width 306 height 80
drag, startPoint x: 324, startPoint y: 107, endPoint x: 446, endPoint y: 105, distance: 121.9
click at [446, 105] on h5 "During the rollout of a cloud-migration project across regional offices, an inf…" at bounding box center [341, 107] width 306 height 80
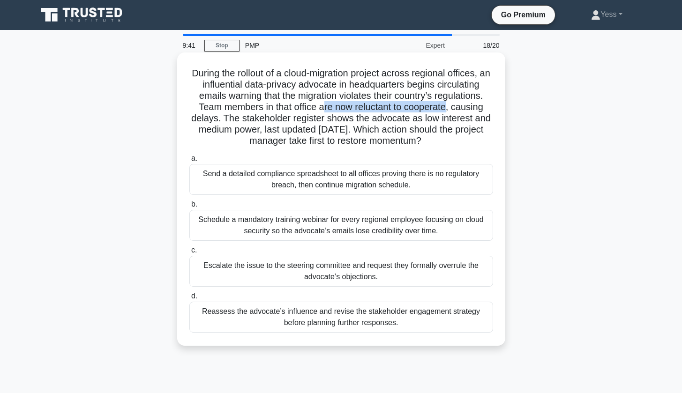
click at [358, 105] on h5 "During the rollout of a cloud-migration project across regional offices, an inf…" at bounding box center [341, 107] width 306 height 80
drag, startPoint x: 354, startPoint y: 106, endPoint x: 448, endPoint y: 109, distance: 93.8
click at [448, 109] on h5 "During the rollout of a cloud-migration project across regional offices, an inf…" at bounding box center [341, 107] width 306 height 80
copy h5 "reluctant to cooperate"
click at [267, 140] on h5 "During the rollout of a cloud-migration project across regional offices, an inf…" at bounding box center [341, 107] width 306 height 80
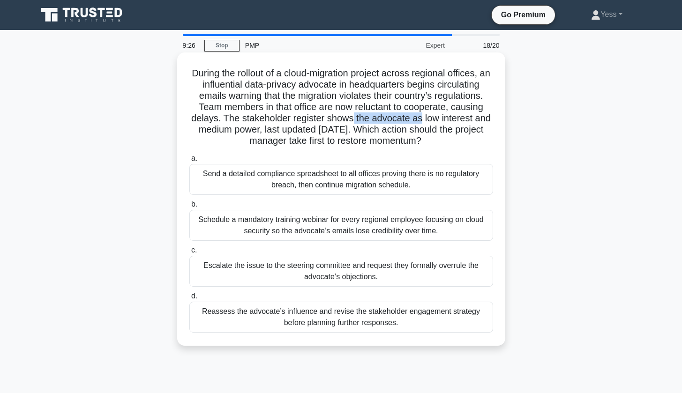
drag, startPoint x: 353, startPoint y: 117, endPoint x: 421, endPoint y: 117, distance: 68.0
click at [421, 117] on h5 "During the rollout of a cloud-migration project across regional offices, an inf…" at bounding box center [341, 107] width 306 height 80
click at [373, 103] on h5 "During the rollout of a cloud-migration project across regional offices, an inf…" at bounding box center [341, 107] width 306 height 80
click at [385, 312] on div "Reassess the advocate’s influence and revise the stakeholder engagement strateg…" at bounding box center [341, 317] width 304 height 31
click at [189, 299] on input "d. Reassess the advocate’s influence and revise the stakeholder engagement stra…" at bounding box center [189, 296] width 0 height 6
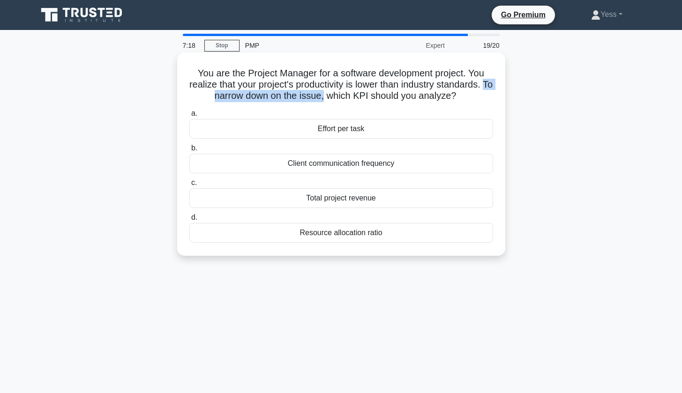
drag, startPoint x: 209, startPoint y: 95, endPoint x: 329, endPoint y: 98, distance: 120.0
click at [329, 98] on h5 "You are the Project Manager for a software development project. You realize tha…" at bounding box center [341, 84] width 306 height 35
click at [239, 97] on h5 "You are the Project Manager for a software development project. You realize tha…" at bounding box center [341, 84] width 306 height 35
drag, startPoint x: 208, startPoint y: 97, endPoint x: 329, endPoint y: 96, distance: 121.4
click at [329, 96] on h5 "You are the Project Manager for a software development project. You realize tha…" at bounding box center [341, 84] width 306 height 35
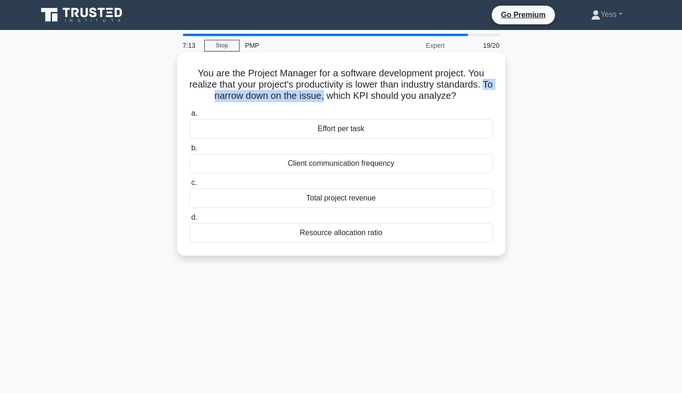
copy h5 "To narrow down on the issue,"
click at [380, 92] on h5 "You are the Project Manager for a software development project. You realize tha…" at bounding box center [341, 84] width 306 height 35
click at [357, 124] on div "Effort per task" at bounding box center [341, 129] width 304 height 20
click at [189, 117] on input "a. Effort per task" at bounding box center [189, 114] width 0 height 6
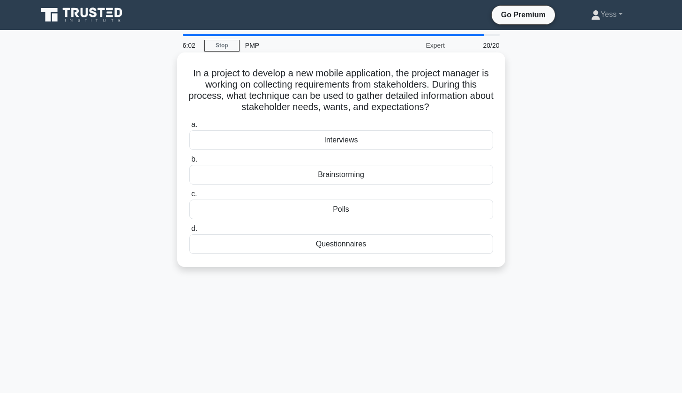
drag, startPoint x: 269, startPoint y: 97, endPoint x: 477, endPoint y: 105, distance: 208.2
click at [477, 105] on h5 "In a project to develop a new mobile application, the project manager is workin…" at bounding box center [341, 90] width 306 height 46
click at [433, 80] on h5 "In a project to develop a new mobile application, the project manager is workin…" at bounding box center [341, 90] width 306 height 46
click at [347, 139] on div "Interviews" at bounding box center [341, 140] width 304 height 20
click at [189, 128] on input "a. Interviews" at bounding box center [189, 125] width 0 height 6
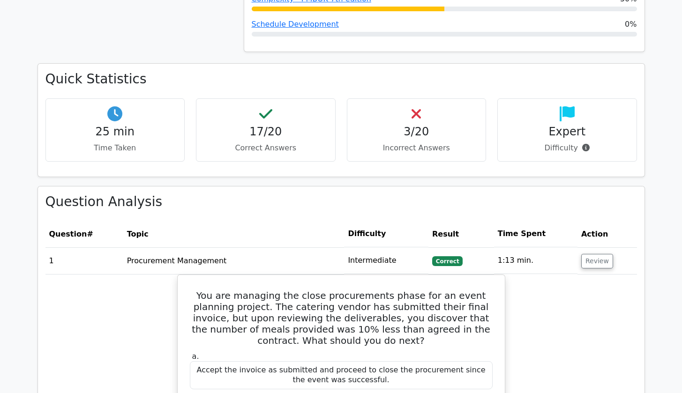
scroll to position [898, 0]
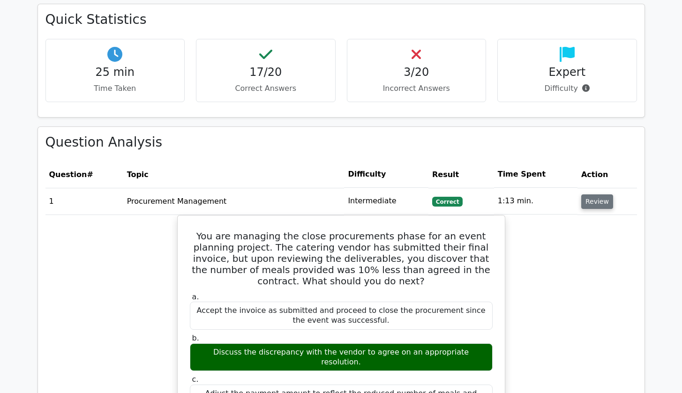
click at [593, 194] on button "Review" at bounding box center [597, 201] width 32 height 15
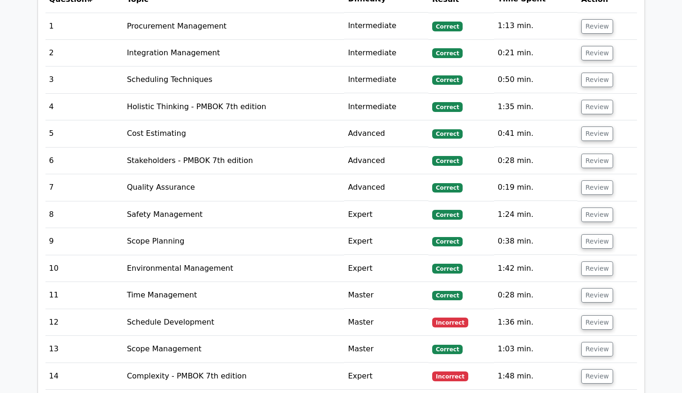
scroll to position [1151, 0]
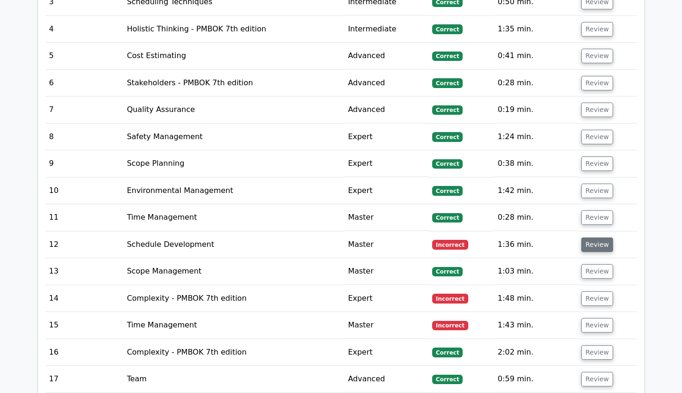
click at [600, 238] on button "Review" at bounding box center [597, 245] width 32 height 15
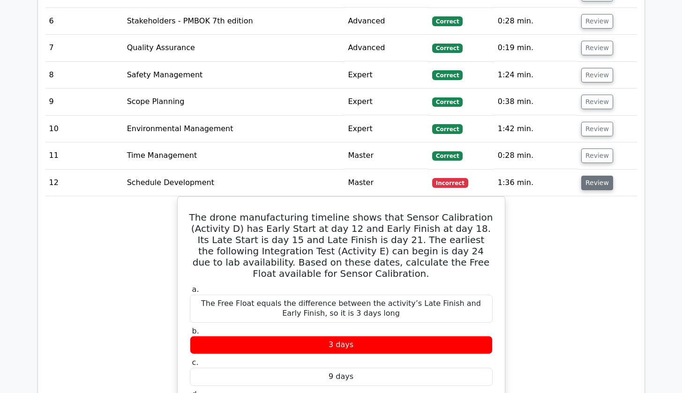
scroll to position [1281, 0]
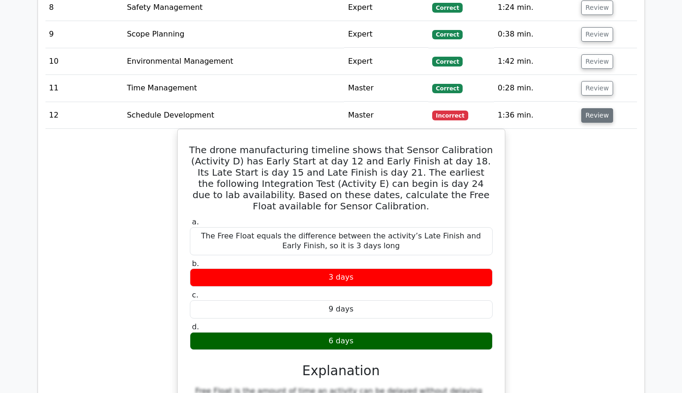
click at [594, 108] on button "Review" at bounding box center [597, 115] width 32 height 15
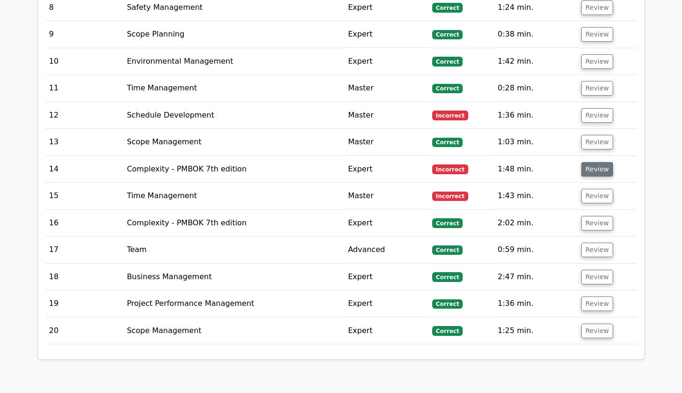
click at [601, 162] on button "Review" at bounding box center [597, 169] width 32 height 15
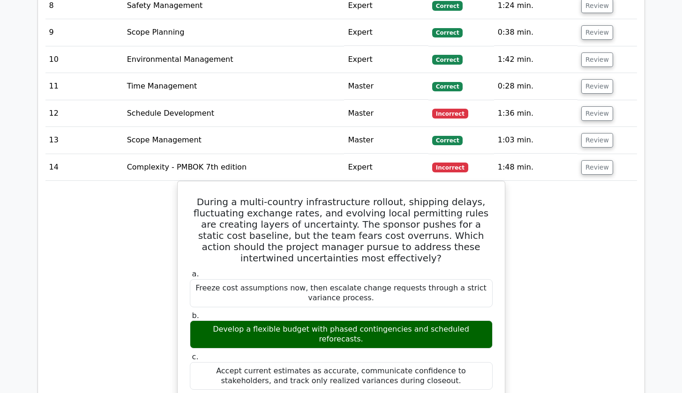
scroll to position [1289, 0]
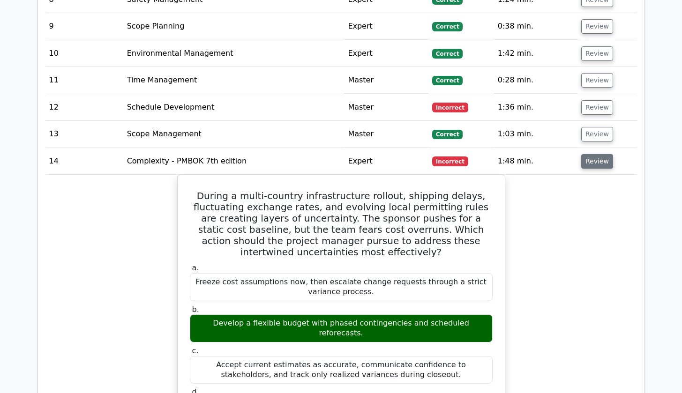
click at [584, 154] on button "Review" at bounding box center [597, 161] width 32 height 15
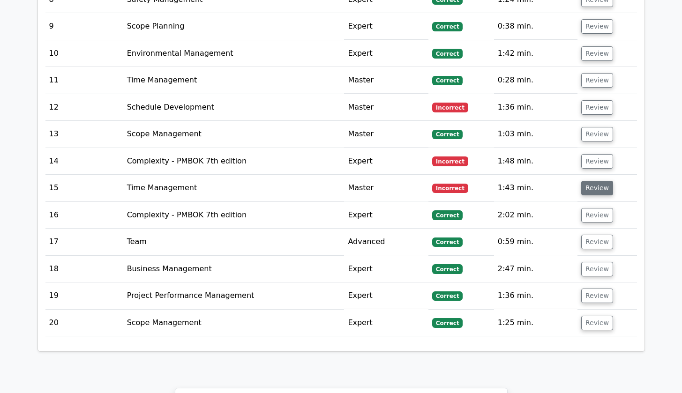
click at [587, 181] on button "Review" at bounding box center [597, 188] width 32 height 15
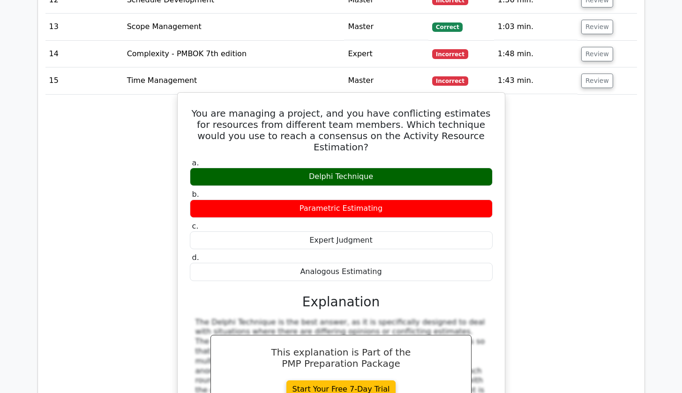
scroll to position [1319, 0]
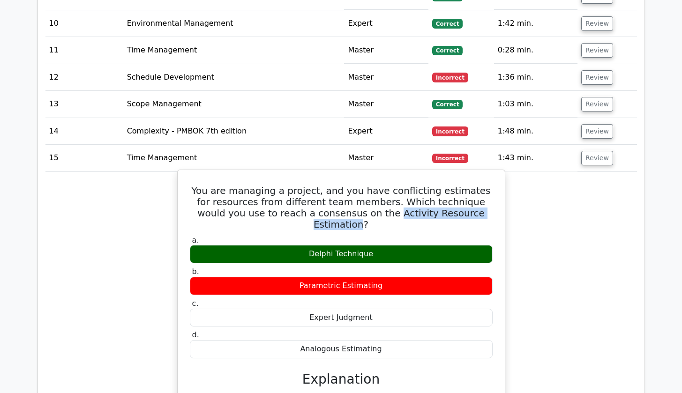
drag, startPoint x: 338, startPoint y: 202, endPoint x: 460, endPoint y: 202, distance: 121.8
click at [460, 202] on h5 "You are managing a project, and you have conflicting estimates for resources fr…" at bounding box center [341, 207] width 305 height 45
copy h5 "Activity Resource Estimation"
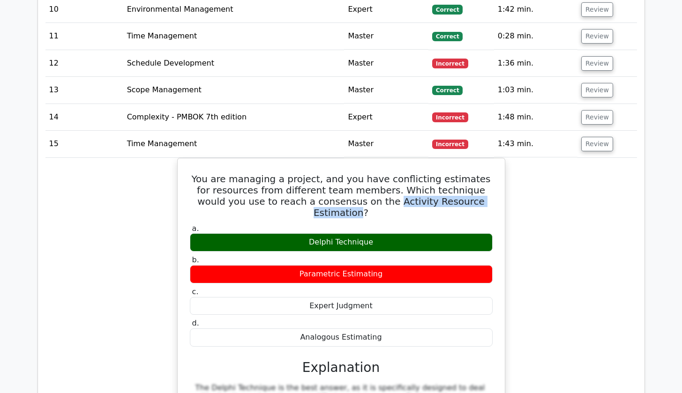
scroll to position [1351, 0]
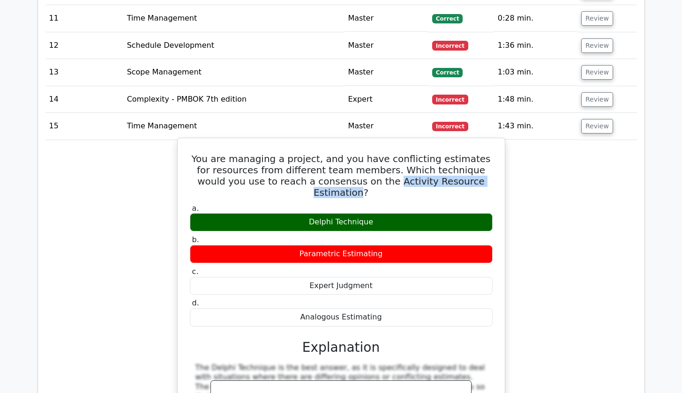
drag, startPoint x: 203, startPoint y: 146, endPoint x: 392, endPoint y: 291, distance: 237.9
click at [392, 291] on div "You are managing a project, and you have conflicting estimates for resources fr…" at bounding box center [341, 338] width 320 height 392
copy div "You are managing a project, and you have conflicting estimates for resources fr…"
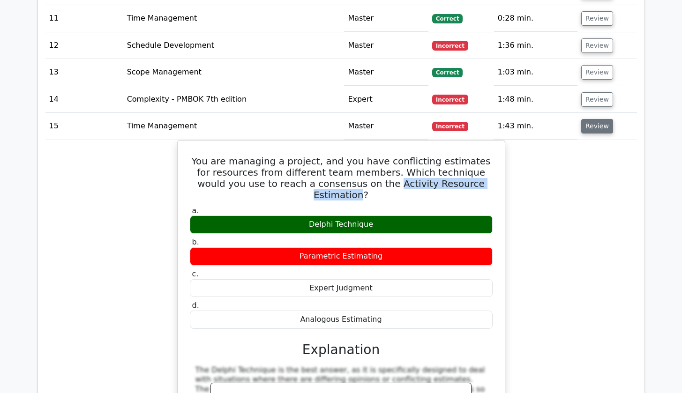
click at [591, 119] on button "Review" at bounding box center [597, 126] width 32 height 15
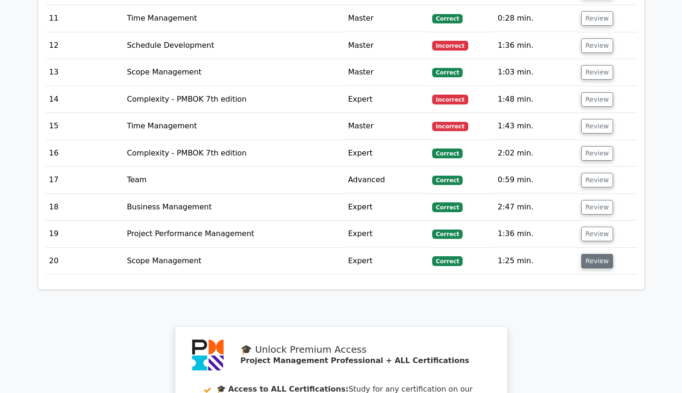
click at [597, 254] on button "Review" at bounding box center [597, 261] width 32 height 15
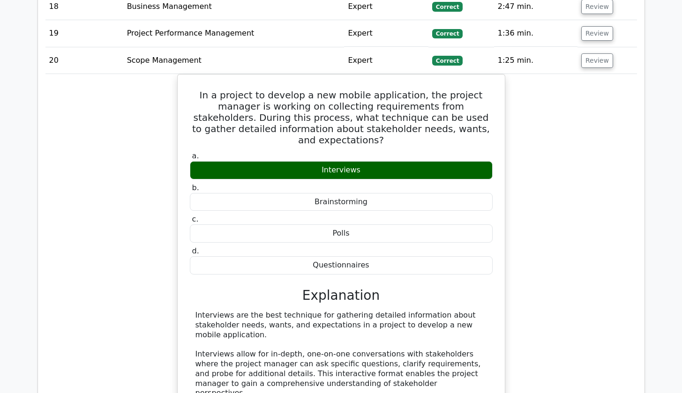
scroll to position [1549, 0]
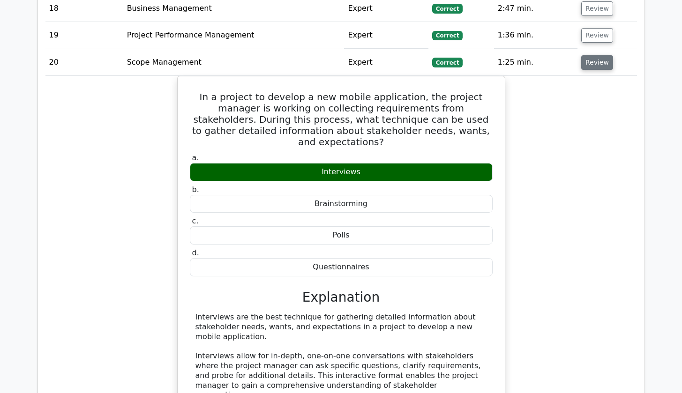
click at [598, 55] on button "Review" at bounding box center [597, 62] width 32 height 15
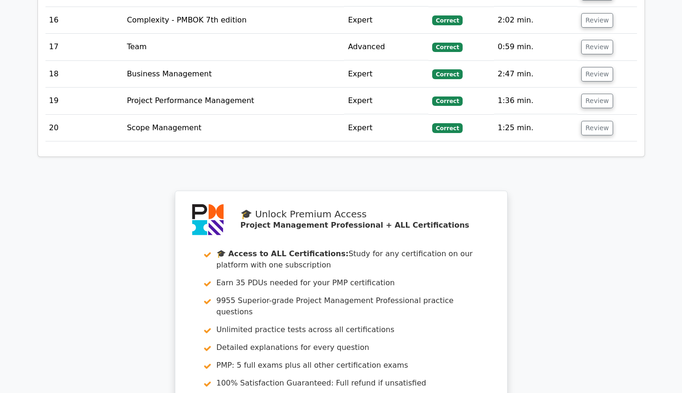
scroll to position [1357, 0]
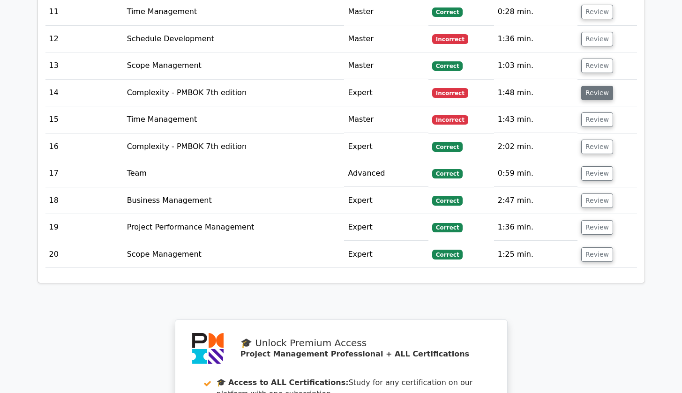
click at [602, 86] on button "Review" at bounding box center [597, 93] width 32 height 15
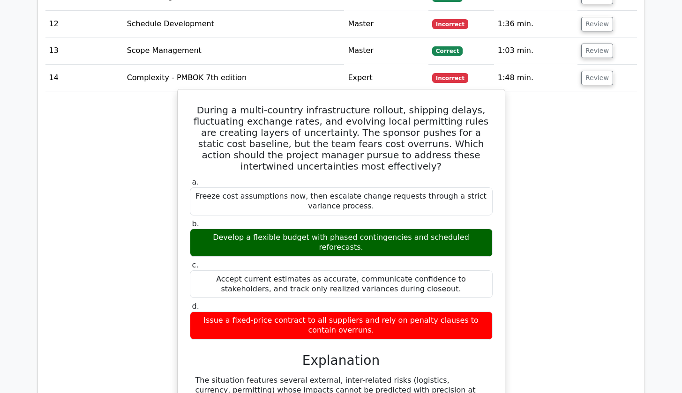
scroll to position [1409, 0]
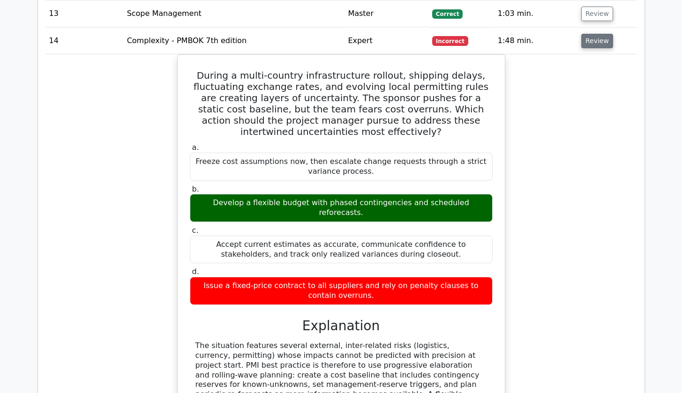
click at [591, 34] on button "Review" at bounding box center [597, 41] width 32 height 15
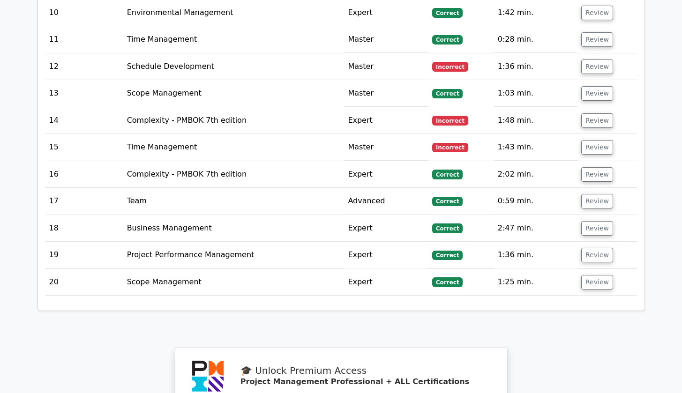
scroll to position [1248, 0]
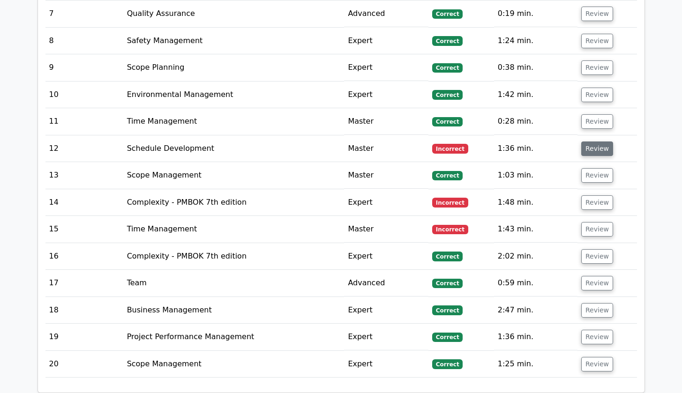
click at [593, 142] on button "Review" at bounding box center [597, 149] width 32 height 15
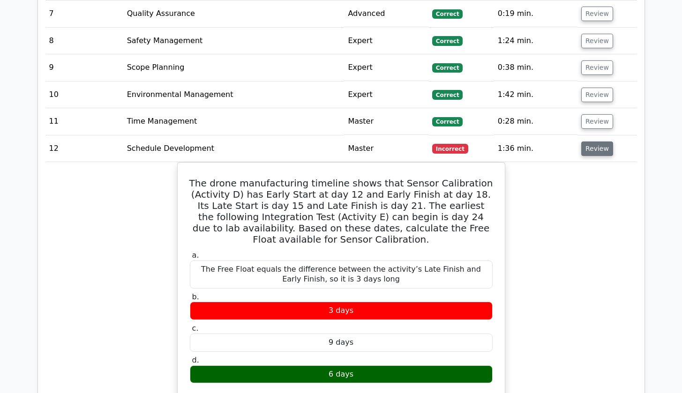
click at [587, 142] on button "Review" at bounding box center [597, 149] width 32 height 15
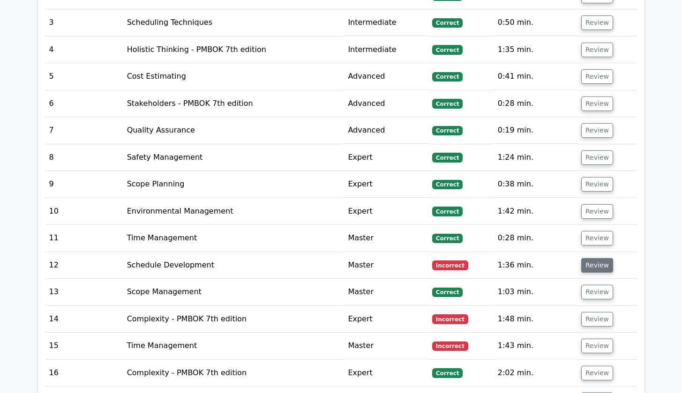
scroll to position [1225, 0]
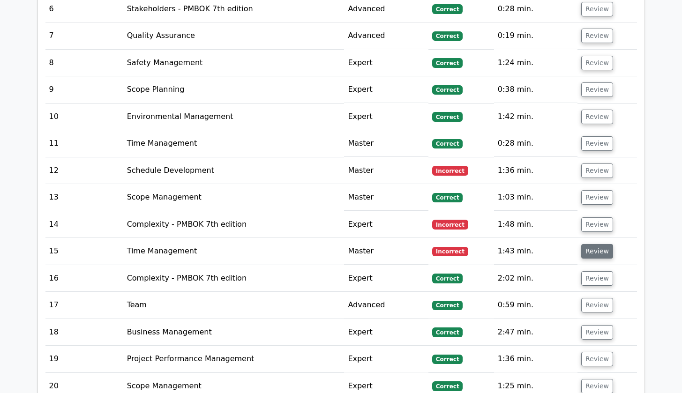
click at [590, 244] on button "Review" at bounding box center [597, 251] width 32 height 15
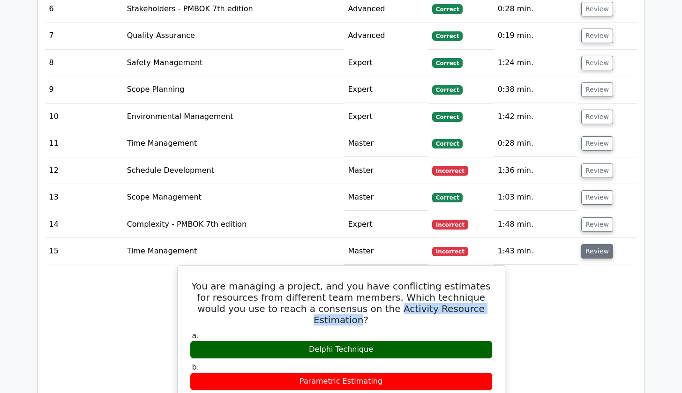
click at [592, 244] on button "Review" at bounding box center [597, 251] width 32 height 15
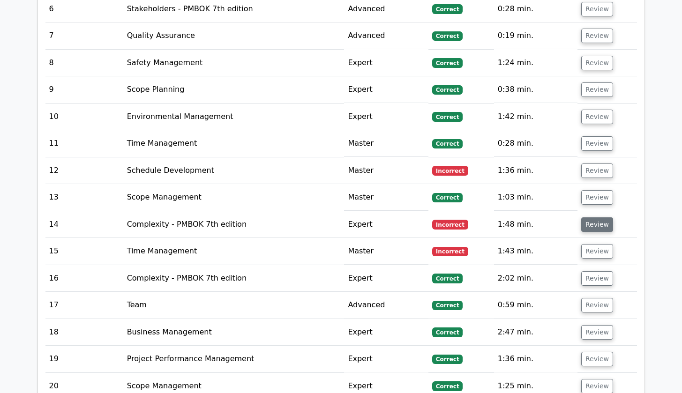
click at [591, 217] on button "Review" at bounding box center [597, 224] width 32 height 15
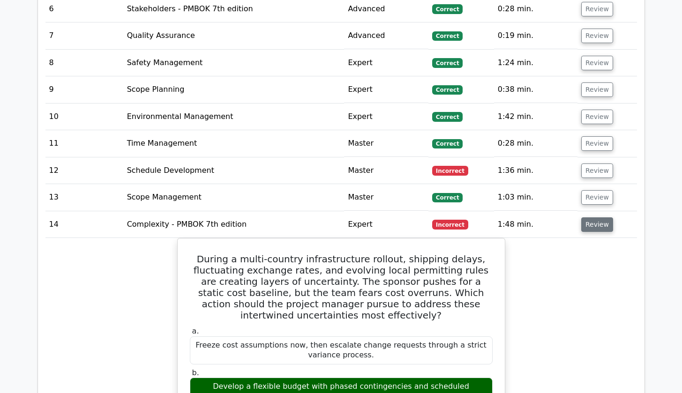
click at [595, 217] on button "Review" at bounding box center [597, 224] width 32 height 15
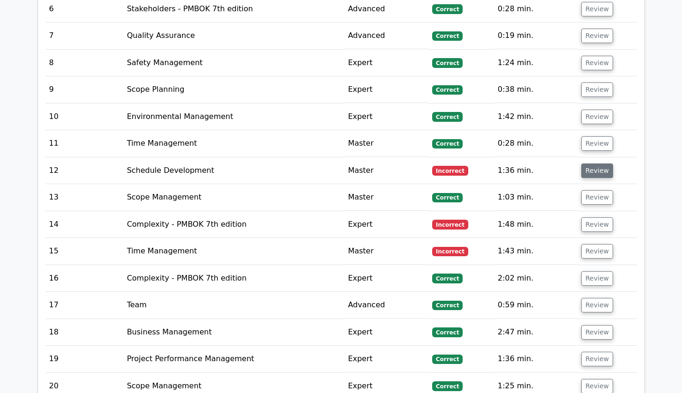
click at [587, 164] on button "Review" at bounding box center [597, 171] width 32 height 15
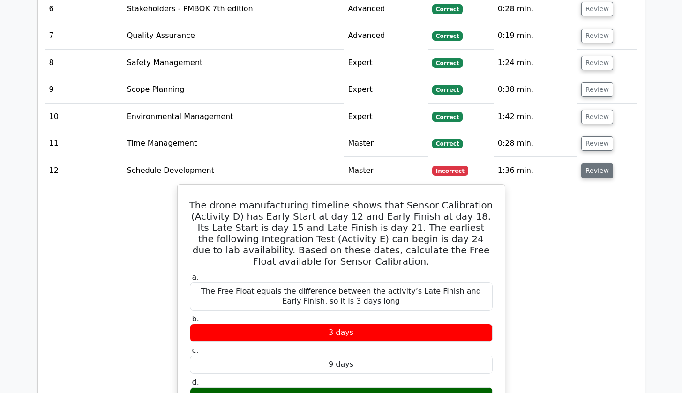
click at [587, 164] on button "Review" at bounding box center [597, 171] width 32 height 15
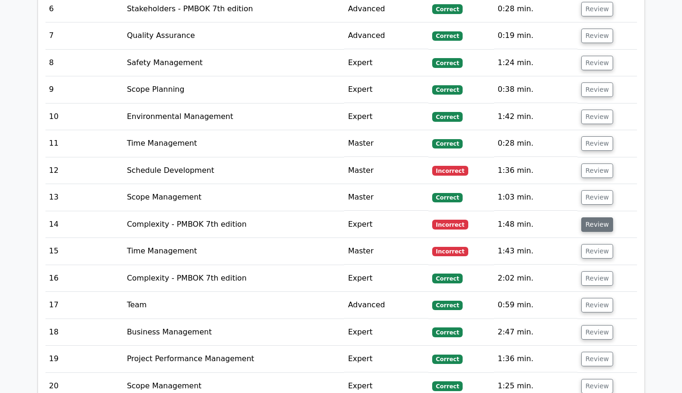
click at [592, 217] on button "Review" at bounding box center [597, 224] width 32 height 15
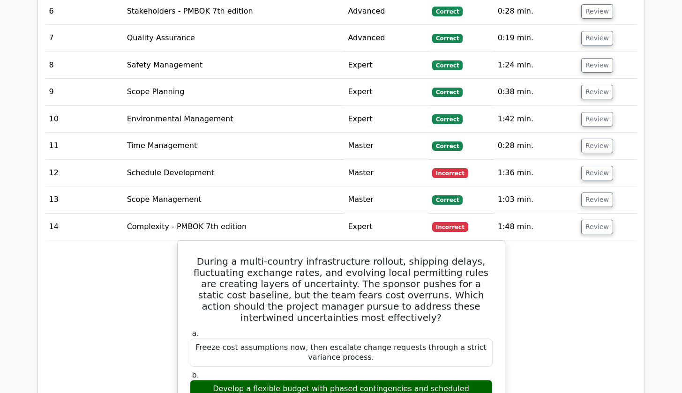
click at [659, 217] on main "🎓 Unlock Premium Access Project Management Professional + ALL Certifications 🎓 …" at bounding box center [341, 72] width 682 height 2534
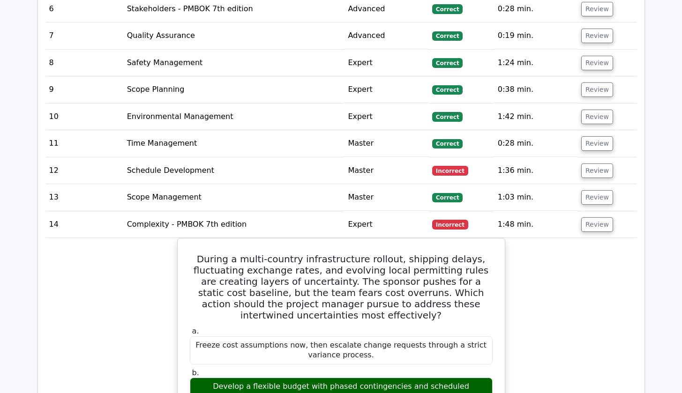
click at [643, 236] on div "Question Analysis Question # Topic Difficulty Result Time Spent Action 1 Procur…" at bounding box center [341, 379] width 606 height 1158
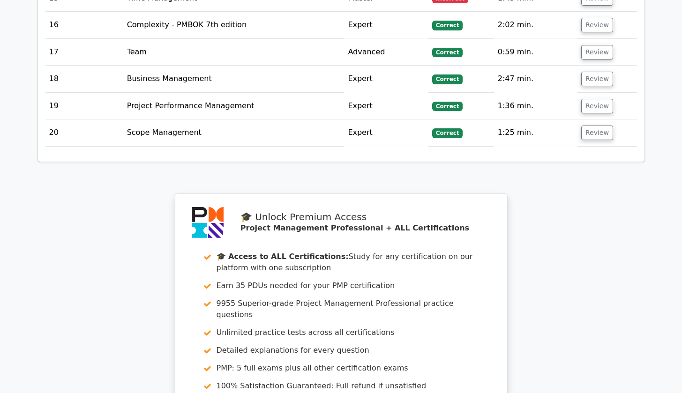
scroll to position [2116, 0]
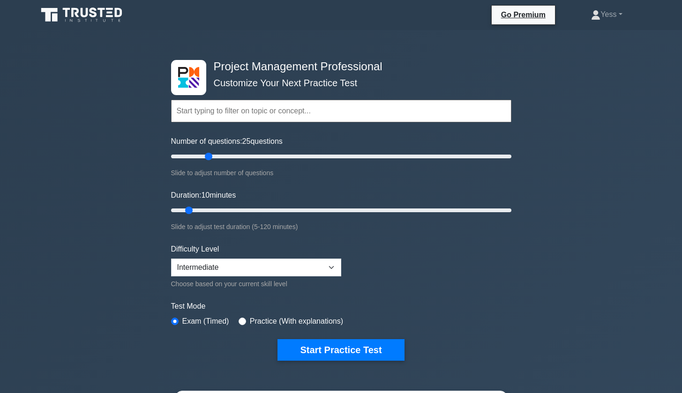
drag, startPoint x: 183, startPoint y: 157, endPoint x: 205, endPoint y: 158, distance: 22.5
click at [205, 158] on input "Number of questions: 25 questions" at bounding box center [341, 156] width 340 height 11
drag, startPoint x: 210, startPoint y: 157, endPoint x: 204, endPoint y: 157, distance: 6.1
type input "20"
click at [204, 157] on input "Number of questions: 20 questions" at bounding box center [341, 156] width 340 height 11
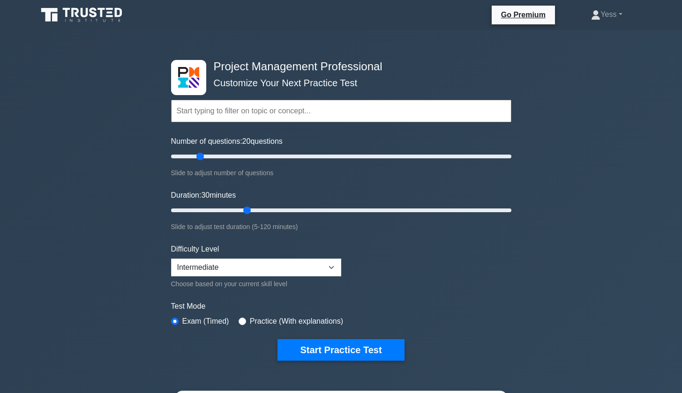
drag, startPoint x: 190, startPoint y: 210, endPoint x: 246, endPoint y: 209, distance: 55.3
click at [246, 209] on input "Duration: 30 minutes" at bounding box center [341, 210] width 340 height 11
drag, startPoint x: 247, startPoint y: 210, endPoint x: 236, endPoint y: 212, distance: 10.9
type input "25"
click at [236, 212] on input "Duration: 25 minutes" at bounding box center [341, 210] width 340 height 11
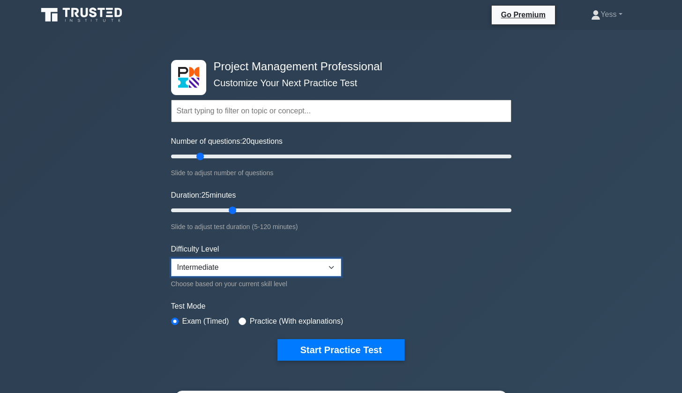
select select "expert"
drag, startPoint x: 233, startPoint y: 210, endPoint x: 252, endPoint y: 210, distance: 18.8
type input "30"
click at [252, 210] on input "Duration: 30 minutes" at bounding box center [341, 210] width 340 height 11
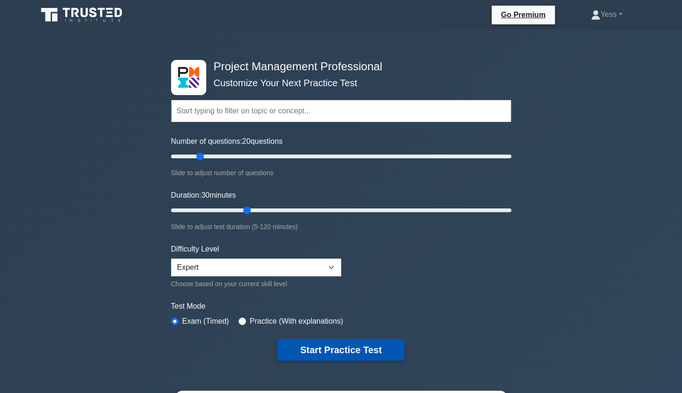
click at [356, 352] on button "Start Practice Test" at bounding box center [340, 350] width 127 height 22
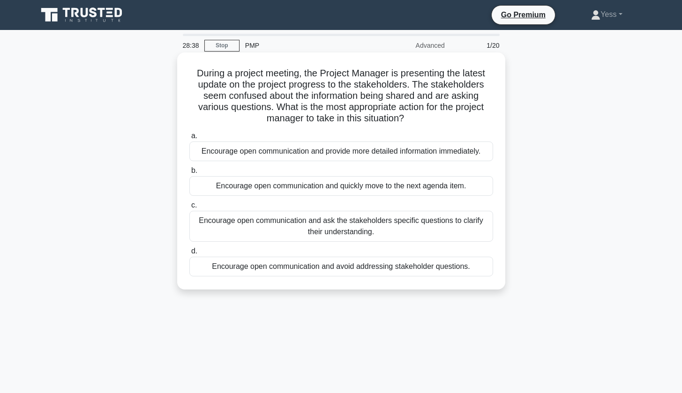
click at [396, 150] on div "Encourage open communication and provide more detailed information immediately." at bounding box center [341, 152] width 304 height 20
click at [189, 139] on input "a. Encourage open communication and provide more detailed information immediate…" at bounding box center [189, 136] width 0 height 6
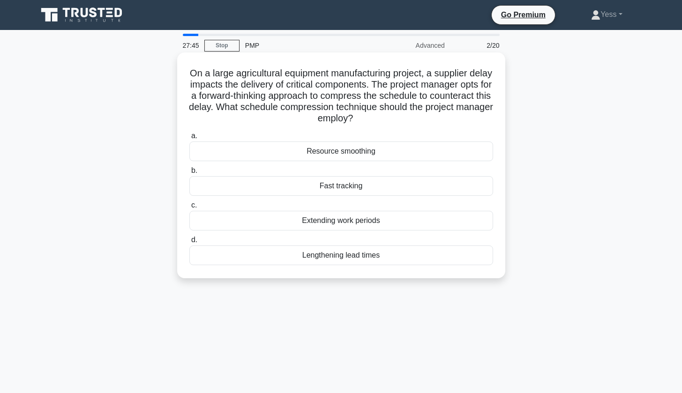
click at [352, 187] on div "Fast tracking" at bounding box center [341, 186] width 304 height 20
click at [189, 174] on input "b. Fast tracking" at bounding box center [189, 171] width 0 height 6
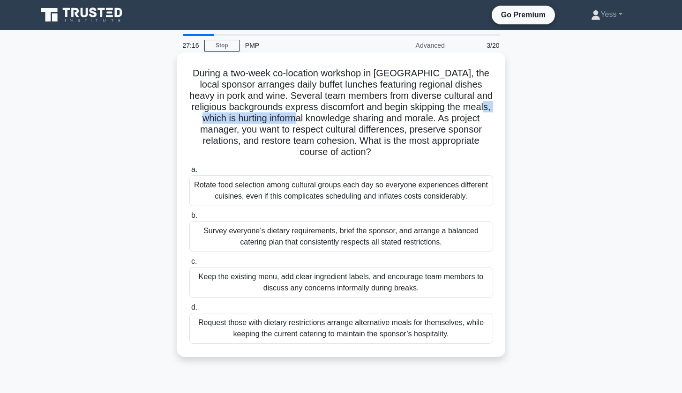
drag, startPoint x: 188, startPoint y: 118, endPoint x: 304, endPoint y: 120, distance: 115.3
click at [304, 120] on h5 "During a two-week co-location workshop in [GEOGRAPHIC_DATA], the local sponsor …" at bounding box center [341, 112] width 306 height 91
click at [291, 124] on h5 "During a two-week co-location workshop in Paris, the local sponsor arranges dai…" at bounding box center [341, 112] width 306 height 91
click at [347, 244] on div "Survey everyone’s dietary requirements, brief the sponsor, and arrange a balanc…" at bounding box center [341, 236] width 304 height 31
click at [189, 219] on input "b. Survey everyone’s dietary requirements, brief the sponsor, and arrange a bal…" at bounding box center [189, 216] width 0 height 6
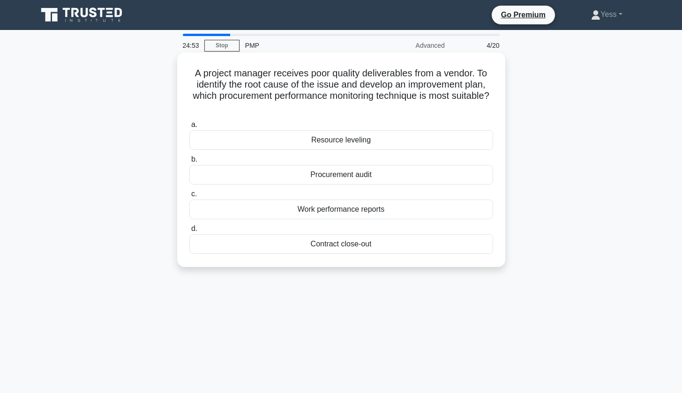
click at [353, 177] on div "Procurement audit" at bounding box center [341, 175] width 304 height 20
click at [189, 163] on input "b. Procurement audit" at bounding box center [189, 160] width 0 height 6
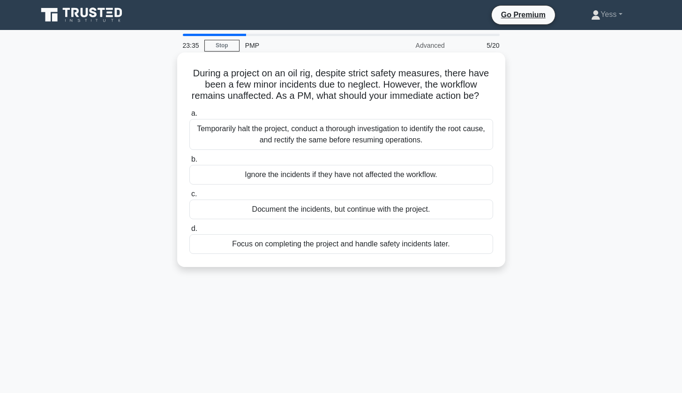
click at [385, 209] on div "Document the incidents, but continue with the project." at bounding box center [341, 210] width 304 height 20
click at [189, 197] on input "c. Document the incidents, but continue with the project." at bounding box center [189, 194] width 0 height 6
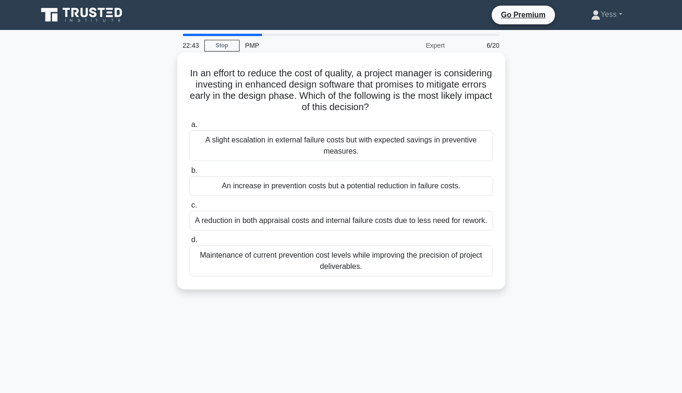
click at [436, 186] on div "An increase in prevention costs but a potential reduction in failure costs." at bounding box center [341, 186] width 304 height 20
click at [189, 174] on input "b. An increase in prevention costs but a potential reduction in failure costs." at bounding box center [189, 171] width 0 height 6
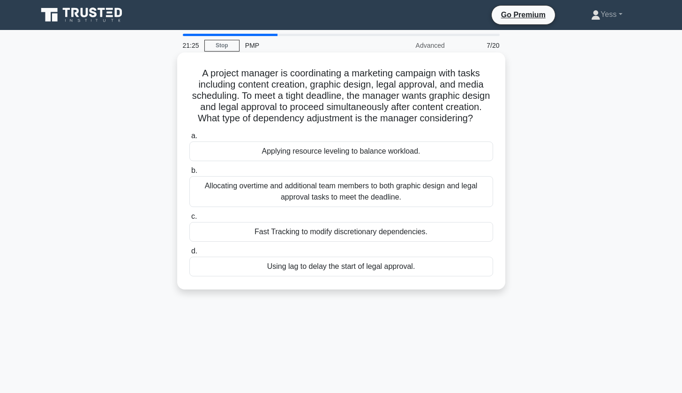
click at [420, 232] on div "Fast Tracking to modify discretionary dependencies." at bounding box center [341, 232] width 304 height 20
click at [189, 220] on input "c. Fast Tracking to modify discretionary dependencies." at bounding box center [189, 217] width 0 height 6
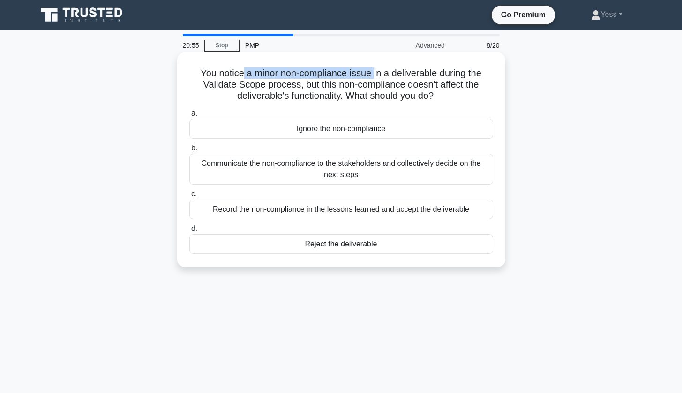
drag, startPoint x: 242, startPoint y: 74, endPoint x: 373, endPoint y: 70, distance: 130.8
click at [373, 70] on h5 "You notice a minor non-compliance issue in a deliverable during the Validate Sc…" at bounding box center [341, 84] width 306 height 35
click at [334, 62] on div "You notice a minor non-compliance issue in a deliverable during the Validate Sc…" at bounding box center [341, 159] width 321 height 207
click at [360, 168] on div "Communicate the non-compliance to the stakeholders and collectively decide on t…" at bounding box center [341, 169] width 304 height 31
click at [189, 151] on input "b. Communicate the non-compliance to the stakeholders and collectively decide o…" at bounding box center [189, 148] width 0 height 6
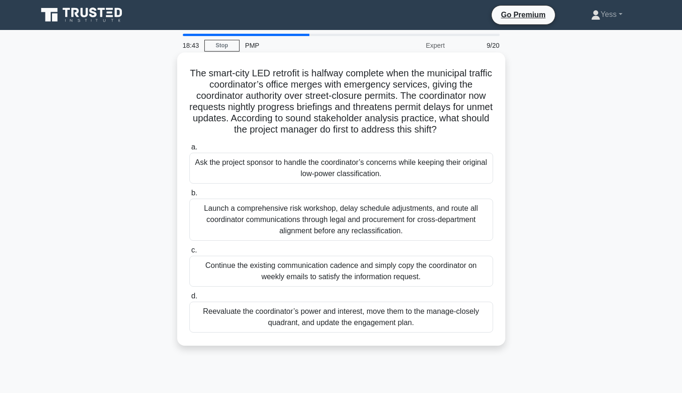
click at [337, 322] on div "Reevaluate the coordinator’s power and interest, move them to the manage-closel…" at bounding box center [341, 317] width 304 height 31
click at [189, 299] on input "d. Reevaluate the coordinator’s power and interest, move them to the manage-clo…" at bounding box center [189, 296] width 0 height 6
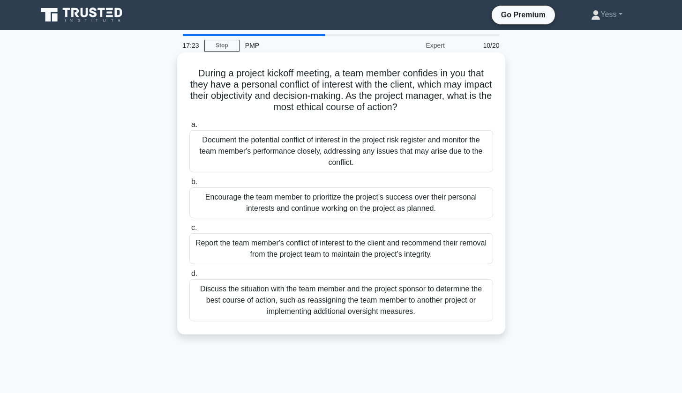
click at [337, 302] on div "Discuss the situation with the team member and the project sponsor to determine…" at bounding box center [341, 300] width 304 height 42
click at [189, 277] on input "d. Discuss the situation with the team member and the project sponsor to determ…" at bounding box center [189, 274] width 0 height 6
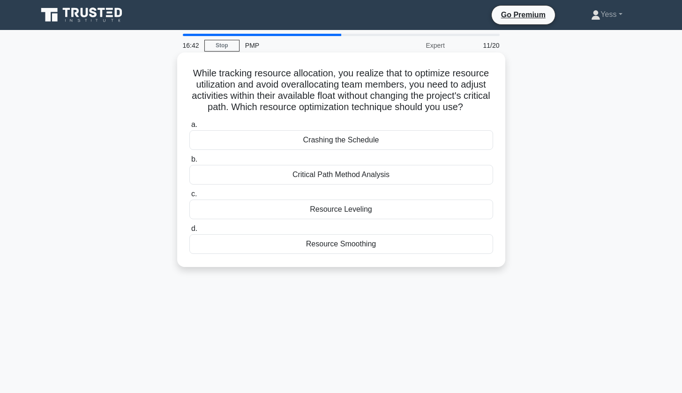
click at [368, 247] on div "Resource Smoothing" at bounding box center [341, 244] width 304 height 20
click at [189, 232] on input "d. Resource Smoothing" at bounding box center [189, 229] width 0 height 6
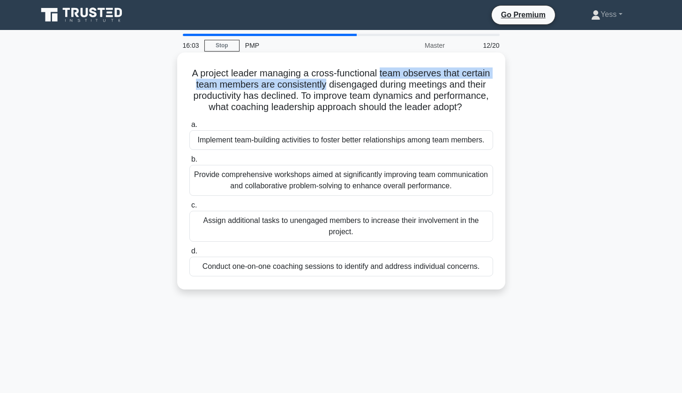
drag, startPoint x: 327, startPoint y: 82, endPoint x: 395, endPoint y: 76, distance: 68.2
click at [395, 76] on h5 "A project leader managing a cross-functional team observes that certain team me…" at bounding box center [341, 90] width 306 height 46
click at [400, 76] on h5 "A project leader managing a cross-functional team observes that certain team me…" at bounding box center [341, 90] width 306 height 46
drag, startPoint x: 437, startPoint y: 81, endPoint x: 425, endPoint y: 87, distance: 13.8
click at [438, 81] on h5 "A project leader managing a cross-functional team observes that certain team me…" at bounding box center [341, 90] width 306 height 46
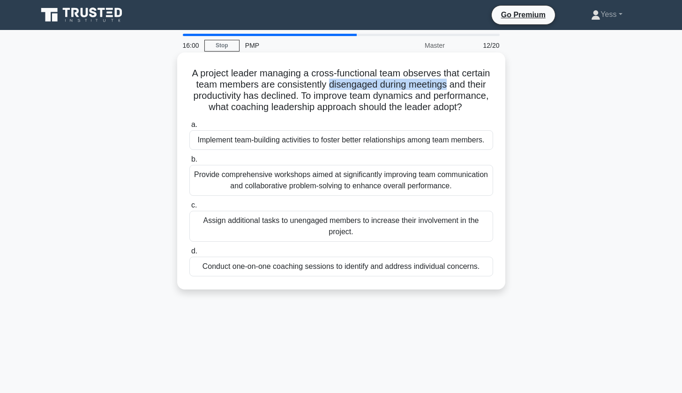
drag, startPoint x: 328, startPoint y: 83, endPoint x: 445, endPoint y: 84, distance: 117.2
click at [445, 84] on h5 "A project leader managing a cross-functional team observes that certain team me…" at bounding box center [341, 90] width 306 height 46
click at [374, 90] on h5 "A project leader managing a cross-functional team observes that certain team me…" at bounding box center [341, 90] width 306 height 46
click at [396, 269] on div "Conduct one-on-one coaching sessions to identify and address individual concern…" at bounding box center [341, 267] width 304 height 20
click at [189, 254] on input "d. Conduct one-on-one coaching sessions to identify and address individual conc…" at bounding box center [189, 251] width 0 height 6
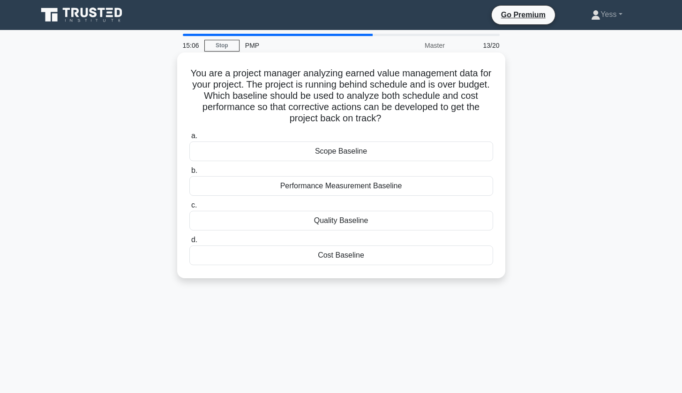
click at [366, 187] on div "Performance Measurement Baseline" at bounding box center [341, 186] width 304 height 20
click at [189, 174] on input "b. Performance Measurement Baseline" at bounding box center [189, 171] width 0 height 6
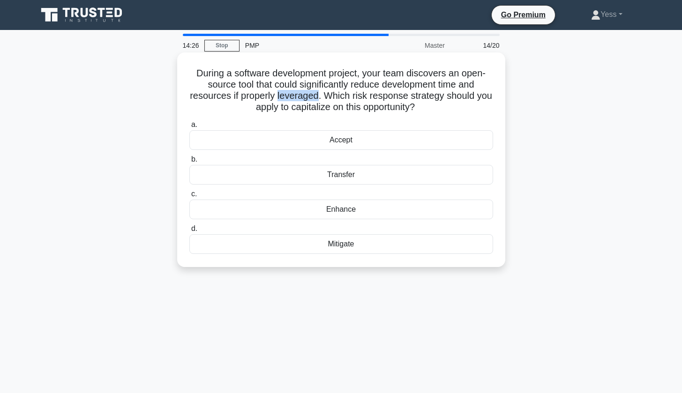
drag, startPoint x: 278, startPoint y: 94, endPoint x: 318, endPoint y: 96, distance: 39.9
click at [318, 96] on h5 "During a software development project, your team discovers an open-source tool …" at bounding box center [341, 90] width 306 height 46
drag, startPoint x: 233, startPoint y: 94, endPoint x: 318, endPoint y: 95, distance: 85.3
click at [318, 95] on h5 "During a software development project, your team discovers an open-source tool …" at bounding box center [341, 90] width 306 height 46
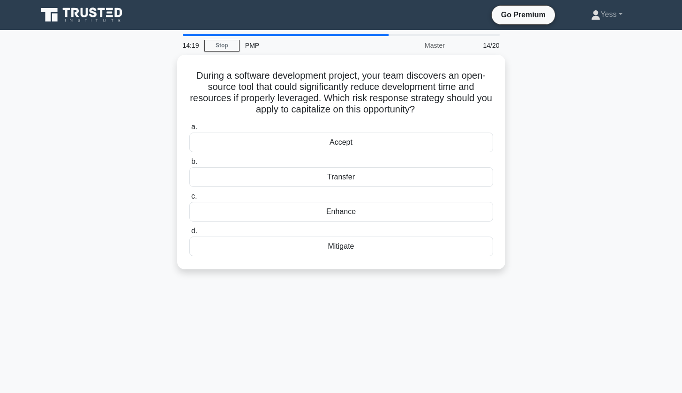
click at [595, 133] on div "During a software development project, your team discovers an open-source tool …" at bounding box center [341, 168] width 619 height 226
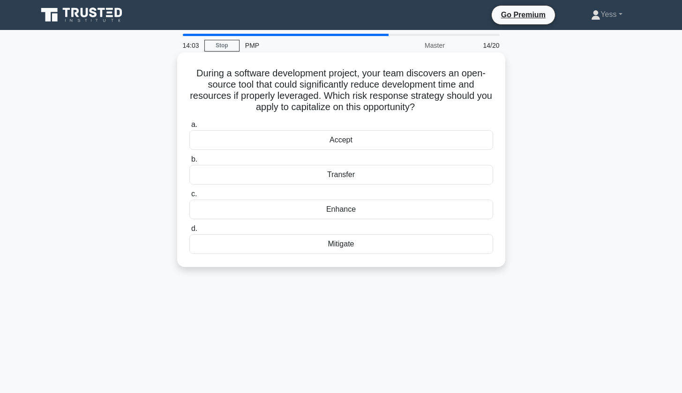
click at [351, 212] on div "Enhance" at bounding box center [341, 210] width 304 height 20
click at [189, 197] on input "c. Enhance" at bounding box center [189, 194] width 0 height 6
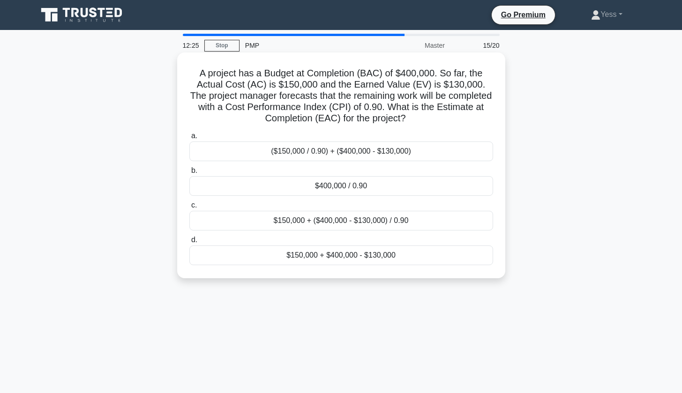
click at [375, 184] on div "$400,000 / 0.90" at bounding box center [341, 186] width 304 height 20
click at [189, 174] on input "b. $400,000 / 0.90" at bounding box center [189, 171] width 0 height 6
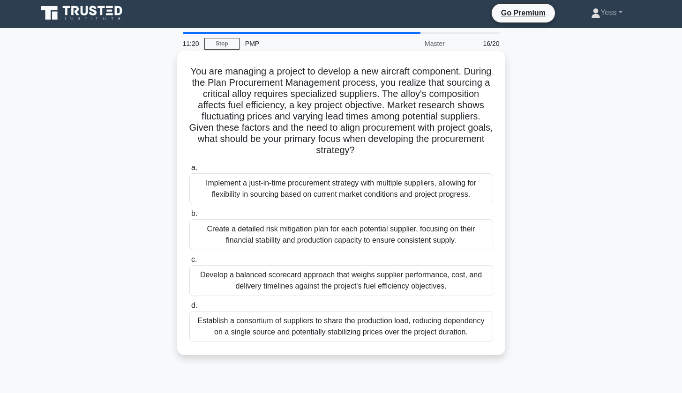
scroll to position [9, 0]
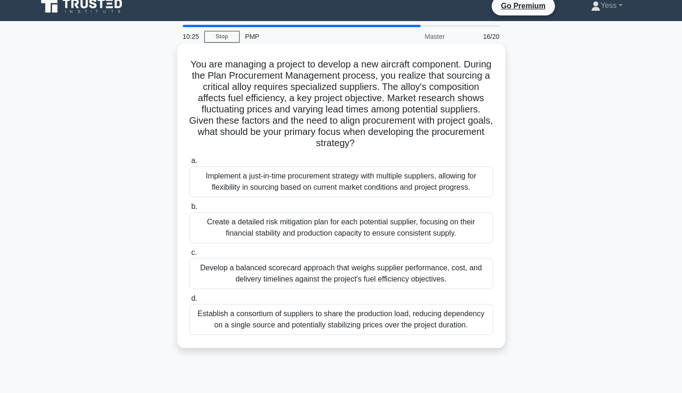
click at [373, 320] on div "Establish a consortium of suppliers to share the production load, reducing depe…" at bounding box center [341, 319] width 304 height 31
click at [189, 302] on input "d. Establish a consortium of suppliers to share the production load, reducing d…" at bounding box center [189, 299] width 0 height 6
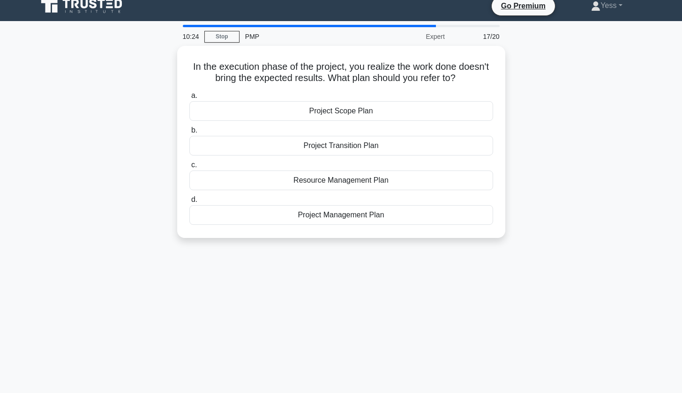
scroll to position [0, 0]
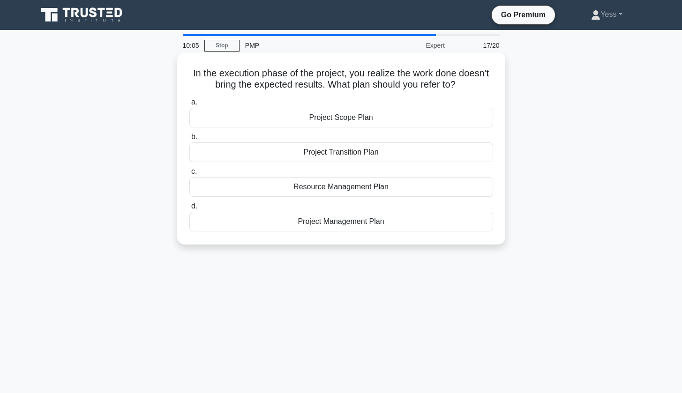
click at [364, 220] on div "Project Management Plan" at bounding box center [341, 222] width 304 height 20
click at [189, 209] on input "d. Project Management Plan" at bounding box center [189, 206] width 0 height 6
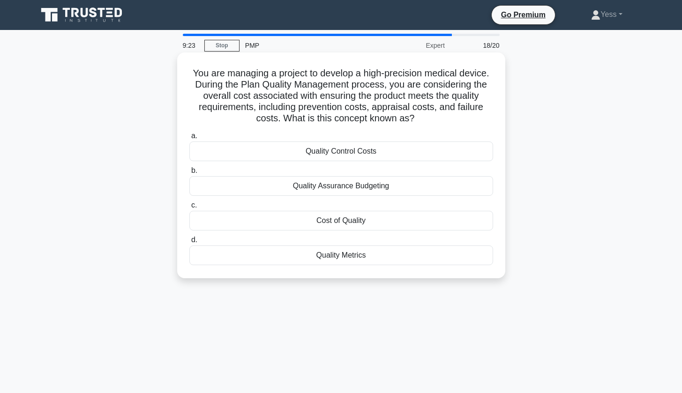
click at [359, 223] on div "Cost of Quality" at bounding box center [341, 221] width 304 height 20
click at [189, 209] on input "c. Cost of Quality" at bounding box center [189, 205] width 0 height 6
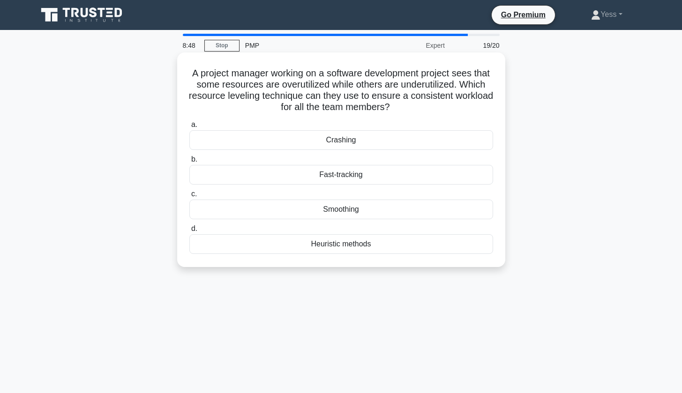
click at [358, 209] on div "Smoothing" at bounding box center [341, 210] width 304 height 20
click at [189, 197] on input "c. Smoothing" at bounding box center [189, 194] width 0 height 6
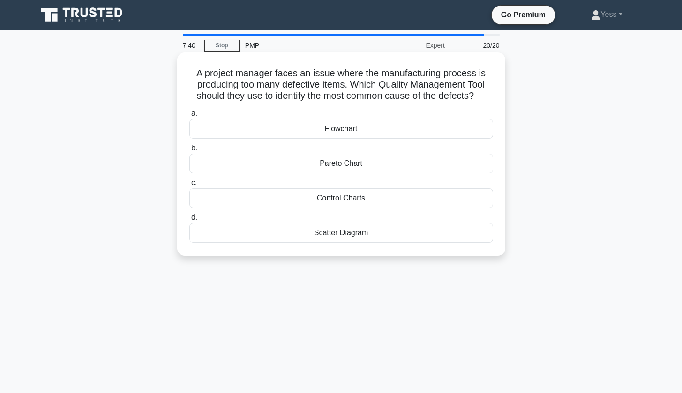
click at [372, 167] on div "Pareto Chart" at bounding box center [341, 164] width 304 height 20
click at [189, 151] on input "b. Pareto Chart" at bounding box center [189, 148] width 0 height 6
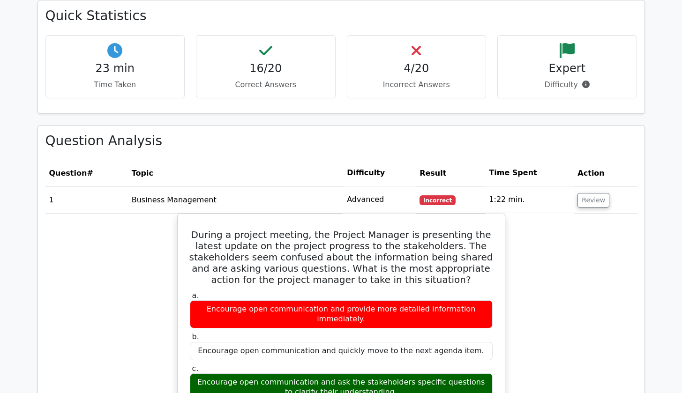
scroll to position [1032, 0]
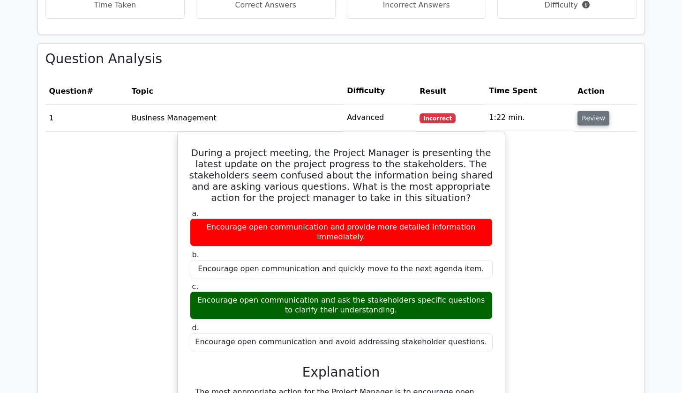
click at [594, 111] on button "Review" at bounding box center [593, 118] width 32 height 15
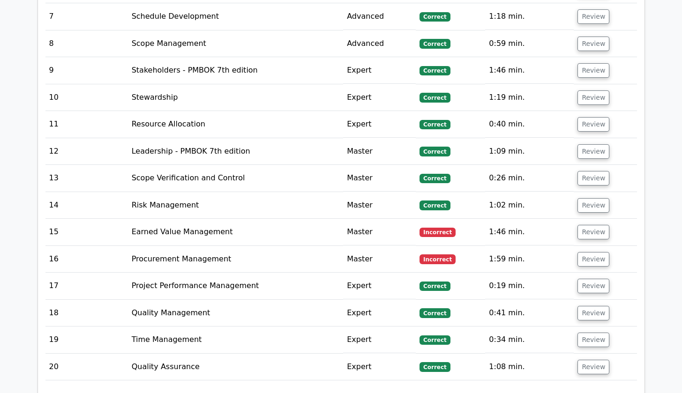
scroll to position [1315, 0]
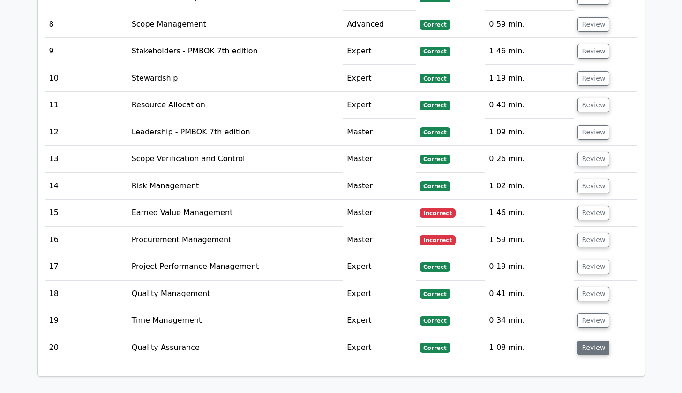
click at [592, 341] on button "Review" at bounding box center [593, 348] width 32 height 15
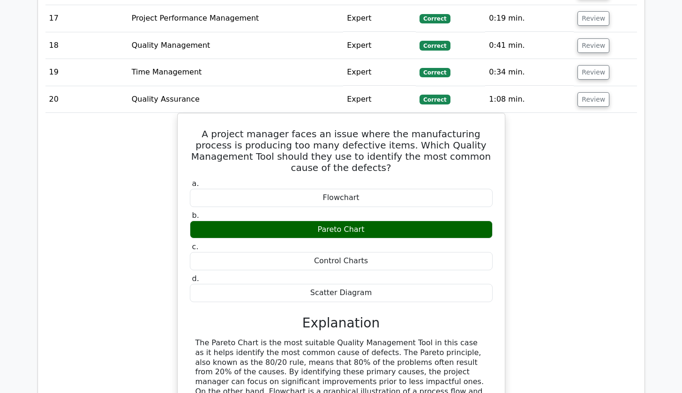
scroll to position [1555, 0]
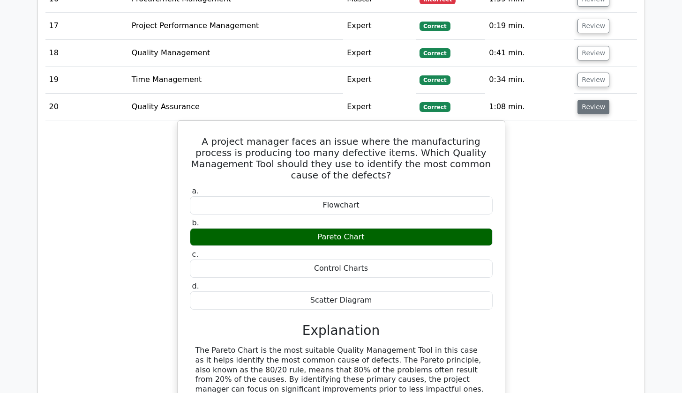
click at [598, 100] on button "Review" at bounding box center [593, 107] width 32 height 15
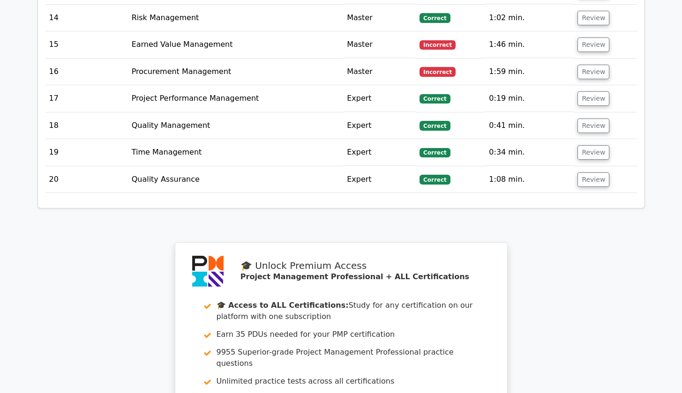
scroll to position [1418, 0]
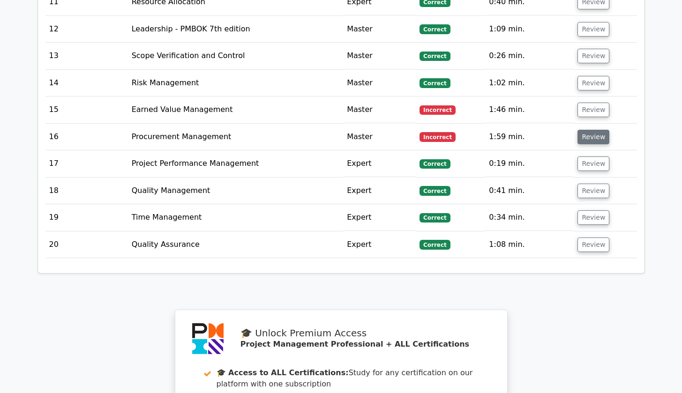
click at [592, 130] on button "Review" at bounding box center [593, 137] width 32 height 15
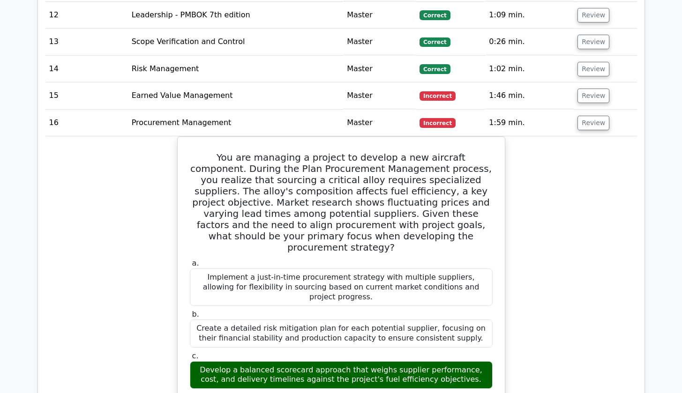
scroll to position [1471, 0]
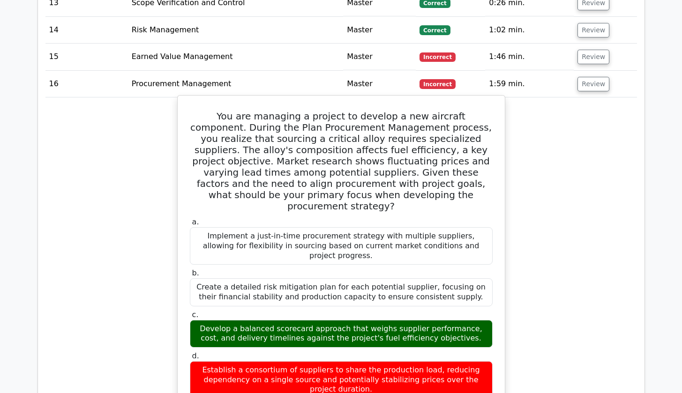
drag, startPoint x: 202, startPoint y: 292, endPoint x: 463, endPoint y: 304, distance: 261.3
click at [463, 320] on div "Develop a balanced scorecard approach that weighs supplier performance, cost, a…" at bounding box center [341, 334] width 303 height 28
click at [466, 320] on div "Develop a balanced scorecard approach that weighs supplier performance, cost, a…" at bounding box center [341, 334] width 303 height 28
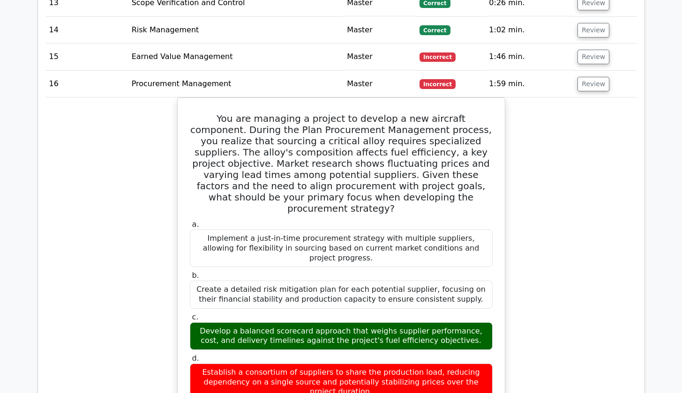
scroll to position [1469, 0]
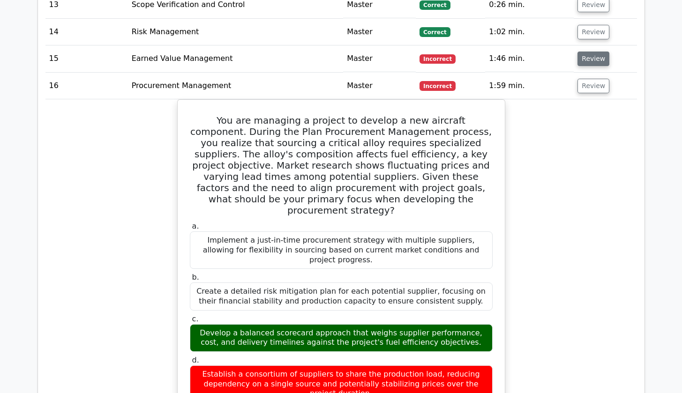
click at [591, 52] on button "Review" at bounding box center [593, 59] width 32 height 15
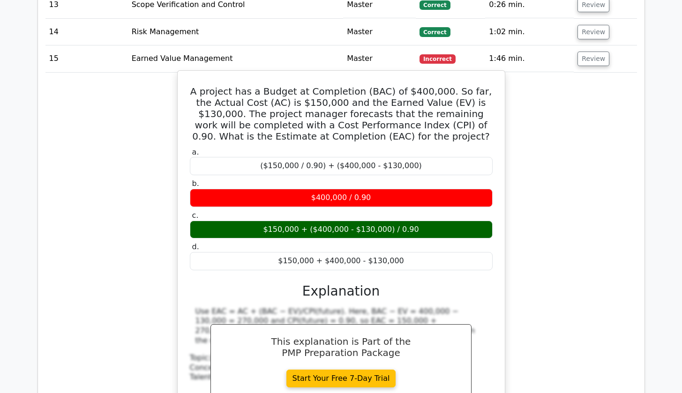
drag, startPoint x: 197, startPoint y: 77, endPoint x: 398, endPoint y: 245, distance: 261.8
click at [398, 245] on div "A project has a Budget at Completion (BAC) of $400,000. So far, the Actual Cost…" at bounding box center [341, 260] width 320 height 371
copy div "A project has a Budget at Completion (BAC) of $400,000. So far, the Actual Cost…"
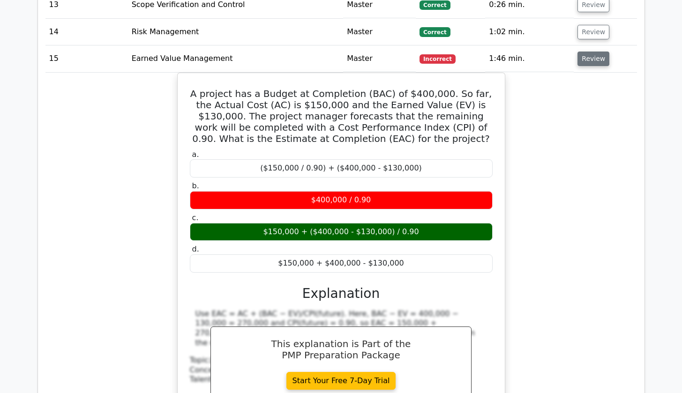
click at [591, 52] on button "Review" at bounding box center [593, 59] width 32 height 15
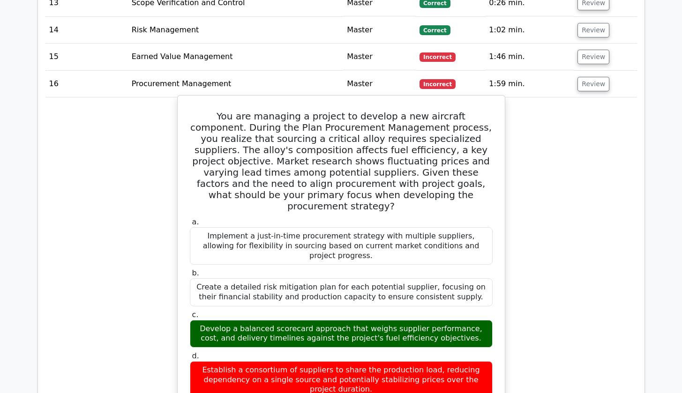
scroll to position [1487, 0]
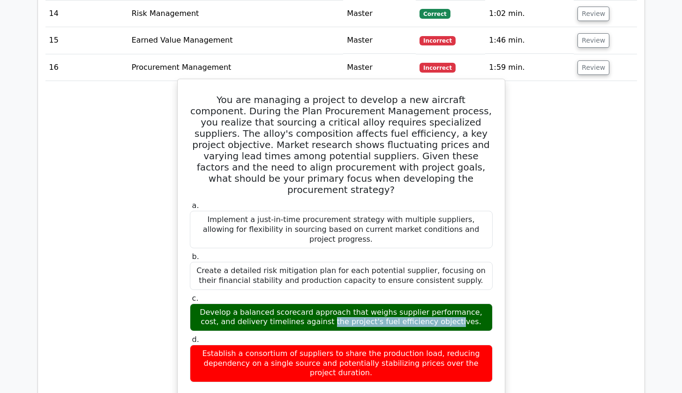
drag, startPoint x: 201, startPoint y: 275, endPoint x: 340, endPoint y: 277, distance: 139.2
click at [340, 304] on div "Develop a balanced scorecard approach that weighs supplier performance, cost, a…" at bounding box center [341, 318] width 303 height 28
click at [303, 304] on div "Develop a balanced scorecard approach that weighs supplier performance, cost, a…" at bounding box center [341, 318] width 303 height 28
drag, startPoint x: 238, startPoint y: 276, endPoint x: 300, endPoint y: 278, distance: 62.8
click at [307, 304] on div "Develop a balanced scorecard approach that weighs supplier performance, cost, a…" at bounding box center [341, 318] width 303 height 28
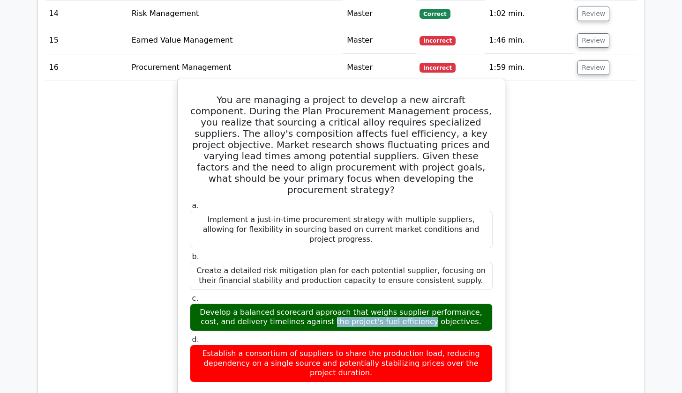
drag, startPoint x: 202, startPoint y: 274, endPoint x: 307, endPoint y: 277, distance: 105.5
click at [307, 304] on div "Develop a balanced scorecard approach that weighs supplier performance, cost, a…" at bounding box center [341, 318] width 303 height 28
click at [282, 304] on div "Develop a balanced scorecard approach that weighs supplier performance, cost, a…" at bounding box center [341, 318] width 303 height 28
drag, startPoint x: 236, startPoint y: 275, endPoint x: 339, endPoint y: 278, distance: 102.7
click at [339, 304] on div "Develop a balanced scorecard approach that weighs supplier performance, cost, a…" at bounding box center [341, 318] width 303 height 28
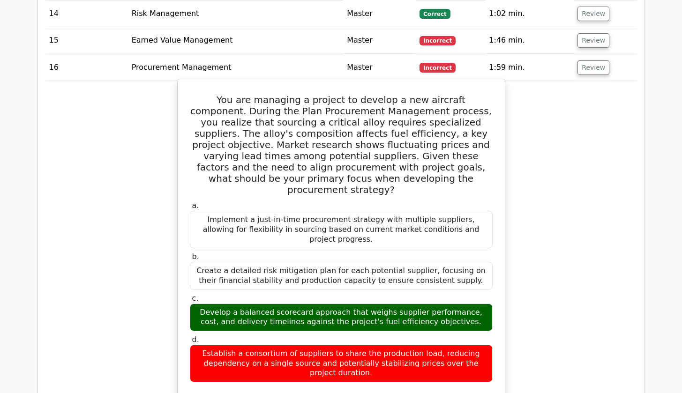
click at [269, 304] on div "Develop a balanced scorecard approach that weighs supplier performance, cost, a…" at bounding box center [341, 318] width 303 height 28
drag, startPoint x: 201, startPoint y: 277, endPoint x: 342, endPoint y: 275, distance: 141.5
click at [342, 304] on div "Develop a balanced scorecard approach that weighs supplier performance, cost, a…" at bounding box center [341, 318] width 303 height 28
click at [289, 304] on div "Develop a balanced scorecard approach that weighs supplier performance, cost, a…" at bounding box center [341, 318] width 303 height 28
drag, startPoint x: 340, startPoint y: 277, endPoint x: 272, endPoint y: 275, distance: 68.0
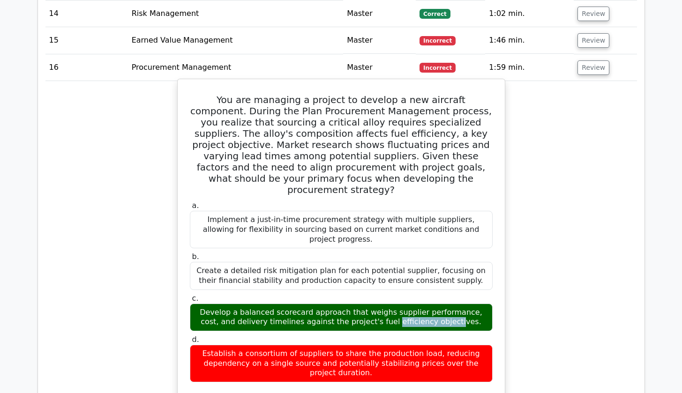
click at [272, 304] on div "Develop a balanced scorecard approach that weighs supplier performance, cost, a…" at bounding box center [341, 318] width 303 height 28
click at [292, 304] on div "Develop a balanced scorecard approach that weighs supplier performance, cost, a…" at bounding box center [341, 318] width 303 height 28
drag, startPoint x: 324, startPoint y: 276, endPoint x: 201, endPoint y: 279, distance: 123.3
click at [201, 304] on div "Develop a balanced scorecard approach that weighs supplier performance, cost, a…" at bounding box center [341, 318] width 303 height 28
copy div "Develop a balanced scorecard approach"
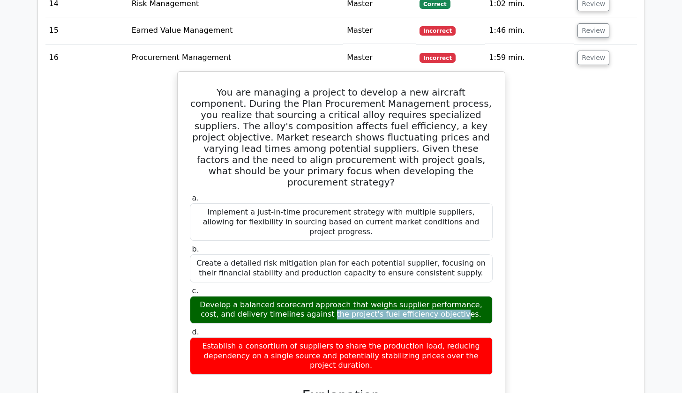
scroll to position [1506, 0]
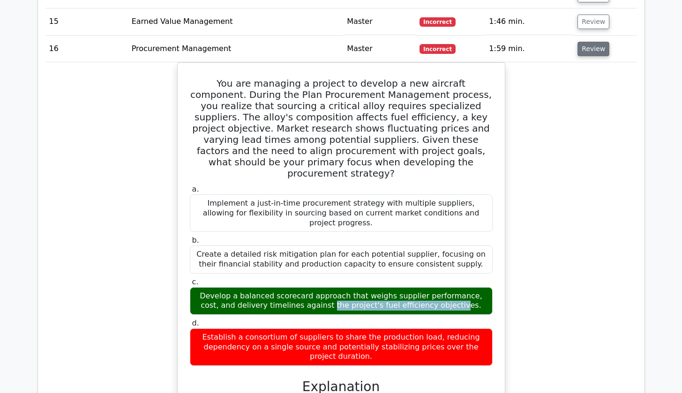
click at [581, 42] on button "Review" at bounding box center [593, 49] width 32 height 15
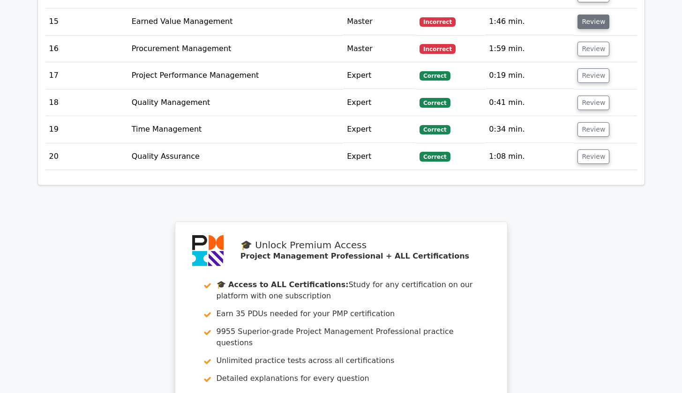
click at [584, 15] on button "Review" at bounding box center [593, 22] width 32 height 15
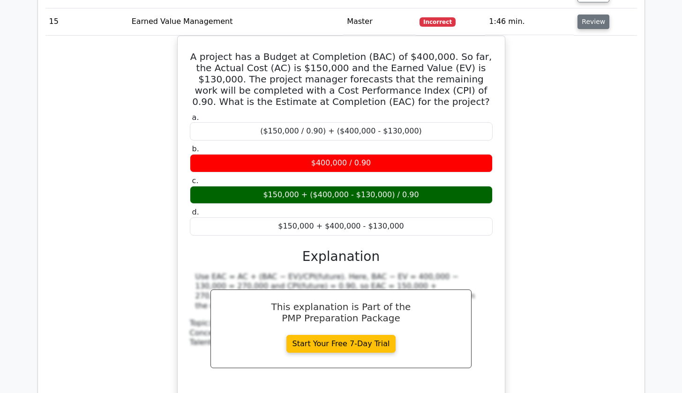
click at [583, 15] on button "Review" at bounding box center [593, 22] width 32 height 15
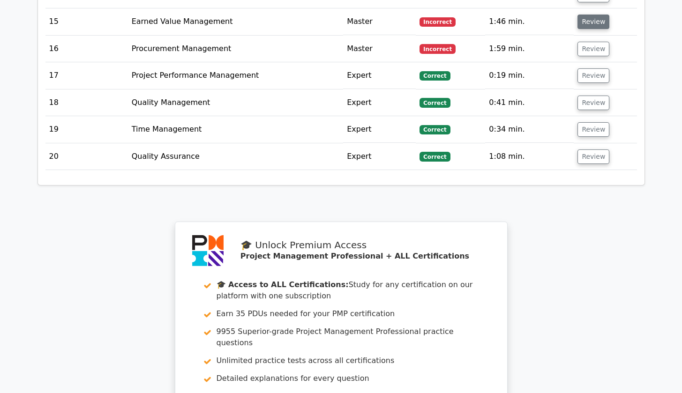
click at [587, 15] on button "Review" at bounding box center [593, 22] width 32 height 15
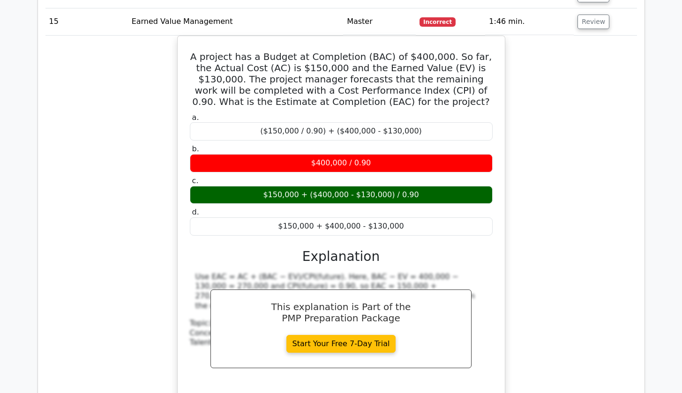
scroll to position [1489, 0]
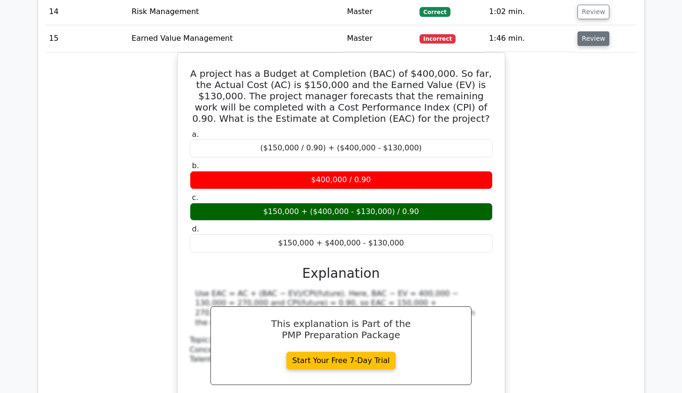
click at [596, 31] on button "Review" at bounding box center [593, 38] width 32 height 15
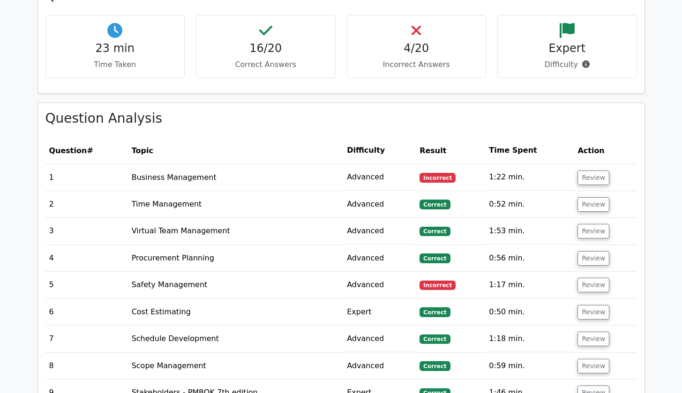
scroll to position [999, 0]
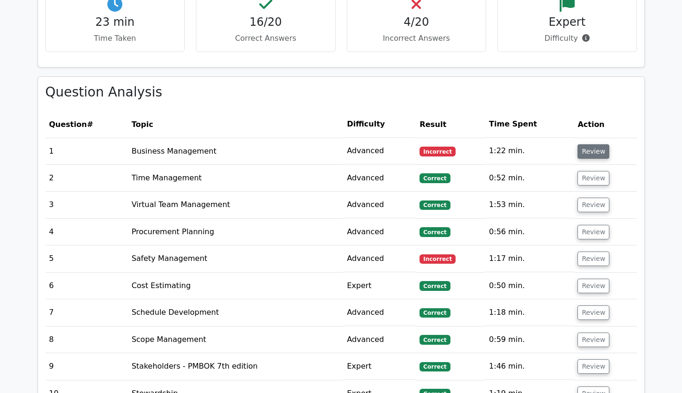
click at [596, 144] on button "Review" at bounding box center [593, 151] width 32 height 15
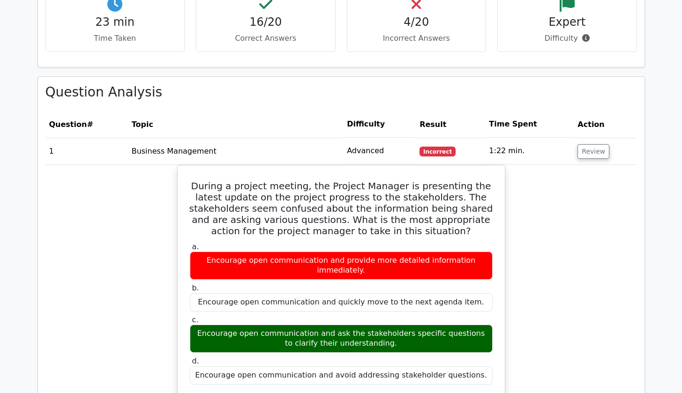
scroll to position [1014, 0]
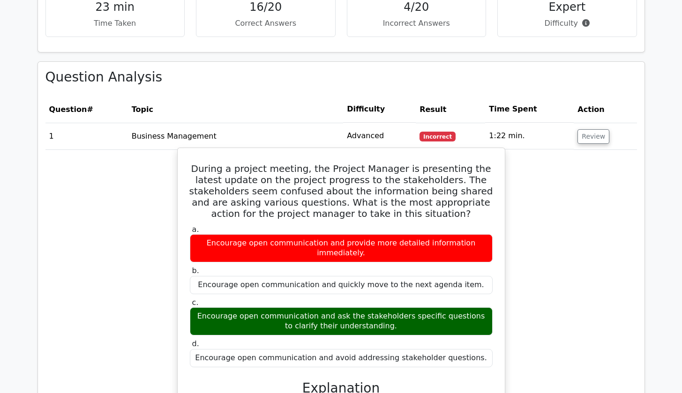
drag, startPoint x: 234, startPoint y: 295, endPoint x: 380, endPoint y: 306, distance: 146.1
click at [381, 307] on div "Encourage open communication and ask the stakeholders specific questions to cla…" at bounding box center [341, 321] width 303 height 28
drag, startPoint x: 194, startPoint y: 153, endPoint x: 473, endPoint y: 332, distance: 331.2
click at [473, 332] on div "During a project meeting, the Project Manager is presenting the latest update o…" at bounding box center [341, 373] width 320 height 442
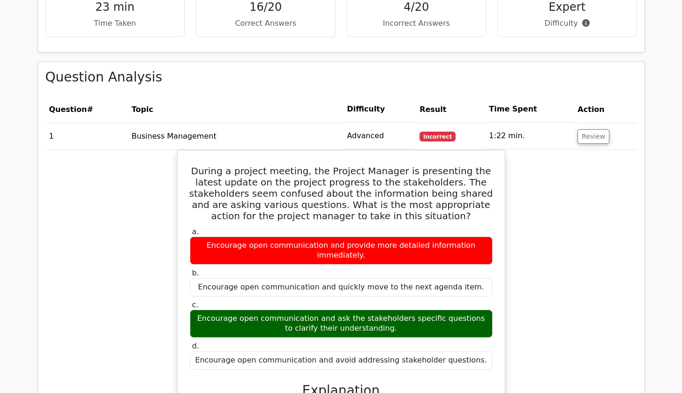
copy div "During a project meeting, the Project Manager is presenting the latest update o…"
click at [586, 129] on button "Review" at bounding box center [593, 136] width 32 height 15
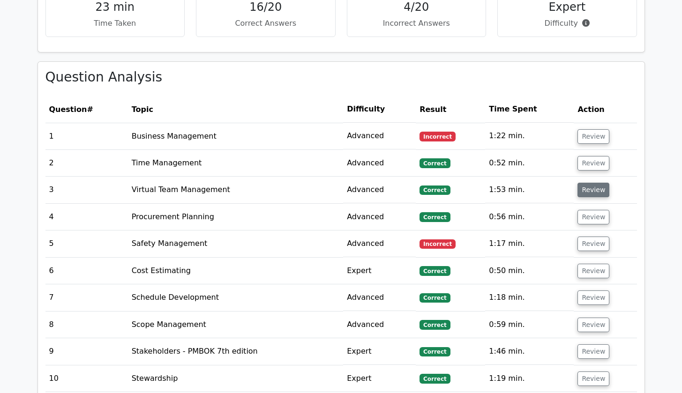
click at [590, 183] on button "Review" at bounding box center [593, 190] width 32 height 15
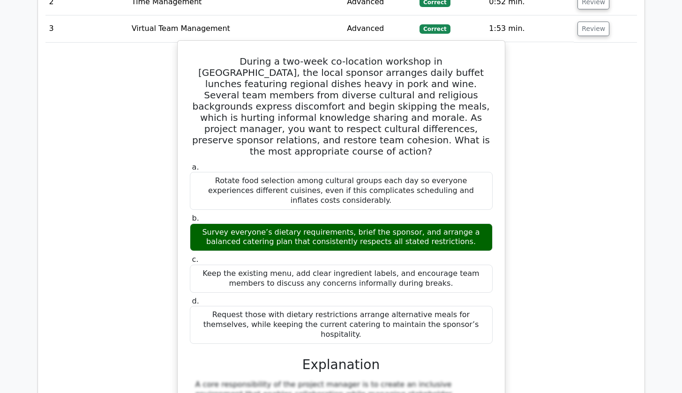
scroll to position [1160, 0]
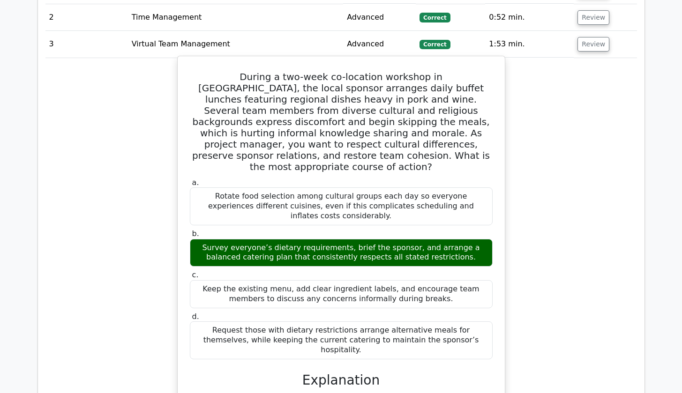
drag, startPoint x: 198, startPoint y: 200, endPoint x: 438, endPoint y: 209, distance: 240.6
click at [454, 239] on div "Survey everyone’s dietary requirements, brief the sponsor, and arrange a balanc…" at bounding box center [341, 253] width 303 height 28
click at [441, 221] on div "a. Rotate food selection among cultural groups each day so everyone experiences…" at bounding box center [341, 268] width 314 height 185
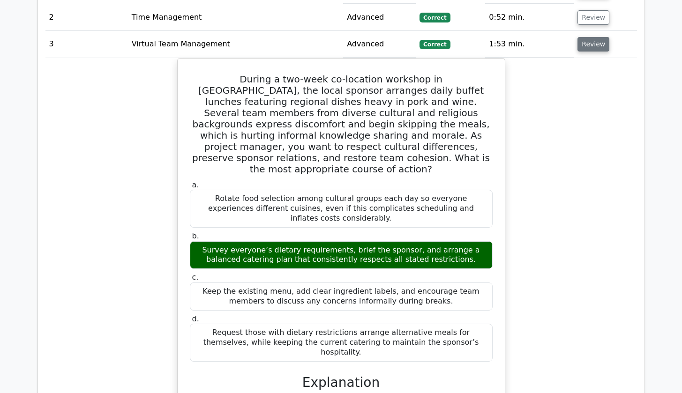
click at [594, 37] on button "Review" at bounding box center [593, 44] width 32 height 15
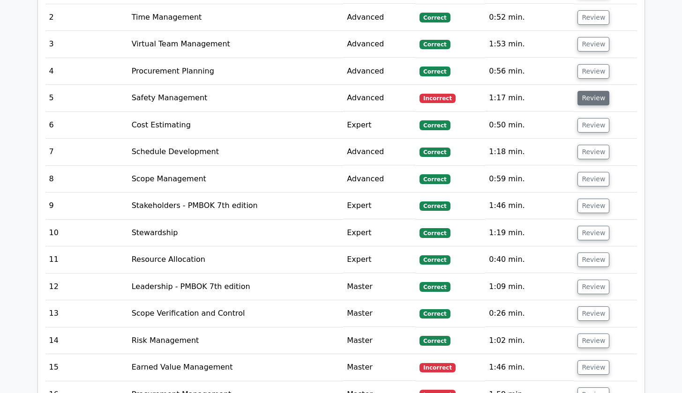
click at [590, 91] on button "Review" at bounding box center [593, 98] width 32 height 15
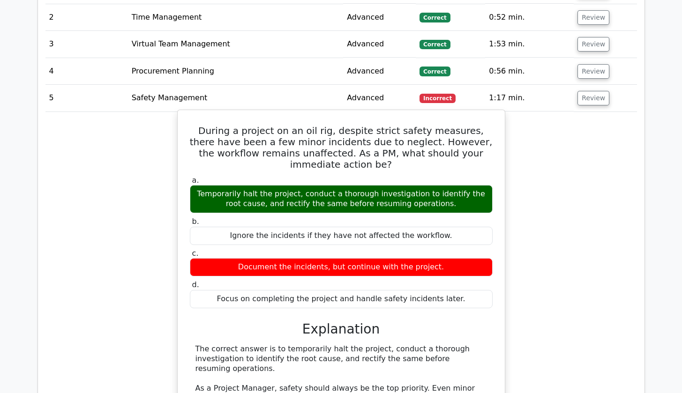
drag, startPoint x: 202, startPoint y: 169, endPoint x: 466, endPoint y: 184, distance: 263.8
click at [466, 185] on div "Temporarily halt the project, conduct a thorough investigation to identify the …" at bounding box center [341, 199] width 303 height 28
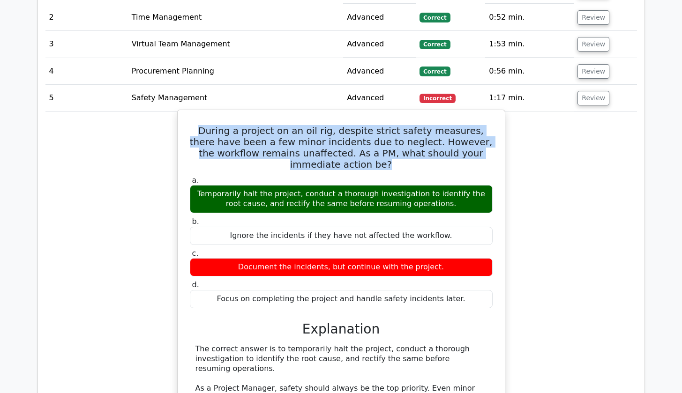
drag, startPoint x: 194, startPoint y: 117, endPoint x: 501, endPoint y: 142, distance: 308.0
click at [501, 142] on div "During a project on an oil rig, despite strict safety measures, there have been…" at bounding box center [341, 339] width 328 height 459
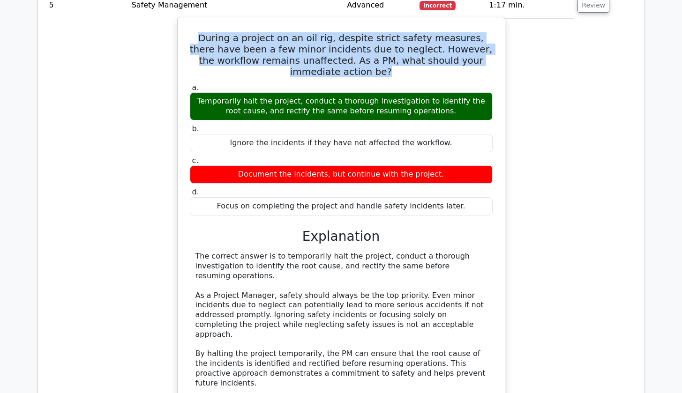
scroll to position [1183, 0]
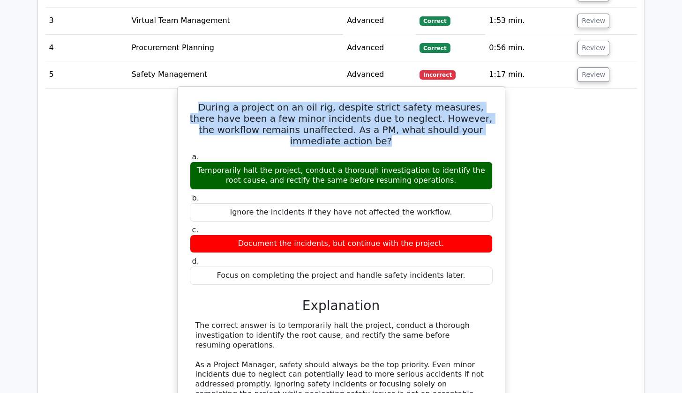
click at [476, 90] on div "During a project on an oil rig, despite strict safety measures, there have been…" at bounding box center [341, 315] width 320 height 451
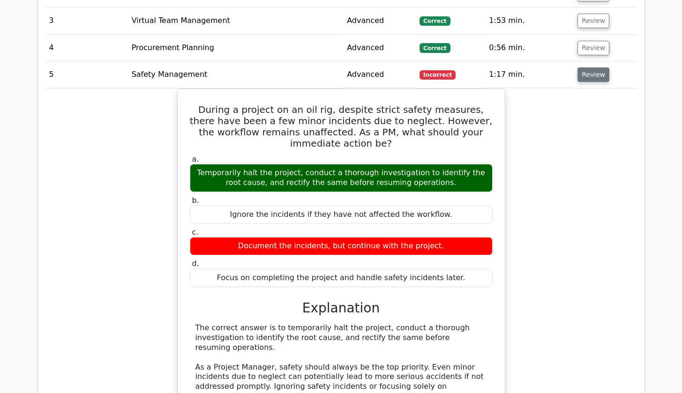
click at [593, 67] on button "Review" at bounding box center [593, 74] width 32 height 15
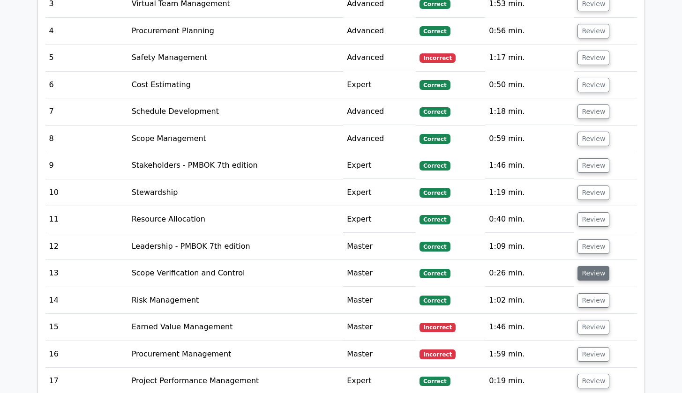
scroll to position [1274, 0]
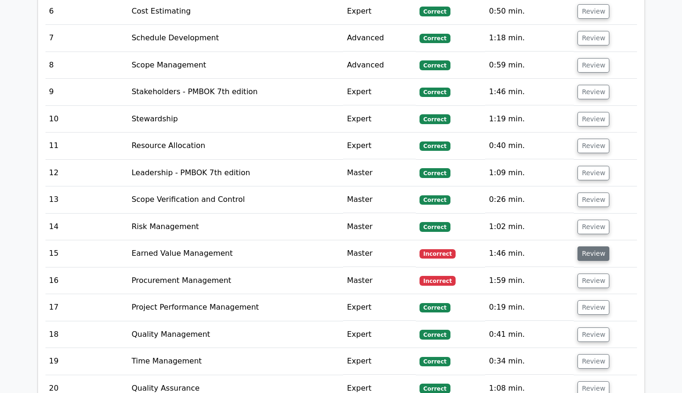
click at [586, 247] on button "Review" at bounding box center [593, 254] width 32 height 15
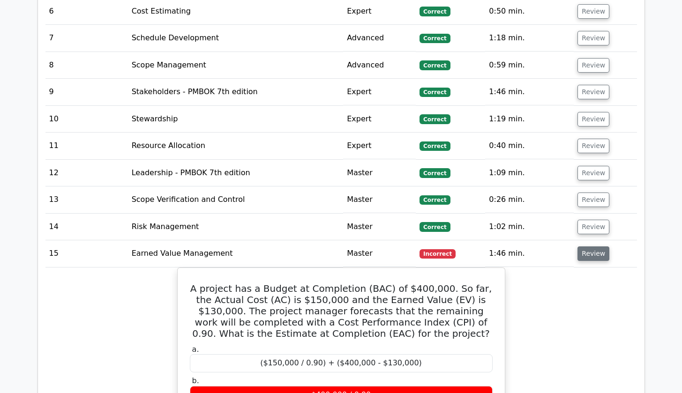
click at [586, 247] on button "Review" at bounding box center [593, 254] width 32 height 15
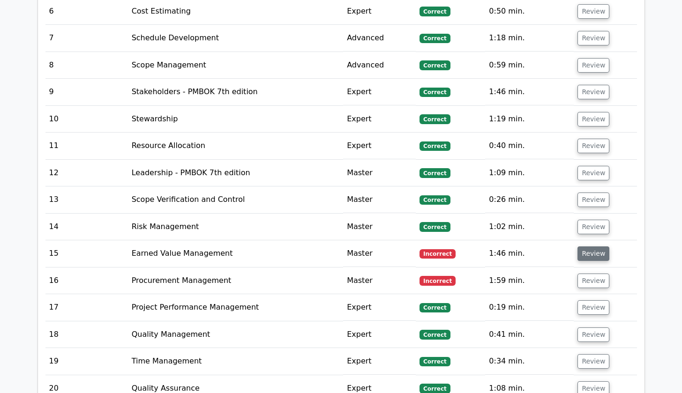
click at [586, 247] on button "Review" at bounding box center [593, 254] width 32 height 15
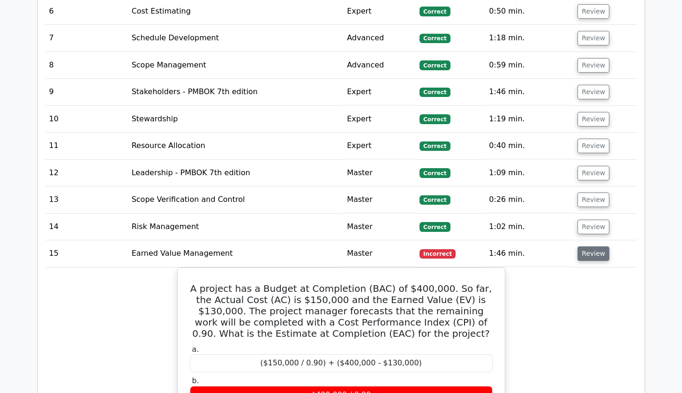
click at [586, 247] on button "Review" at bounding box center [593, 254] width 32 height 15
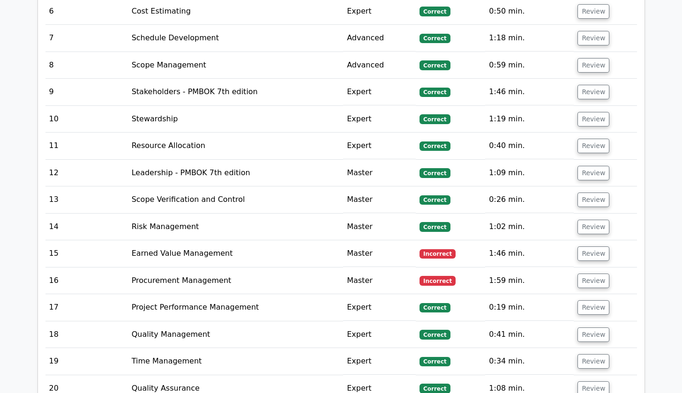
click at [590, 279] on td "Review" at bounding box center [605, 281] width 63 height 27
click at [588, 274] on button "Review" at bounding box center [593, 281] width 32 height 15
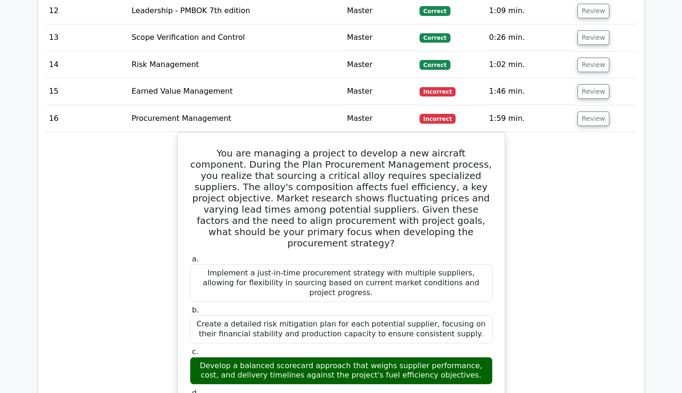
scroll to position [1507, 0]
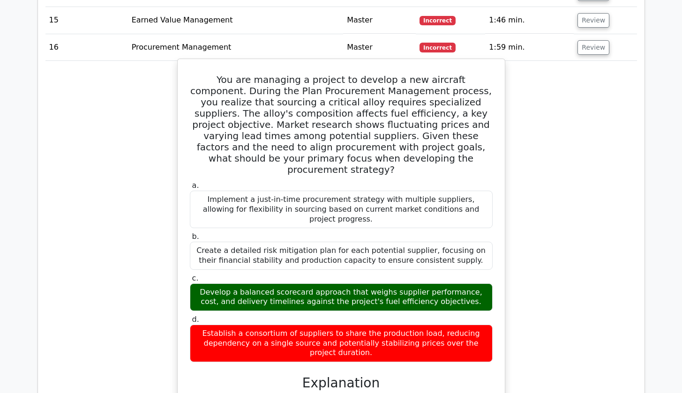
drag, startPoint x: 212, startPoint y: 296, endPoint x: 384, endPoint y: 312, distance: 172.7
click at [384, 325] on div "Establish a consortium of suppliers to share the production load, reducing depe…" at bounding box center [341, 343] width 303 height 37
click at [457, 242] on div "Create a detailed risk mitigation plan for each potential supplier, focusing on…" at bounding box center [341, 256] width 303 height 28
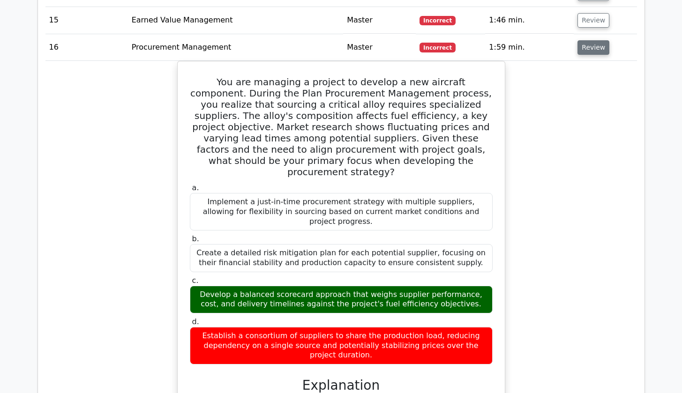
click at [591, 40] on button "Review" at bounding box center [593, 47] width 32 height 15
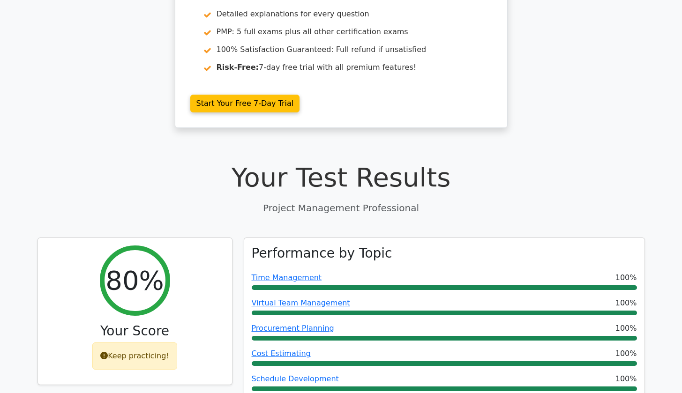
scroll to position [0, 0]
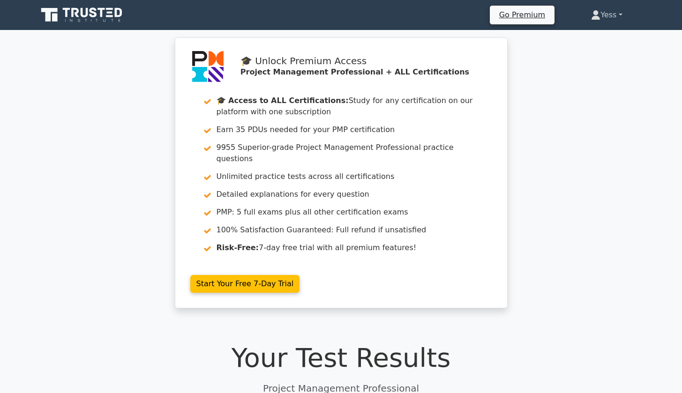
click at [615, 11] on link "Yess" at bounding box center [606, 15] width 76 height 19
click at [613, 13] on link "Yess" at bounding box center [606, 15] width 76 height 19
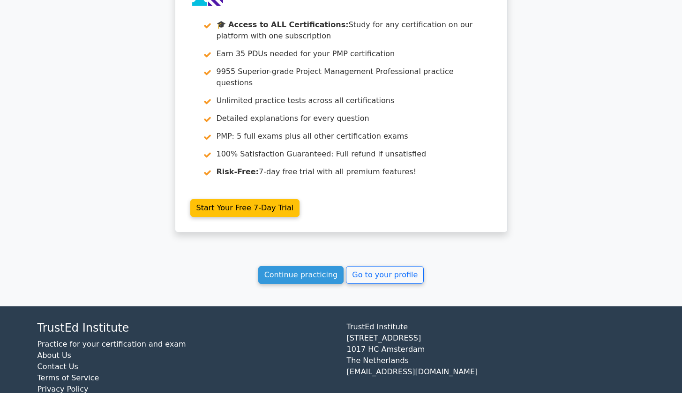
scroll to position [1711, 0]
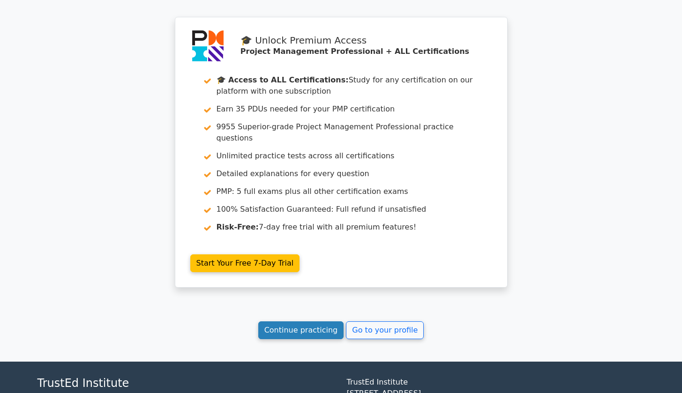
click at [300, 321] on link "Continue practicing" at bounding box center [301, 330] width 86 height 18
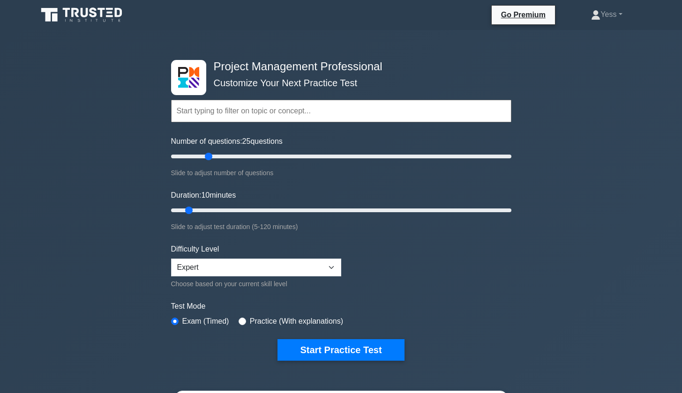
drag, startPoint x: 181, startPoint y: 154, endPoint x: 205, endPoint y: 156, distance: 23.5
click at [205, 156] on input "Number of questions: 25 questions" at bounding box center [341, 156] width 340 height 11
drag, startPoint x: 210, startPoint y: 157, endPoint x: 204, endPoint y: 157, distance: 6.1
type input "20"
click at [204, 157] on input "Number of questions: 20 questions" at bounding box center [341, 156] width 340 height 11
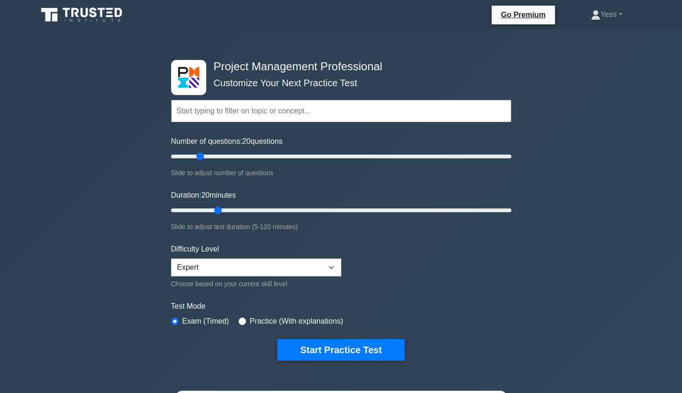
drag, startPoint x: 189, startPoint y: 209, endPoint x: 215, endPoint y: 211, distance: 25.3
click at [215, 211] on input "Duration: 20 minutes" at bounding box center [341, 210] width 340 height 11
drag, startPoint x: 217, startPoint y: 211, endPoint x: 225, endPoint y: 212, distance: 8.0
type input "25"
click at [225, 212] on input "Duration: 25 minutes" at bounding box center [341, 210] width 340 height 11
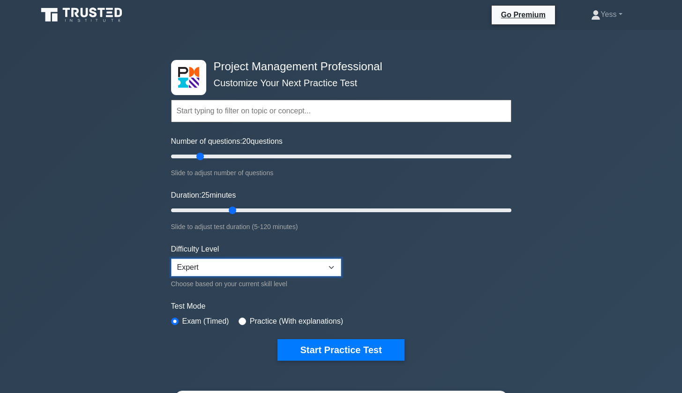
select select "beginner"
click at [580, 237] on div "Project Management Professional Customize Your Next Practice Test Topics Scope …" at bounding box center [341, 347] width 682 height 634
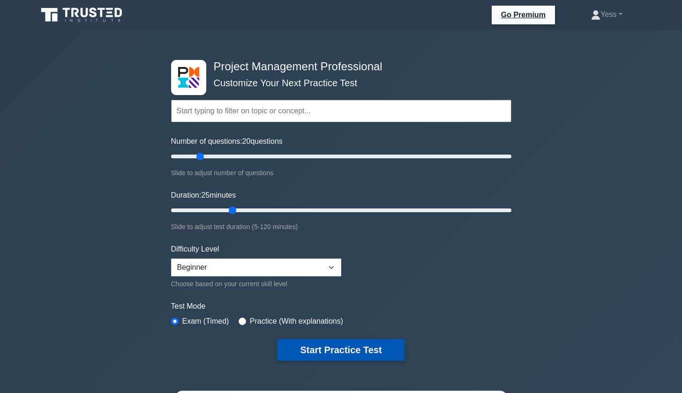
click at [338, 350] on button "Start Practice Test" at bounding box center [340, 350] width 127 height 22
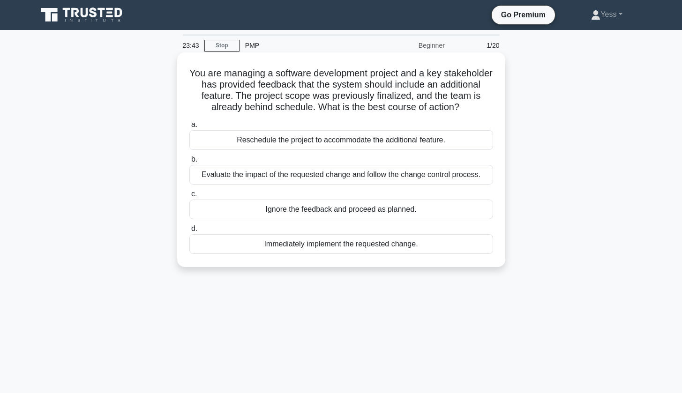
click at [323, 175] on div "Evaluate the impact of the requested change and follow the change control proce…" at bounding box center [341, 175] width 304 height 20
click at [189, 163] on input "b. Evaluate the impact of the requested change and follow the change control pr…" at bounding box center [189, 160] width 0 height 6
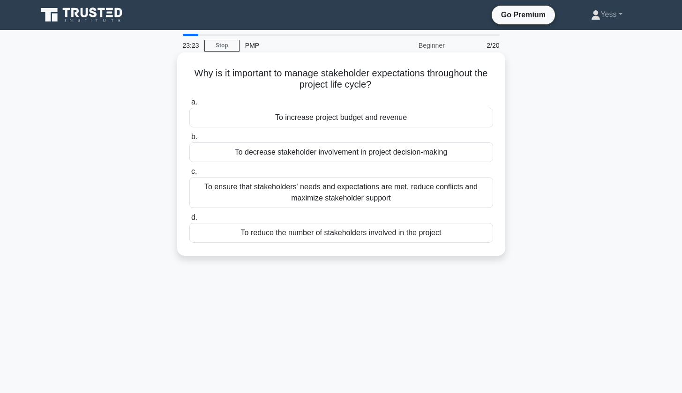
click at [391, 194] on div "To ensure that stakeholders' needs and expectations are met, reduce conflicts a…" at bounding box center [341, 192] width 304 height 31
click at [189, 175] on input "c. To ensure that stakeholders' needs and expectations are met, reduce conflict…" at bounding box center [189, 172] width 0 height 6
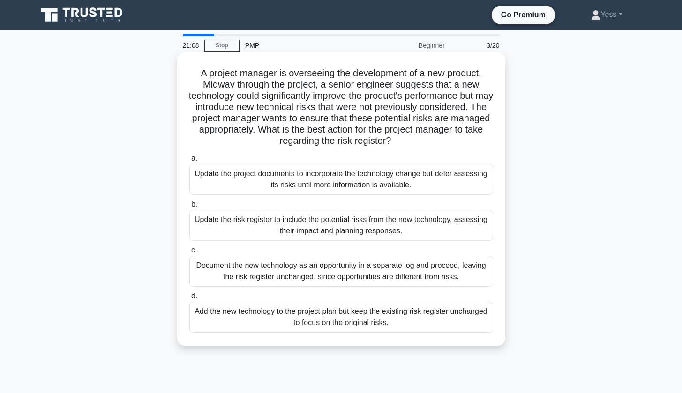
click at [422, 225] on div "Update the risk register to include the potential risks from the new technology…" at bounding box center [341, 225] width 304 height 31
click at [189, 208] on input "b. Update the risk register to include the potential risks from the new technol…" at bounding box center [189, 205] width 0 height 6
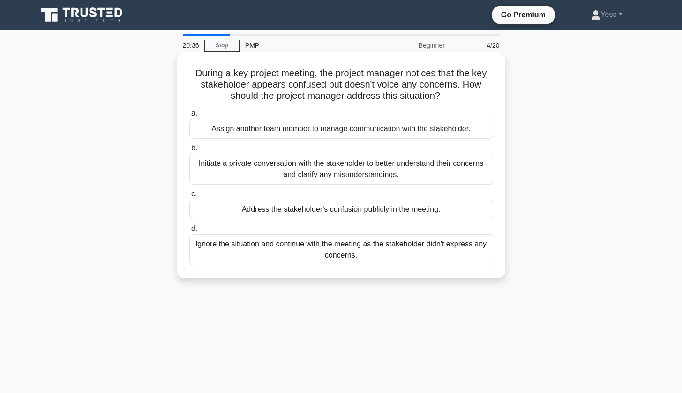
click at [349, 169] on div "Initiate a private conversation with the stakeholder to better understand their…" at bounding box center [341, 169] width 304 height 31
click at [189, 151] on input "b. Initiate a private conversation with the stakeholder to better understand th…" at bounding box center [189, 148] width 0 height 6
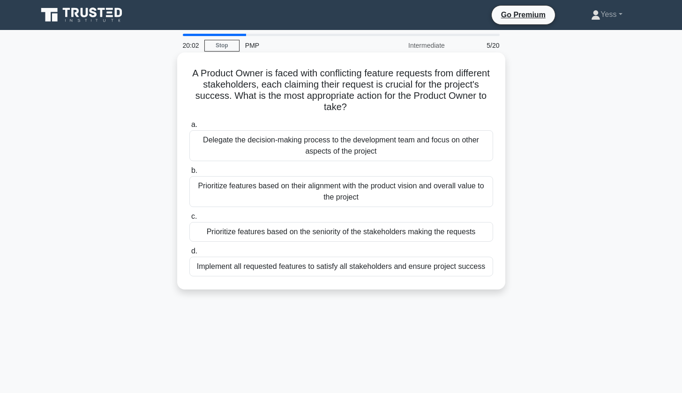
click at [348, 185] on div "Prioritize features based on their alignment with the product vision and overal…" at bounding box center [341, 191] width 304 height 31
click at [189, 174] on input "b. Prioritize features based on their alignment with the product vision and ove…" at bounding box center [189, 171] width 0 height 6
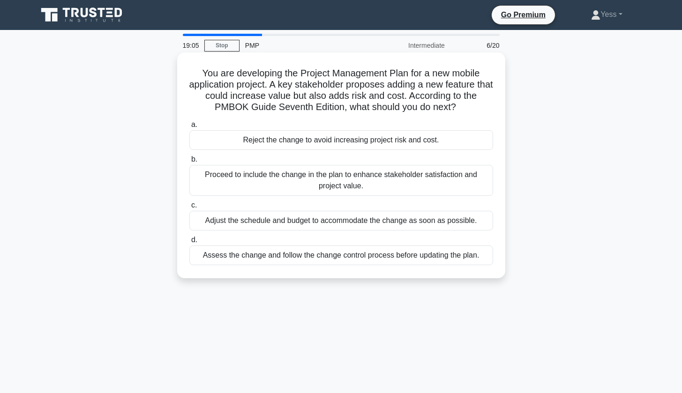
click at [413, 259] on div "Assess the change and follow the change control process before updating the pla…" at bounding box center [341, 256] width 304 height 20
click at [189, 243] on input "d. Assess the change and follow the change control process before updating the …" at bounding box center [189, 240] width 0 height 6
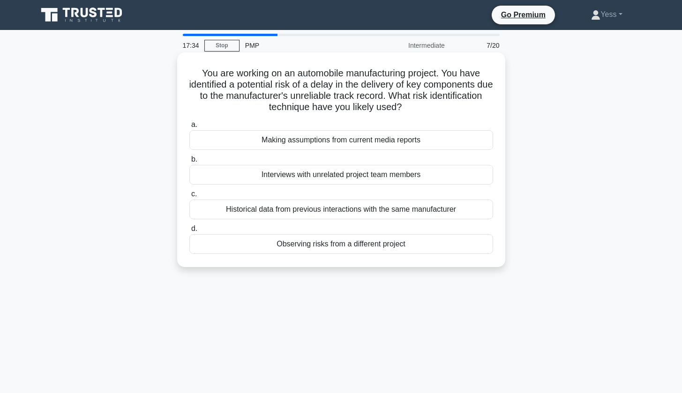
click at [361, 209] on div "Historical data from previous interactions with the same manufacturer" at bounding box center [341, 210] width 304 height 20
click at [189, 197] on input "c. Historical data from previous interactions with the same manufacturer" at bounding box center [189, 194] width 0 height 6
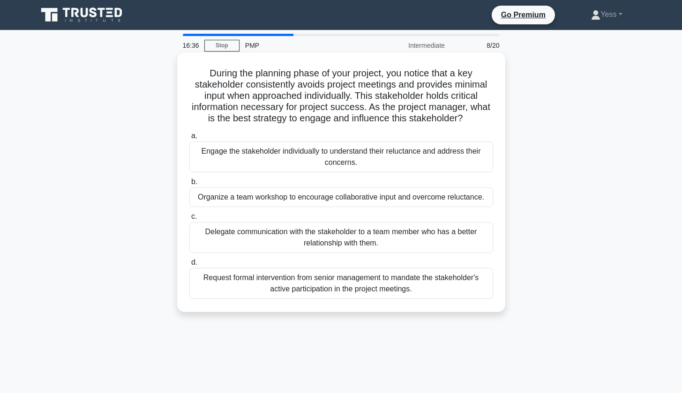
click at [340, 158] on div "Engage the stakeholder individually to understand their reluctance and address …" at bounding box center [341, 157] width 304 height 31
click at [189, 139] on input "a. Engage the stakeholder individually to understand their reluctance and addre…" at bounding box center [189, 136] width 0 height 6
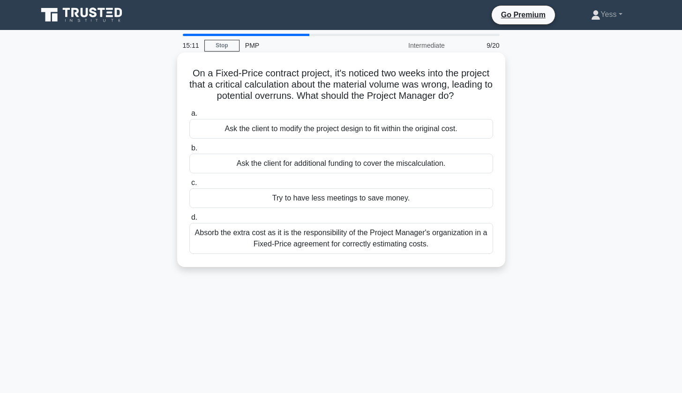
click at [446, 236] on div "Absorb the extra cost as it is the responsibility of the Project Manager's orga…" at bounding box center [341, 238] width 304 height 31
click at [189, 221] on input "d. Absorb the extra cost as it is the responsibility of the Project Manager's o…" at bounding box center [189, 218] width 0 height 6
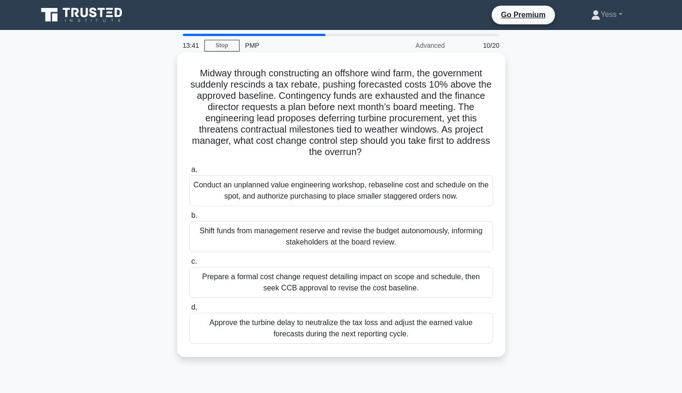
click at [417, 275] on div "Prepare a formal cost change request detailing impact on scope and schedule, th…" at bounding box center [341, 282] width 304 height 31
click at [189, 265] on input "c. Prepare a formal cost change request detailing impact on scope and schedule,…" at bounding box center [189, 262] width 0 height 6
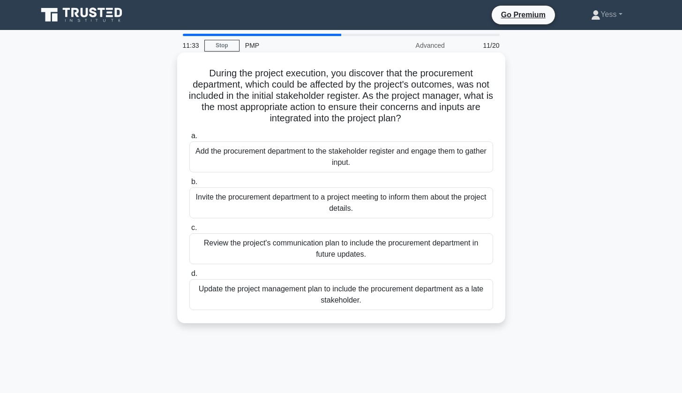
click at [362, 164] on div "Add the procurement department to the stakeholder register and engage them to g…" at bounding box center [341, 157] width 304 height 31
click at [189, 139] on input "a. Add the procurement department to the stakeholder register and engage them t…" at bounding box center [189, 136] width 0 height 6
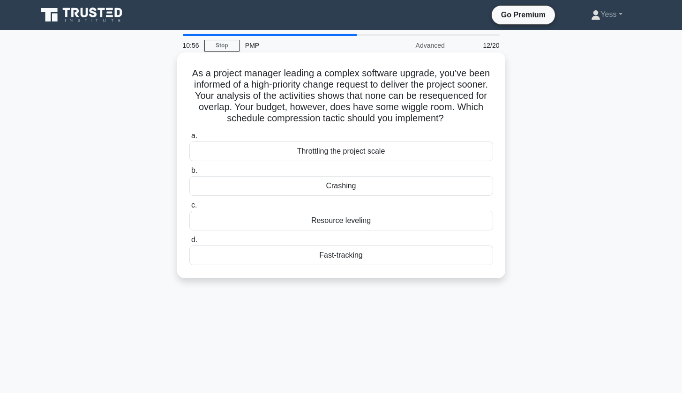
click at [356, 187] on div "Crashing" at bounding box center [341, 186] width 304 height 20
click at [189, 174] on input "b. Crashing" at bounding box center [189, 171] width 0 height 6
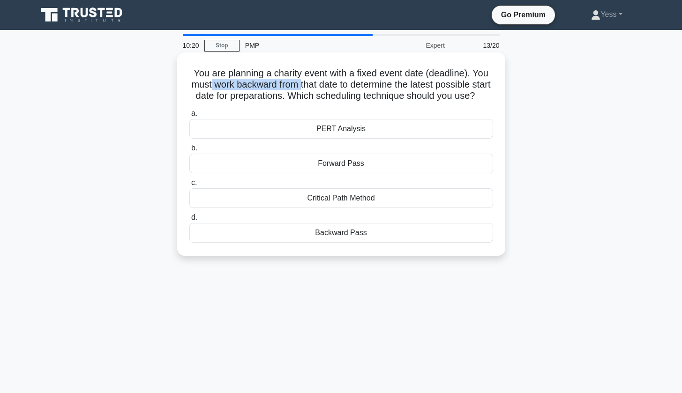
drag, startPoint x: 210, startPoint y: 84, endPoint x: 301, endPoint y: 80, distance: 91.5
click at [301, 80] on h5 "You are planning a charity event with a fixed event date (deadline). You must w…" at bounding box center [341, 84] width 306 height 35
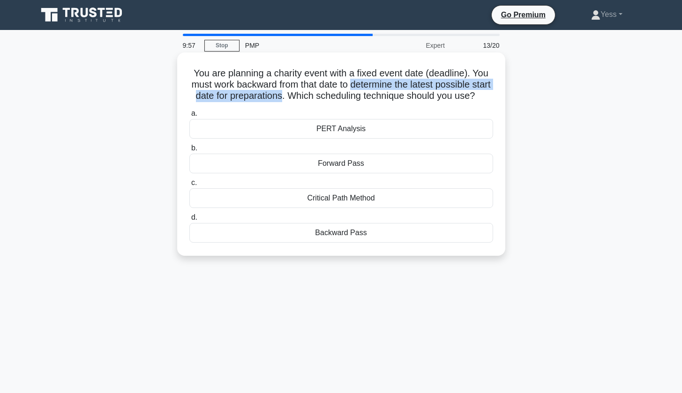
drag, startPoint x: 354, startPoint y: 82, endPoint x: 282, endPoint y: 97, distance: 73.5
click at [282, 97] on h5 "You are planning a charity event with a fixed event date (deadline). You must w…" at bounding box center [341, 84] width 306 height 35
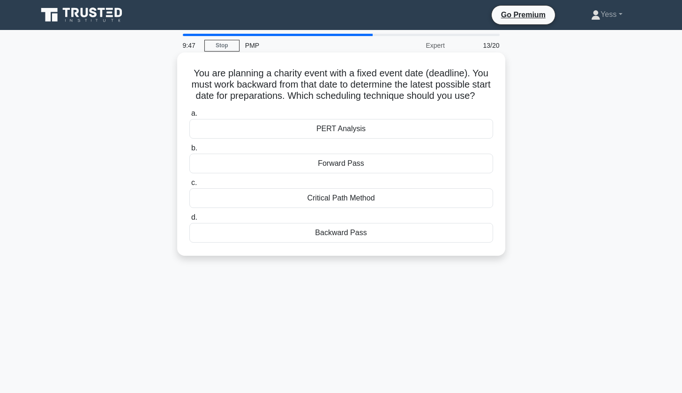
click at [356, 162] on div "Forward Pass" at bounding box center [341, 164] width 304 height 20
click at [189, 151] on input "b. Forward Pass" at bounding box center [189, 148] width 0 height 6
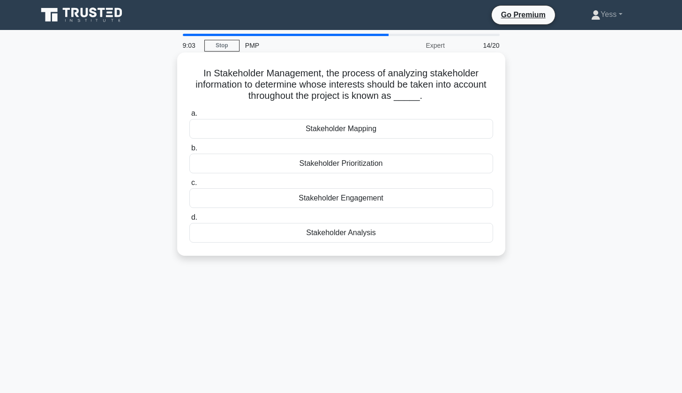
click at [391, 198] on div "Stakeholder Engagement" at bounding box center [341, 198] width 304 height 20
click at [189, 186] on input "c. Stakeholder Engagement" at bounding box center [189, 183] width 0 height 6
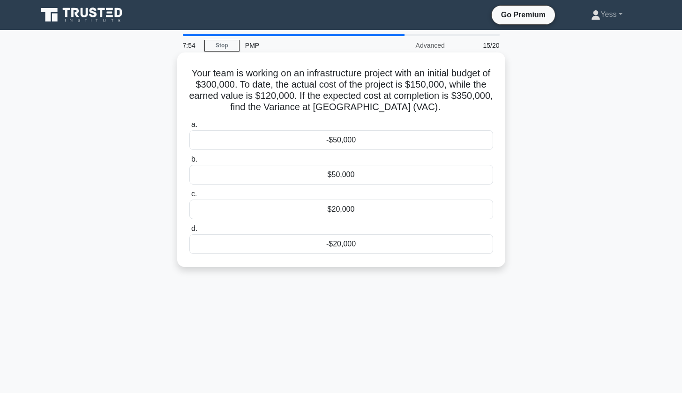
click at [374, 137] on div "-$50,000" at bounding box center [341, 140] width 304 height 20
click at [189, 128] on input "a. -$50,000" at bounding box center [189, 125] width 0 height 6
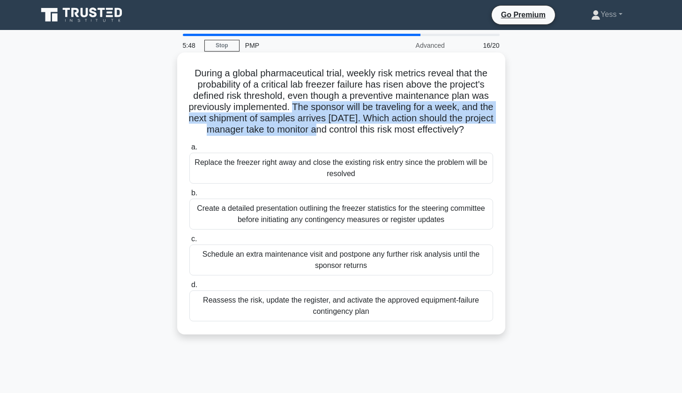
drag, startPoint x: 299, startPoint y: 105, endPoint x: 341, endPoint y: 127, distance: 46.7
click at [341, 127] on h5 "During a global pharmaceutical trial, weekly risk metrics reveal that the proba…" at bounding box center [341, 101] width 306 height 68
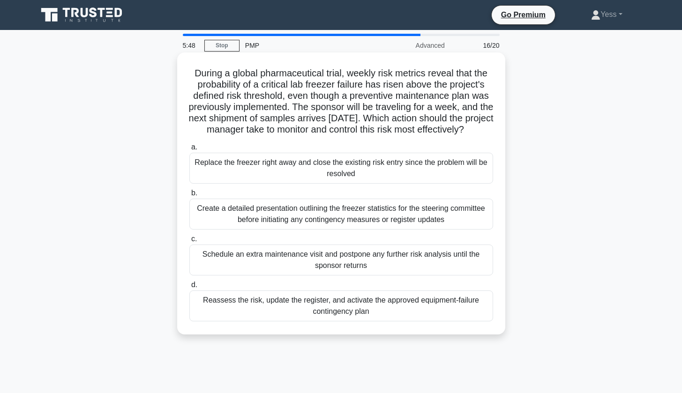
click at [368, 172] on div "Replace the freezer right away and close the existing risk entry since the prob…" at bounding box center [341, 168] width 304 height 31
click at [189, 150] on input "a. Replace the freezer right away and close the existing risk entry since the p…" at bounding box center [189, 147] width 0 height 6
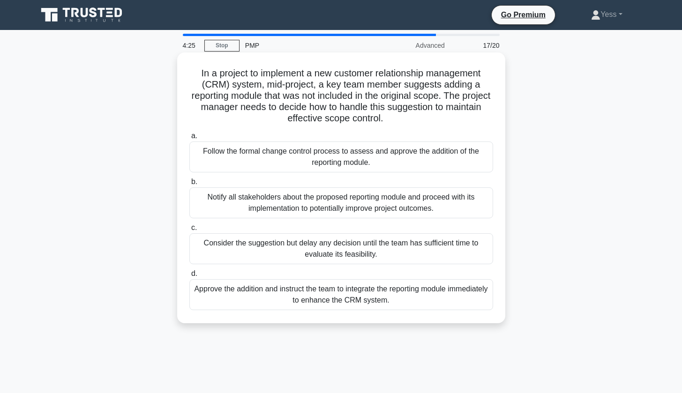
click at [390, 156] on div "Follow the formal change control process to assess and approve the addition of …" at bounding box center [341, 157] width 304 height 31
click at [189, 139] on input "a. Follow the formal change control process to assess and approve the addition …" at bounding box center [189, 136] width 0 height 6
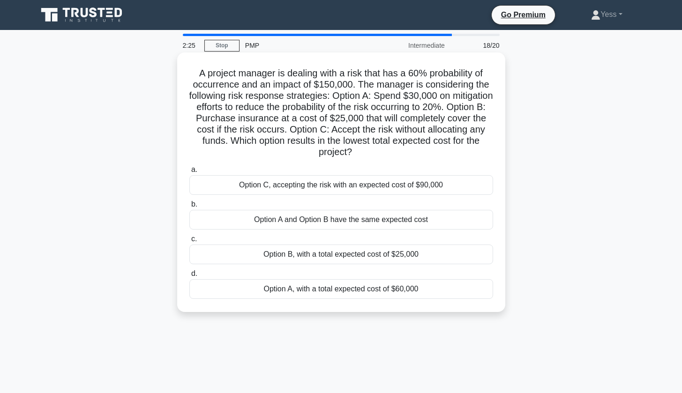
drag, startPoint x: 371, startPoint y: 254, endPoint x: 389, endPoint y: 248, distance: 19.4
click at [371, 254] on div "Option B, with a total expected cost of $25,000" at bounding box center [341, 255] width 304 height 20
click at [189, 242] on input "c. Option B, with a total expected cost of $25,000" at bounding box center [189, 239] width 0 height 6
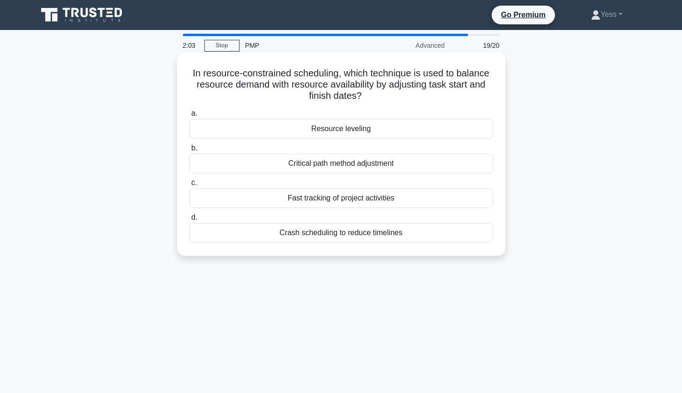
click at [351, 129] on div "Resource leveling" at bounding box center [341, 129] width 304 height 20
click at [189, 117] on input "a. Resource leveling" at bounding box center [189, 114] width 0 height 6
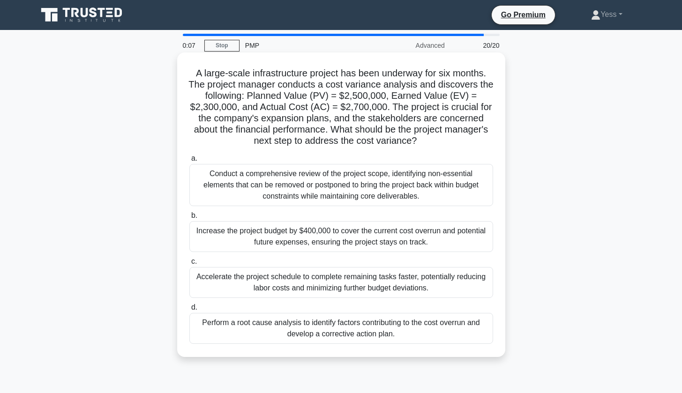
click at [409, 187] on div "Conduct a comprehensive review of the project scope, identifying non-essential …" at bounding box center [341, 185] width 304 height 42
click at [189, 162] on input "a. Conduct a comprehensive review of the project scope, identifying non-essenti…" at bounding box center [189, 159] width 0 height 6
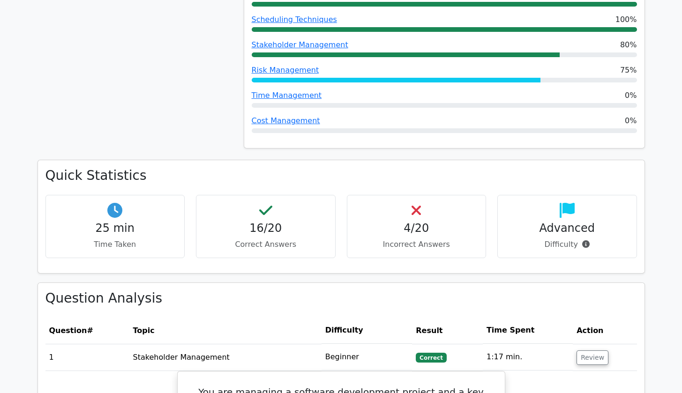
scroll to position [721, 0]
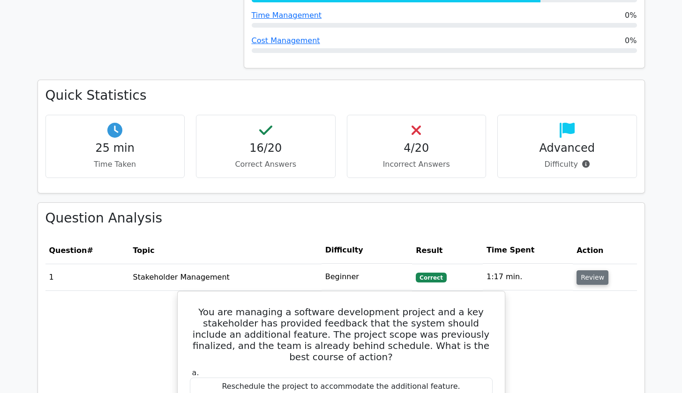
click at [589, 270] on button "Review" at bounding box center [592, 277] width 32 height 15
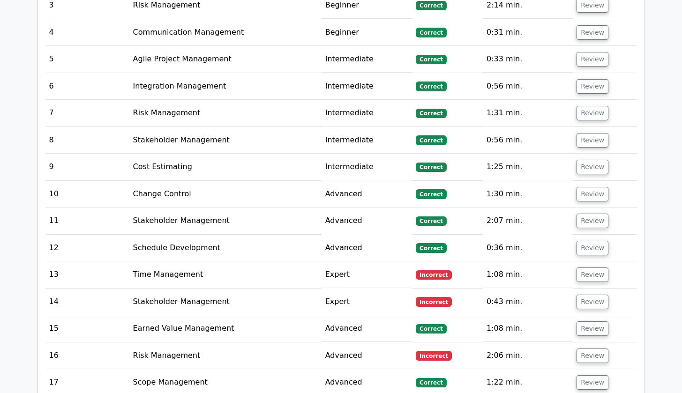
scroll to position [1236, 0]
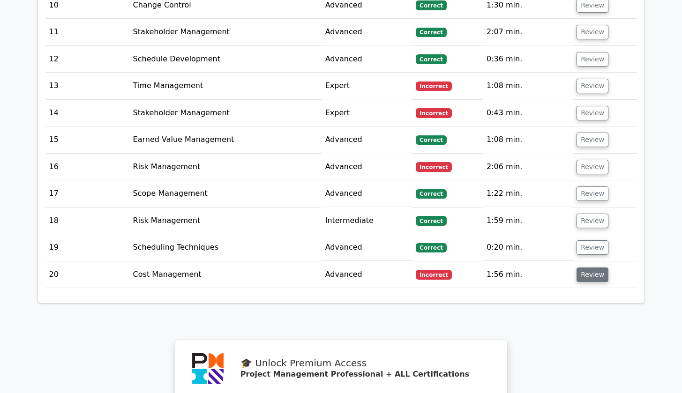
click at [590, 268] on button "Review" at bounding box center [592, 275] width 32 height 15
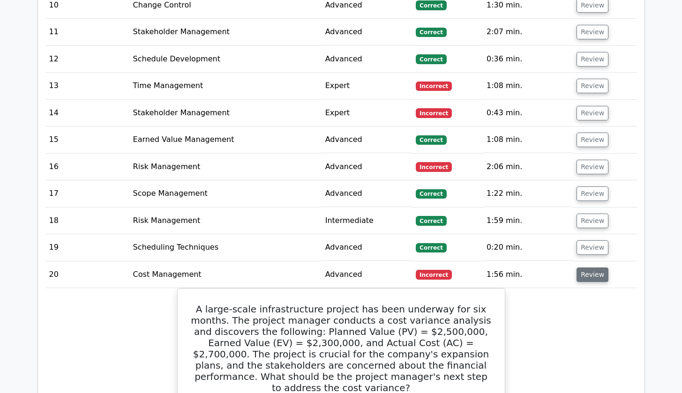
click at [590, 268] on button "Review" at bounding box center [592, 275] width 32 height 15
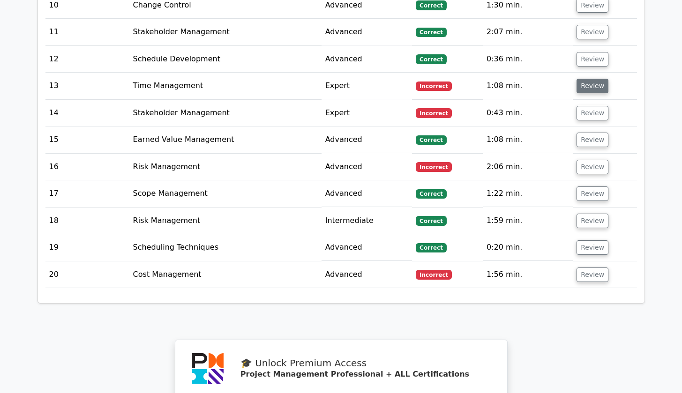
click at [588, 79] on button "Review" at bounding box center [592, 86] width 32 height 15
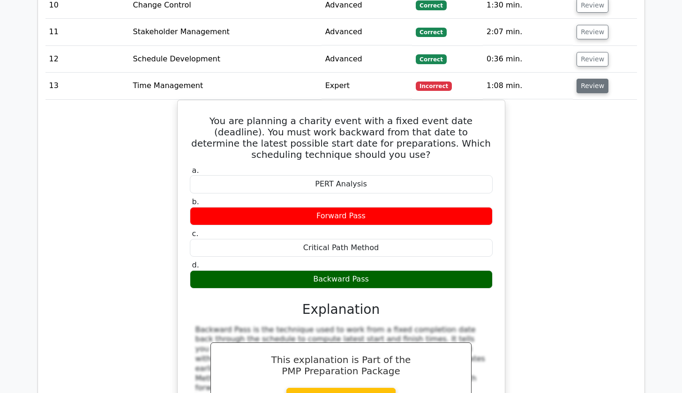
click at [583, 79] on button "Review" at bounding box center [592, 86] width 32 height 15
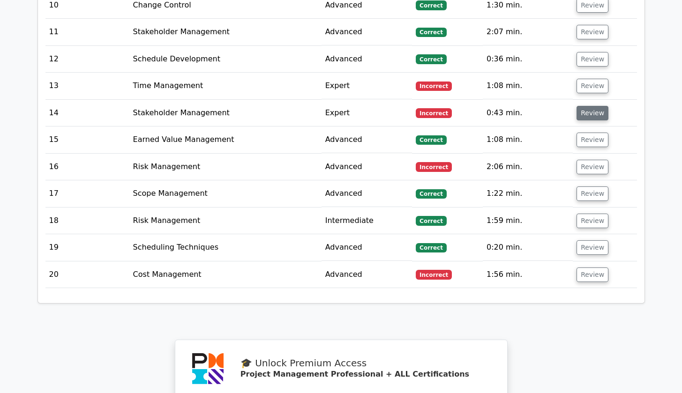
click at [590, 106] on button "Review" at bounding box center [592, 113] width 32 height 15
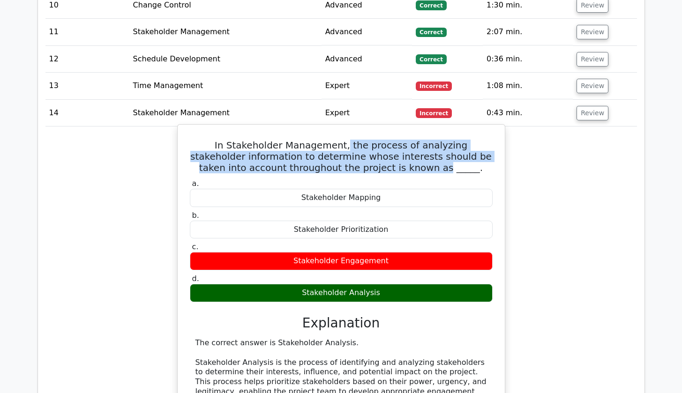
drag, startPoint x: 324, startPoint y: 130, endPoint x: 398, endPoint y: 153, distance: 77.5
click at [398, 153] on h5 "In Stakeholder Management, the process of analyzing stakeholder information to …" at bounding box center [341, 157] width 305 height 34
click at [245, 177] on div "a. Stakeholder Mapping b. Stakeholder Prioritization c. d." at bounding box center [341, 240] width 314 height 127
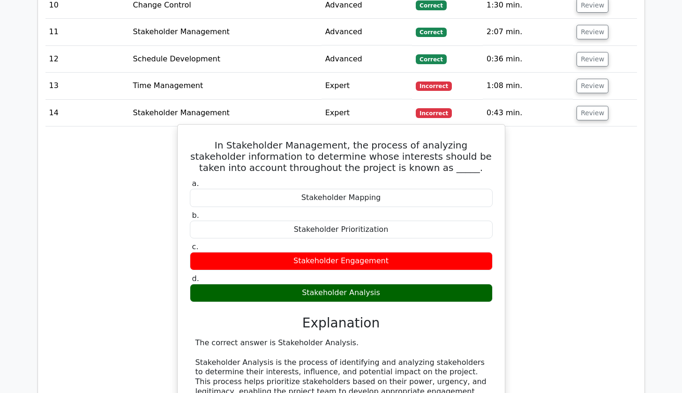
drag, startPoint x: 263, startPoint y: 151, endPoint x: 394, endPoint y: 284, distance: 186.2
click at [394, 284] on div "In Stakeholder Management, the process of analyzing stakeholder information to …" at bounding box center [341, 348] width 320 height 440
copy div "In Stakeholder Management, the process of analyzing stakeholder information to …"
